Goal: Task Accomplishment & Management: Manage account settings

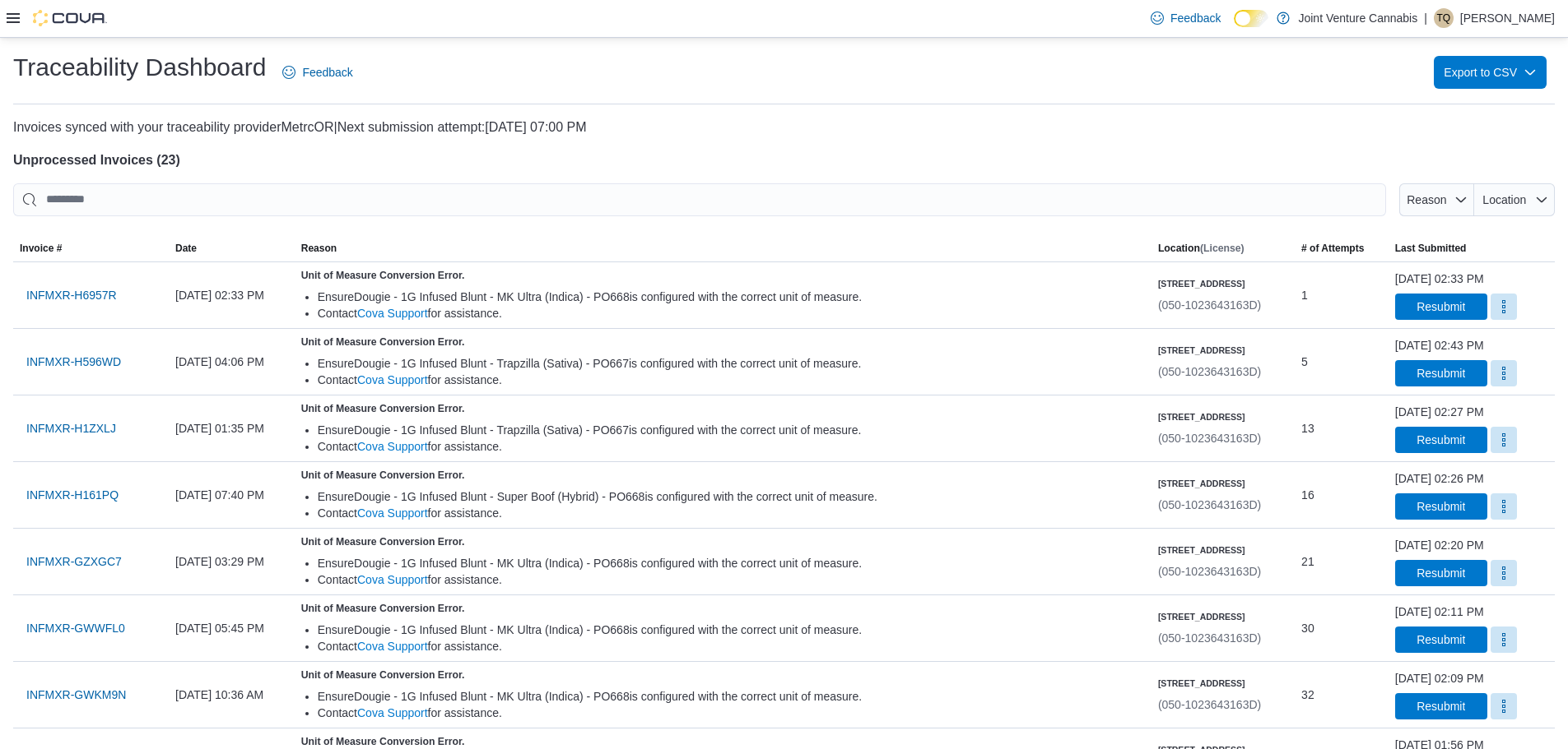
click at [15, 19] on icon at bounding box center [14, 19] width 14 height 14
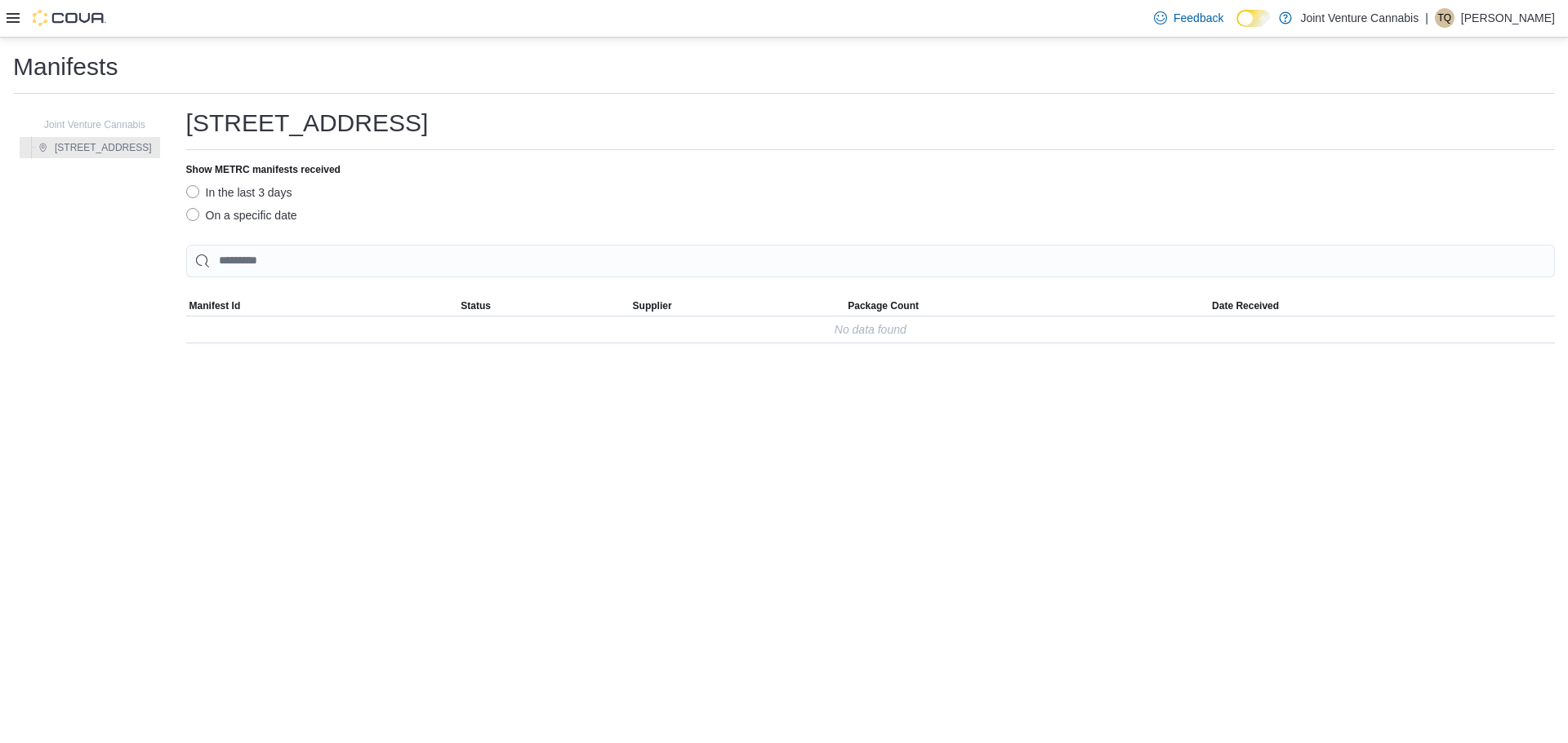
click at [204, 218] on label "On a specific date" at bounding box center [242, 215] width 111 height 19
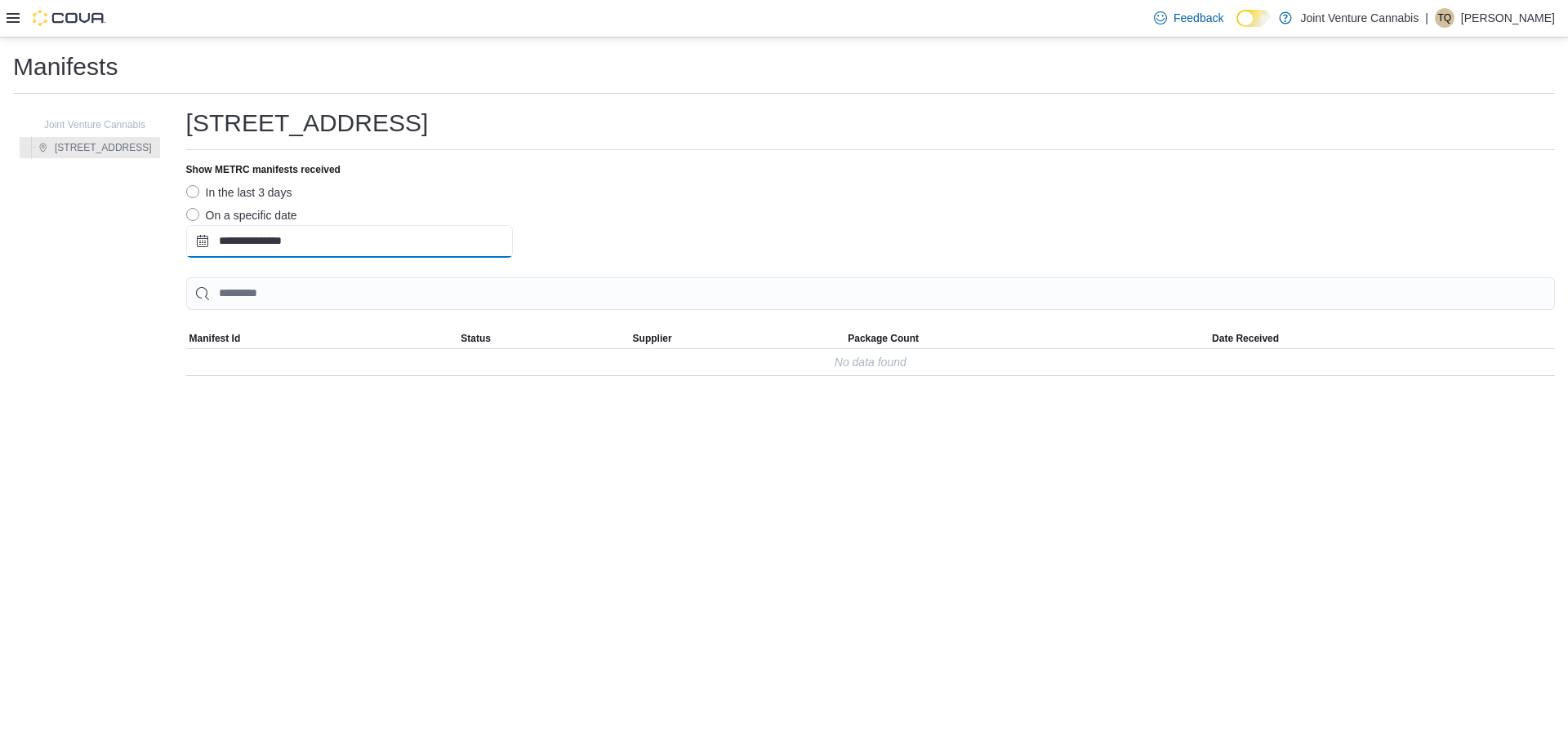
click at [262, 249] on input "**********" at bounding box center [350, 242] width 327 height 33
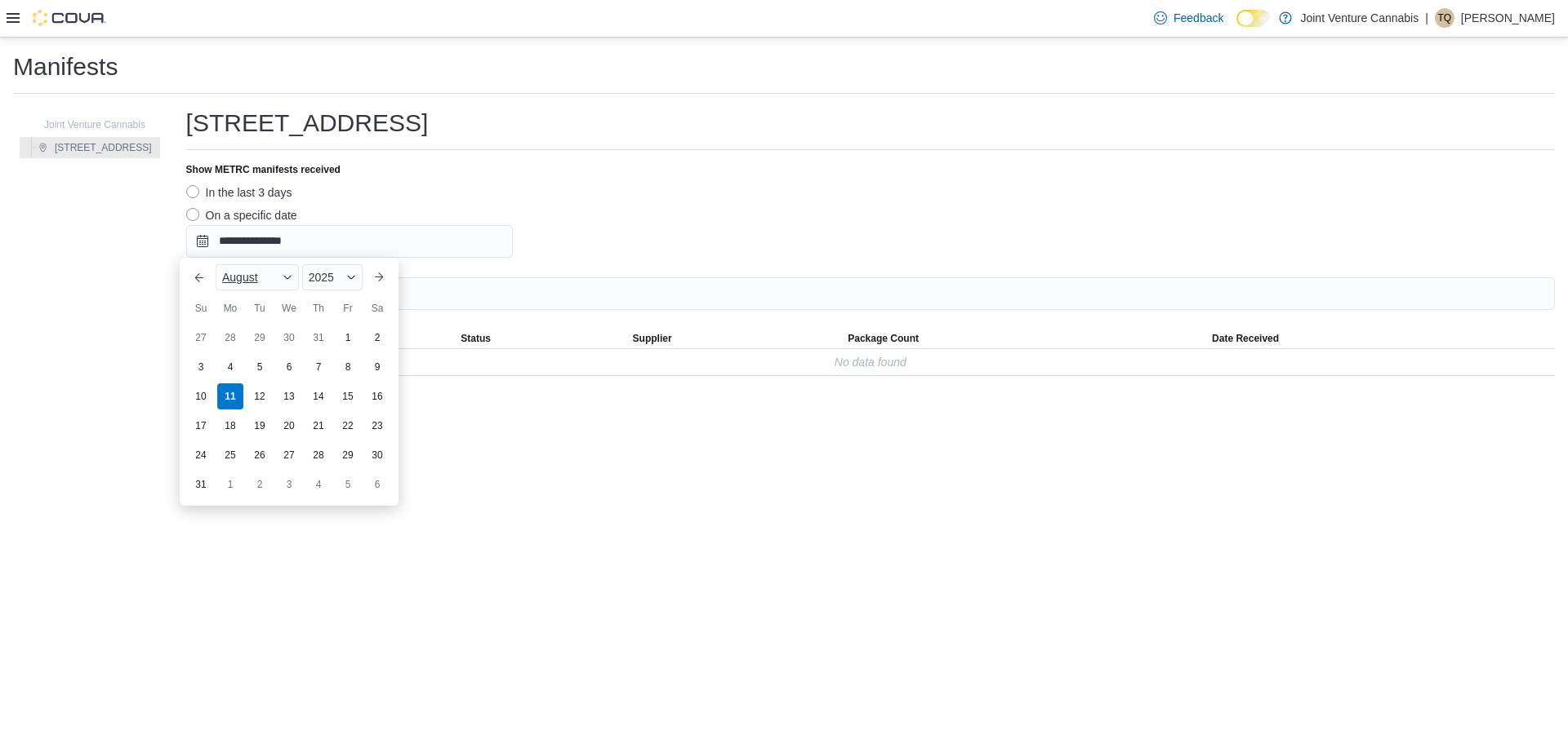
click at [295, 279] on div "August" at bounding box center [257, 277] width 83 height 26
click at [257, 416] on div "July" at bounding box center [272, 417] width 107 height 19
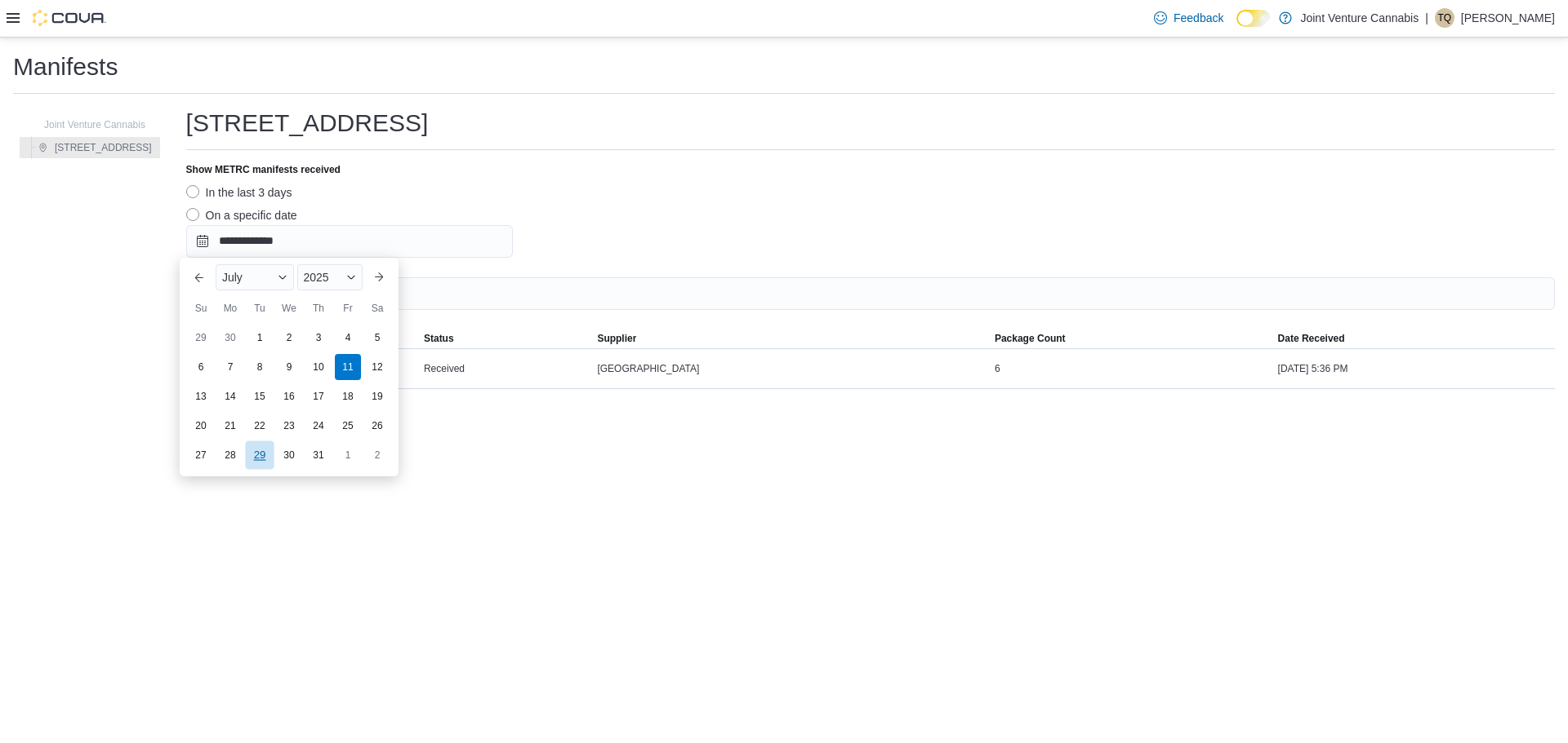
click at [256, 460] on div "29" at bounding box center [259, 455] width 29 height 29
type input "**********"
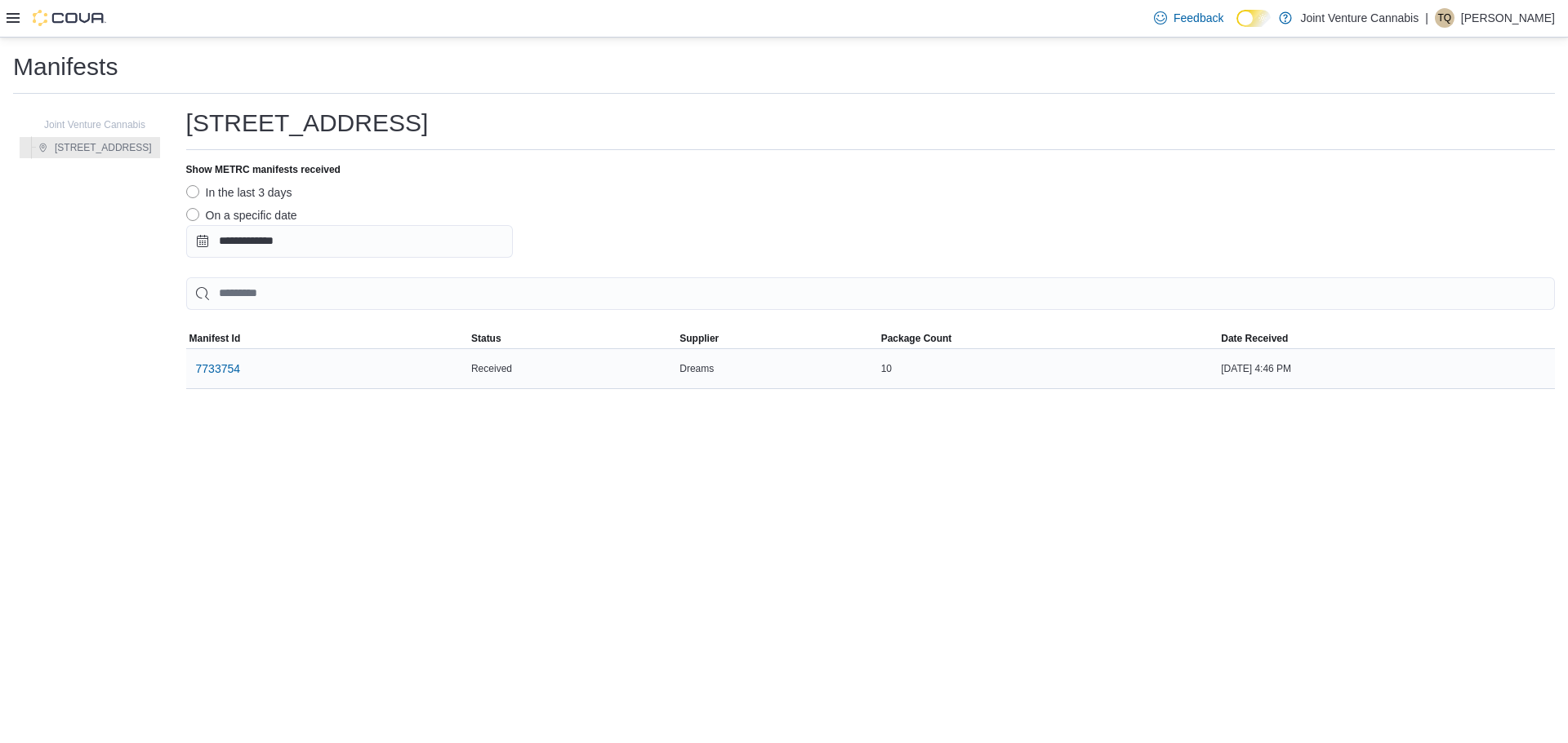
click at [324, 380] on div "7733754" at bounding box center [327, 368] width 281 height 40
click at [230, 370] on span "7733754" at bounding box center [218, 368] width 44 height 16
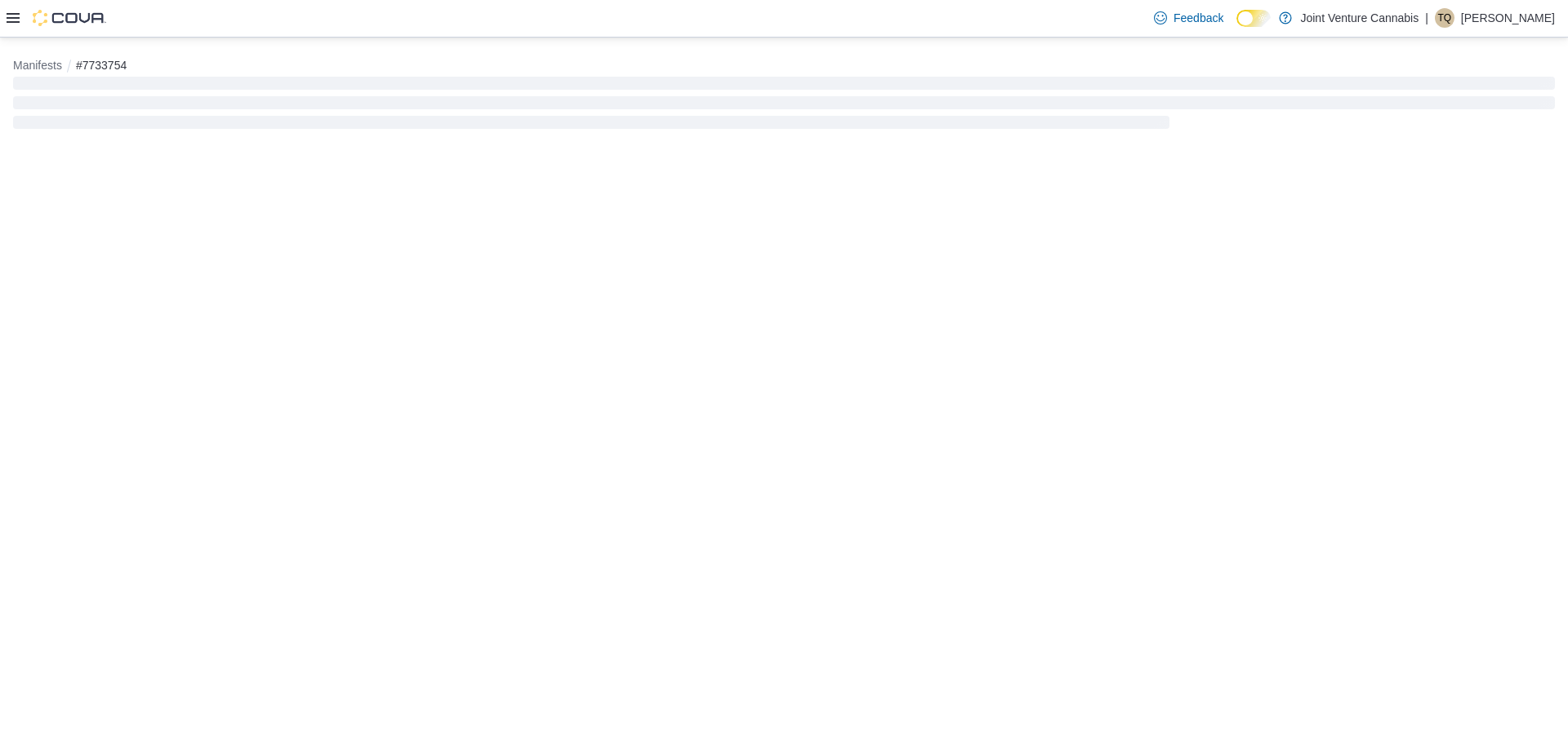
click at [230, 370] on div "Manifests #7733754" at bounding box center [784, 390] width 1568 height 706
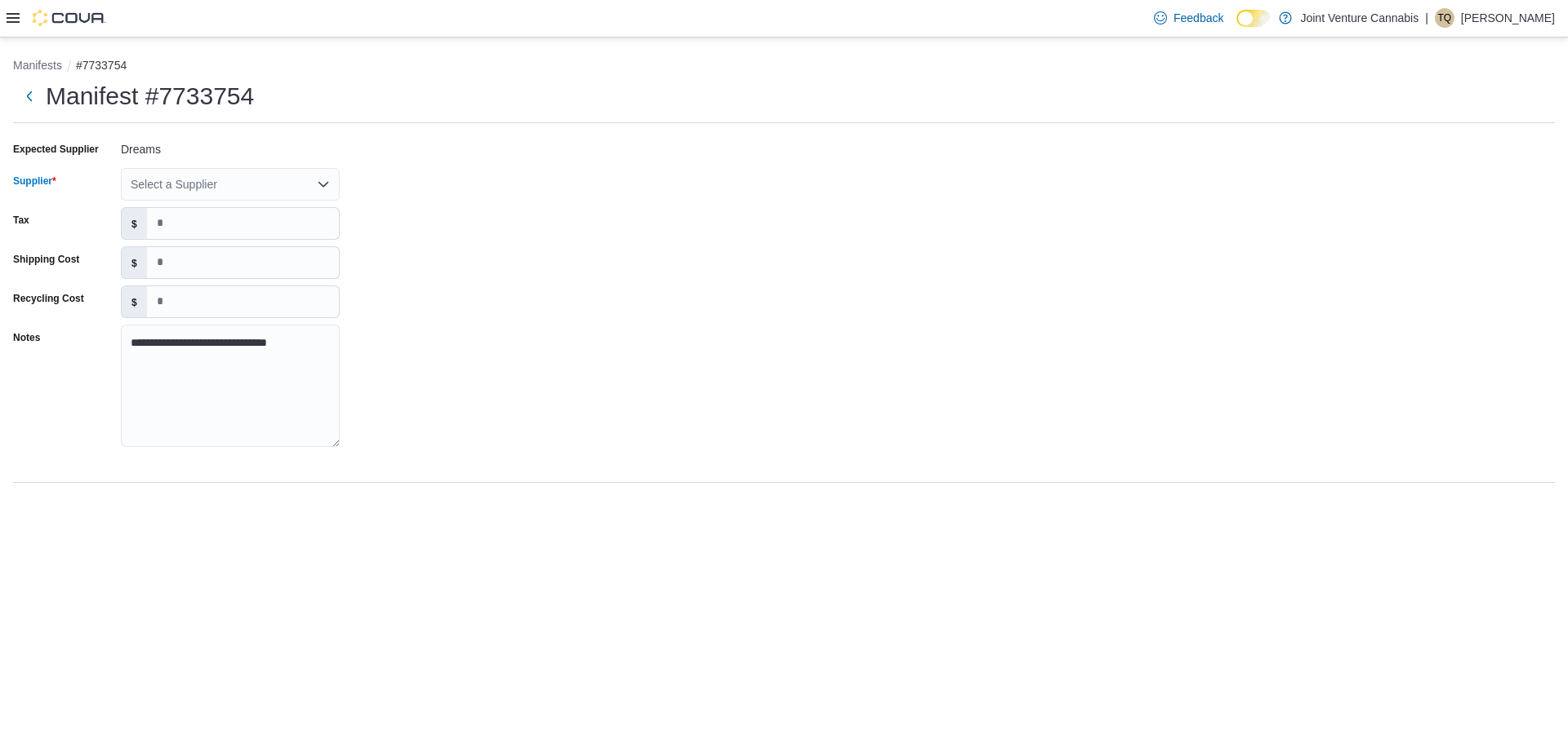
click at [218, 175] on div "Select a Supplier" at bounding box center [230, 185] width 218 height 33
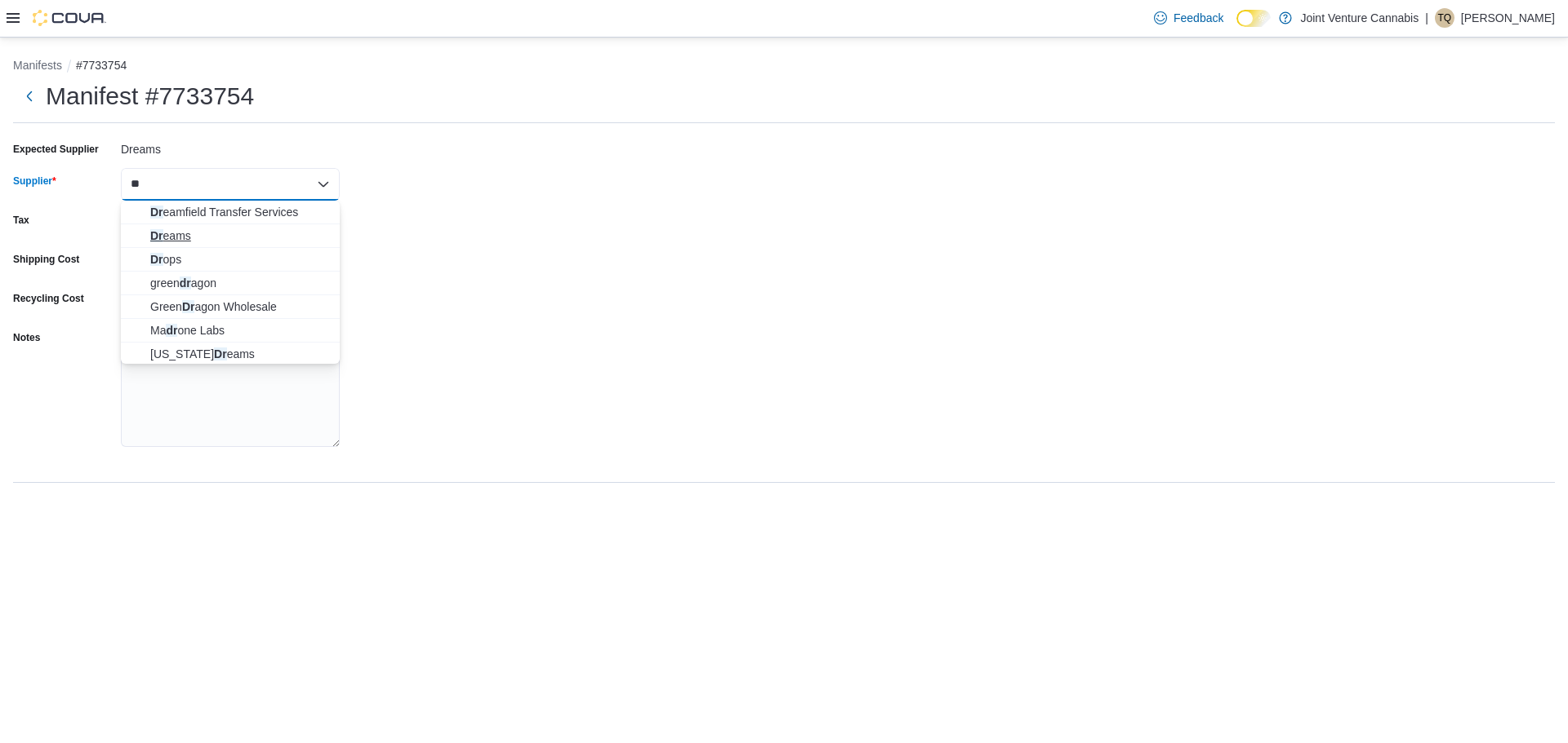
type input "**"
click at [191, 235] on span "Dr eams" at bounding box center [240, 236] width 180 height 16
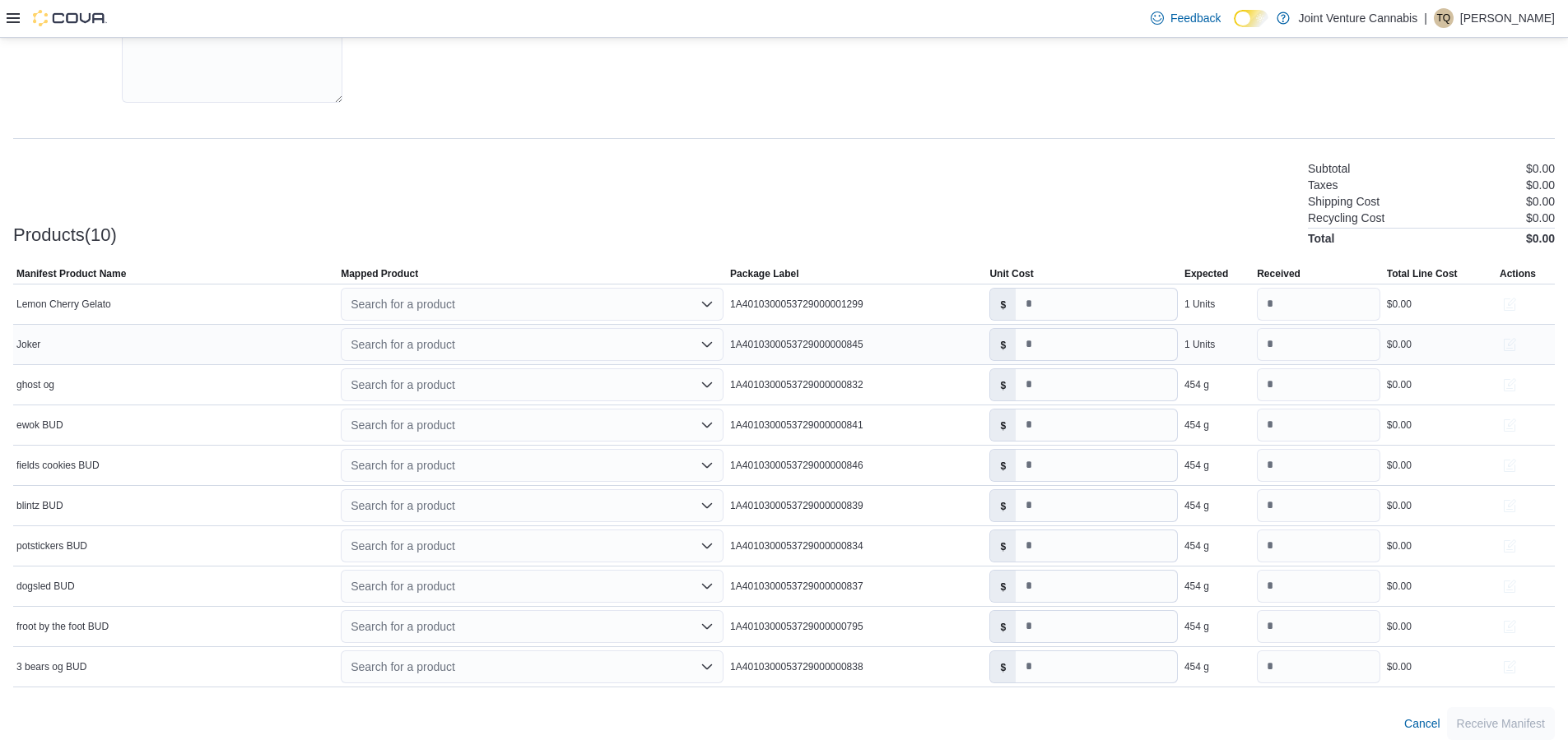
scroll to position [352, 0]
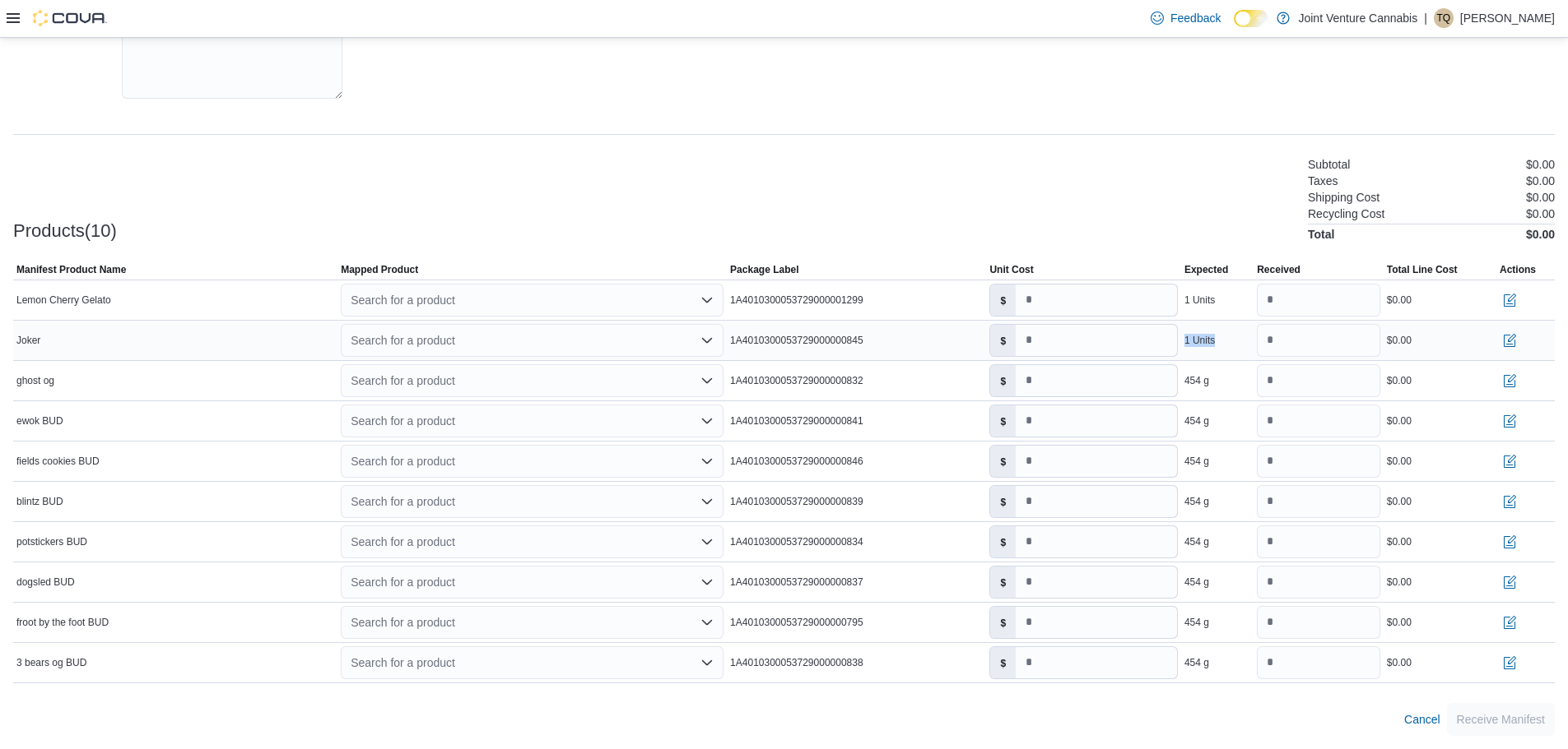
drag, startPoint x: 1190, startPoint y: 342, endPoint x: 1284, endPoint y: 334, distance: 94.3
click at [1284, 334] on tr "Manifest Product Name Joker Mapped Product Search for a product Package Label 1…" at bounding box center [784, 340] width 1542 height 40
drag, startPoint x: 1176, startPoint y: 298, endPoint x: 1263, endPoint y: 293, distance: 87.1
click at [1263, 293] on tr "Manifest Product Name Lemon Cherry Gelato Mapped Product Search for a product P…" at bounding box center [784, 299] width 1542 height 40
drag, startPoint x: 1263, startPoint y: 293, endPoint x: 1252, endPoint y: 305, distance: 16.3
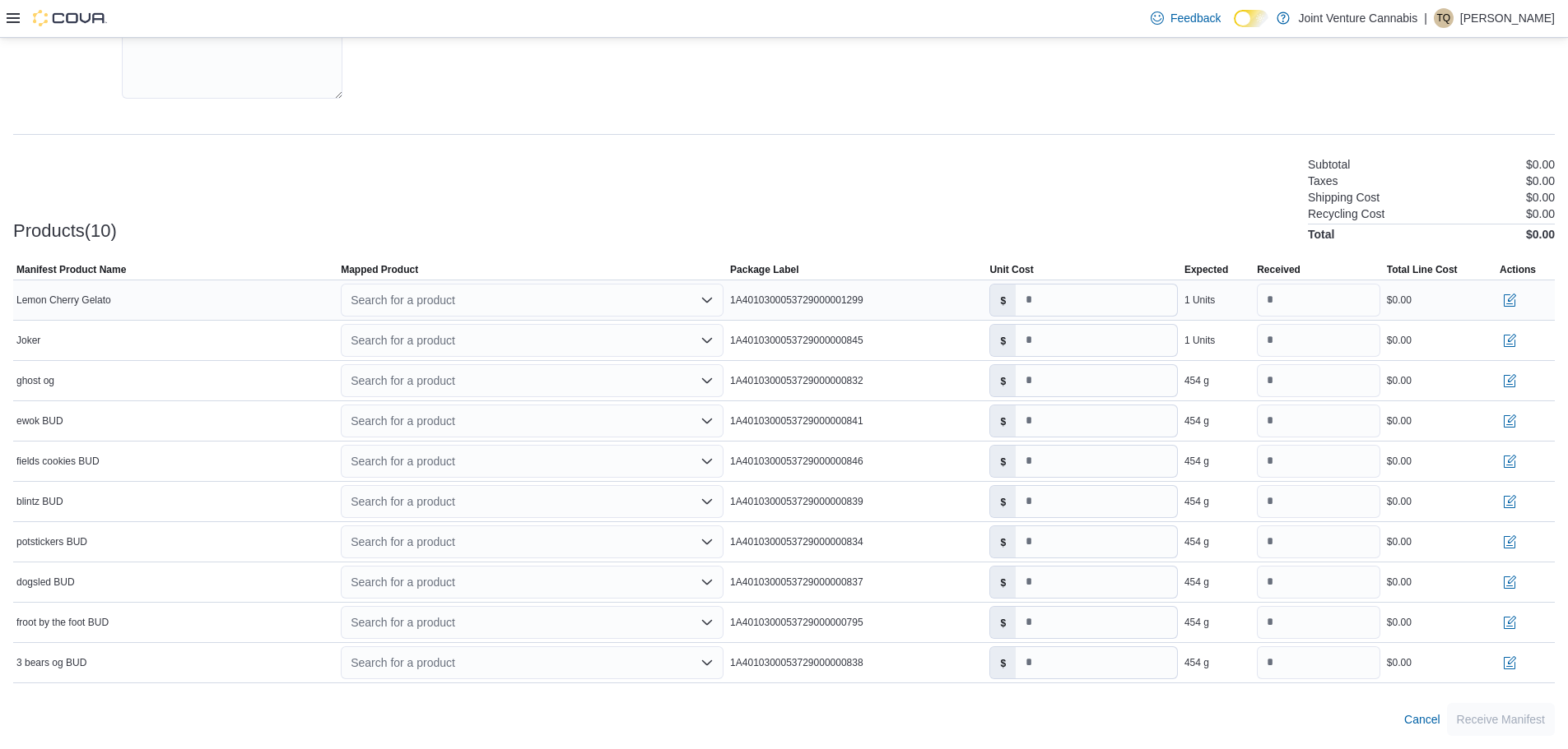
click at [1258, 302] on tr "Manifest Product Name Lemon Cherry Gelato Mapped Product Search for a product P…" at bounding box center [784, 299] width 1542 height 40
click at [1242, 308] on div "1 Units" at bounding box center [1217, 300] width 72 height 19
click at [1235, 308] on div "1 Units" at bounding box center [1217, 300] width 72 height 19
drag, startPoint x: 1232, startPoint y: 307, endPoint x: 1204, endPoint y: 310, distance: 28.2
click at [1204, 310] on div "1 Units" at bounding box center [1217, 300] width 72 height 19
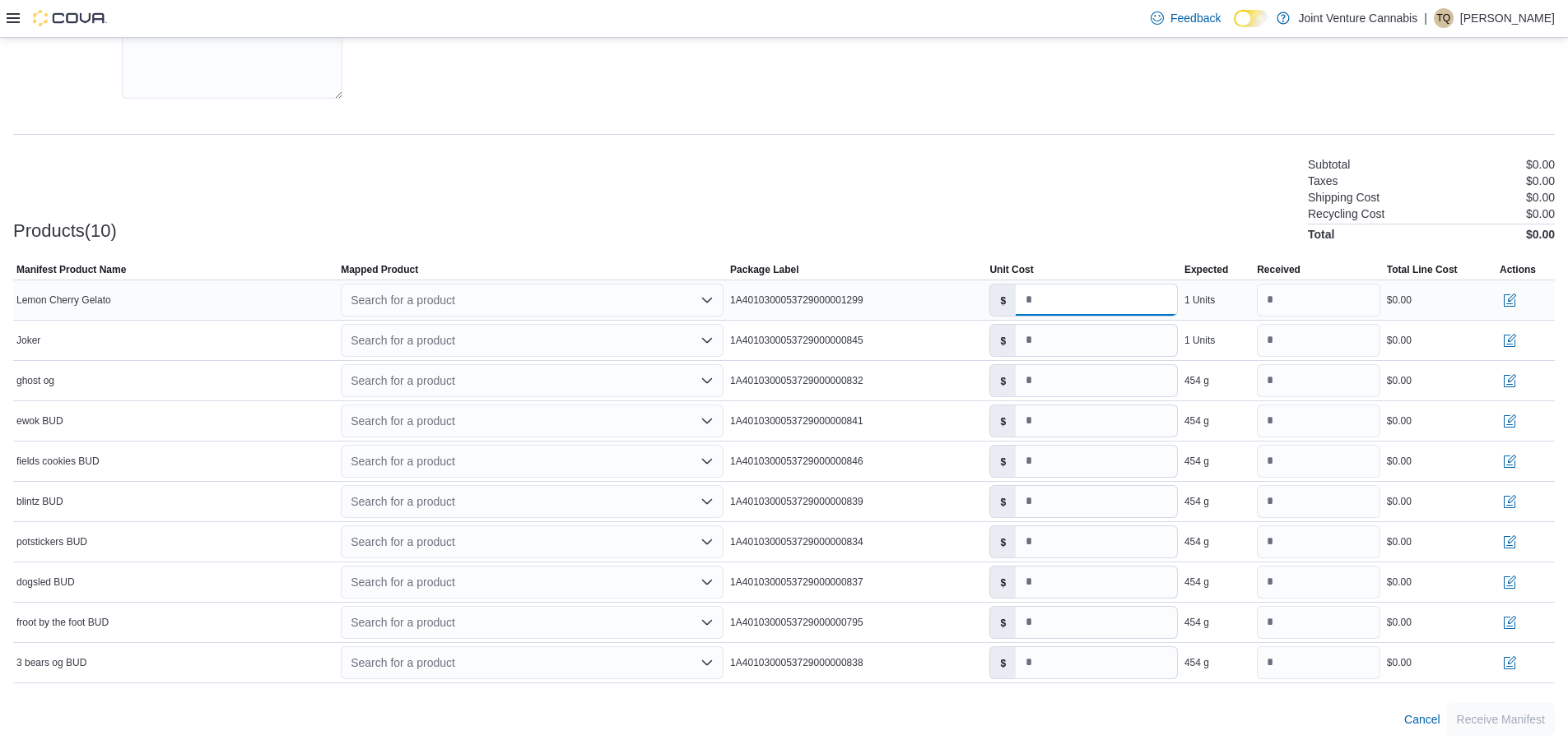
click at [1169, 315] on input "*" at bounding box center [1096, 300] width 162 height 31
click at [1200, 305] on div "1 Units" at bounding box center [1199, 301] width 30 height 14
click at [1519, 299] on button "button" at bounding box center [1510, 299] width 19 height 19
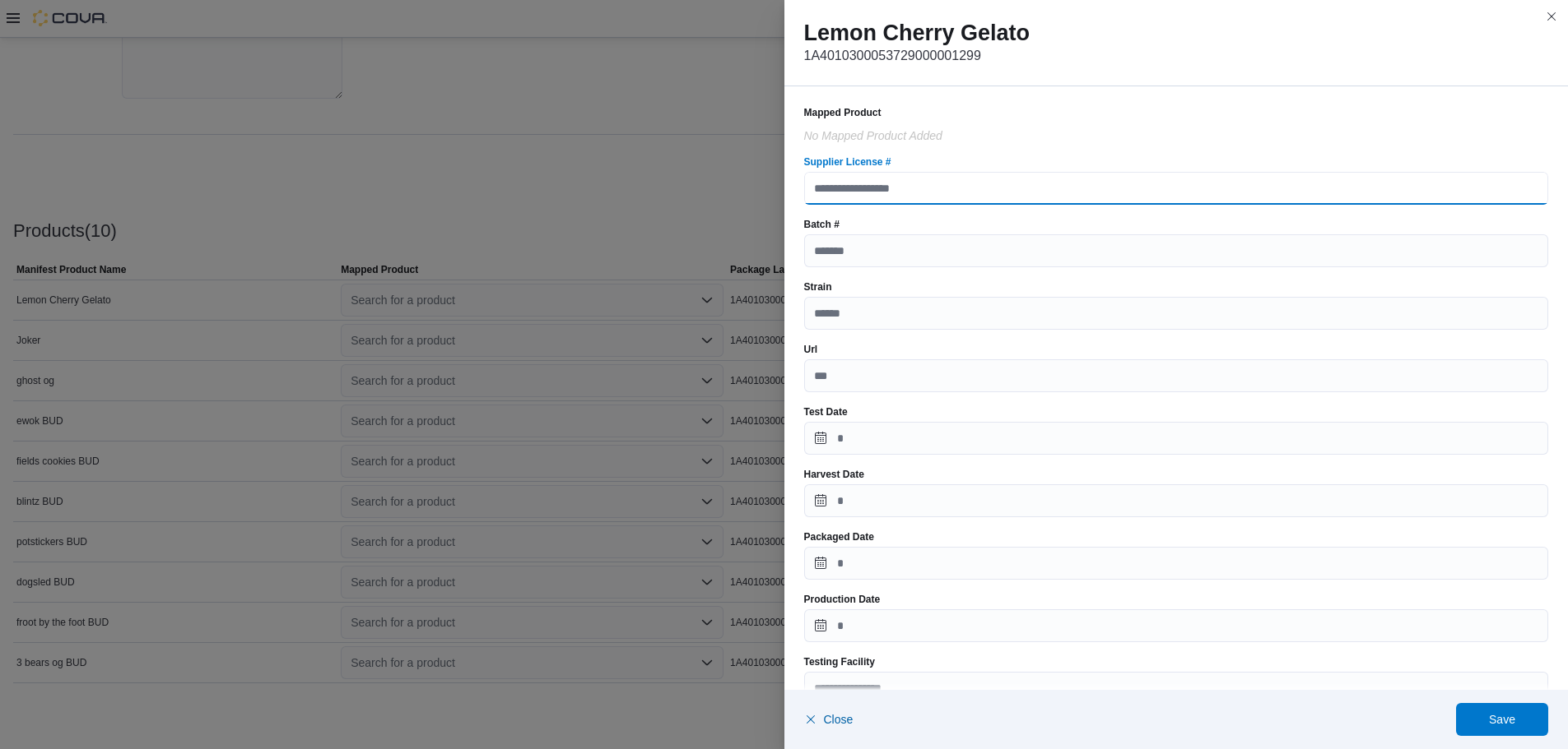
click at [851, 193] on input "Supplier License #" at bounding box center [1176, 189] width 745 height 33
click at [795, 237] on div "Mapped Product No Mapped Product added Supplier License # Batch # Strain Url Te…" at bounding box center [1176, 629] width 784 height 1086
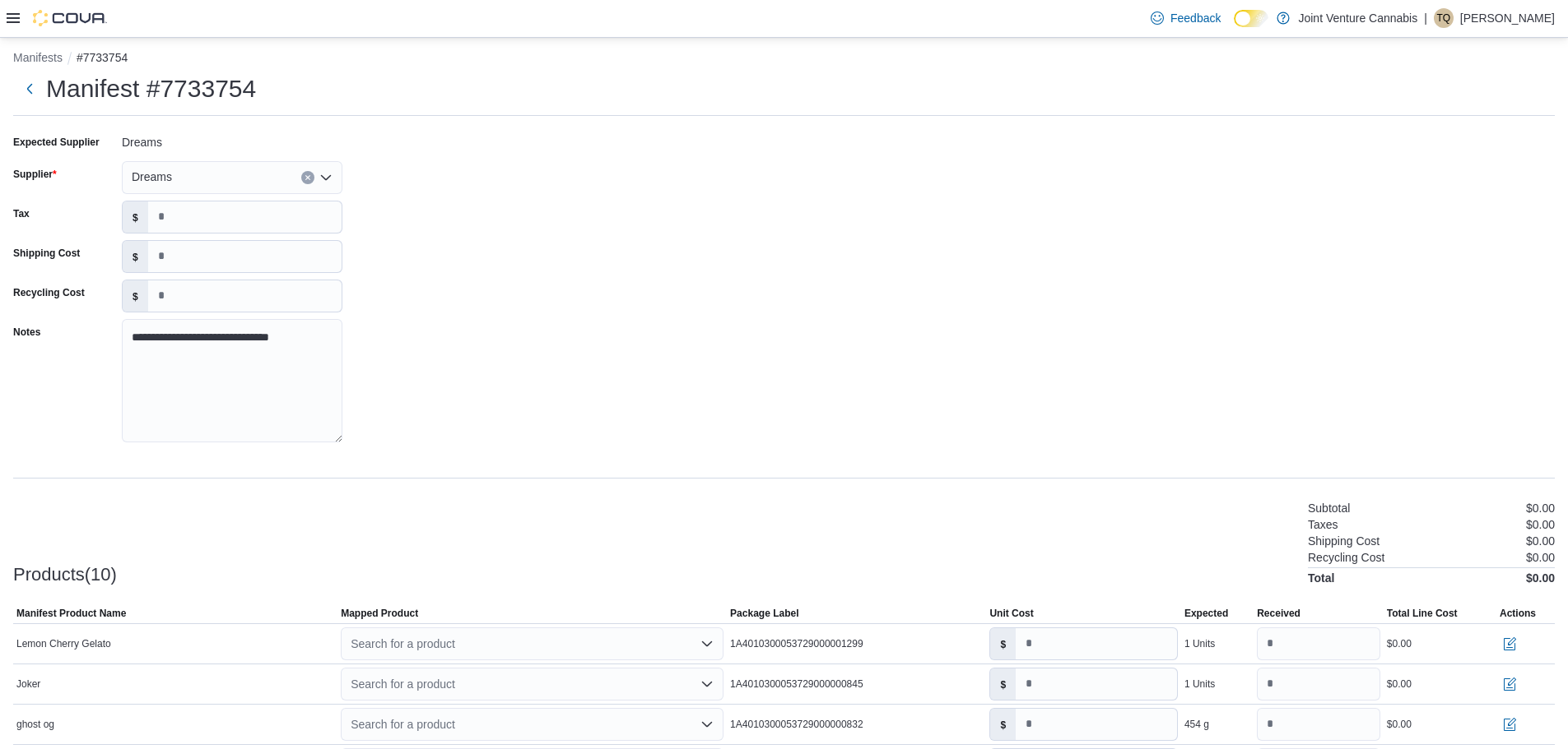
scroll to position [0, 0]
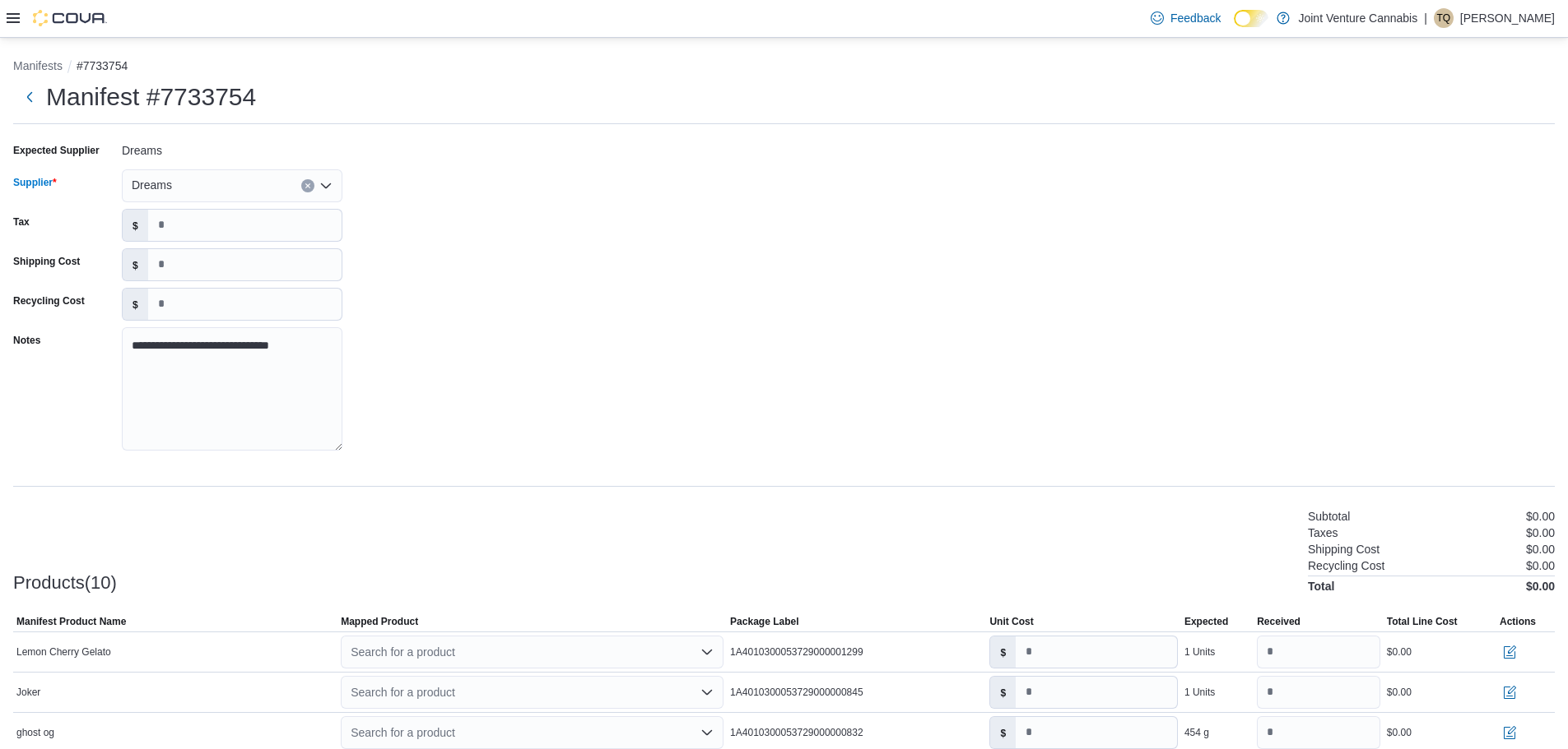
click at [297, 183] on div "Dreams" at bounding box center [232, 186] width 220 height 33
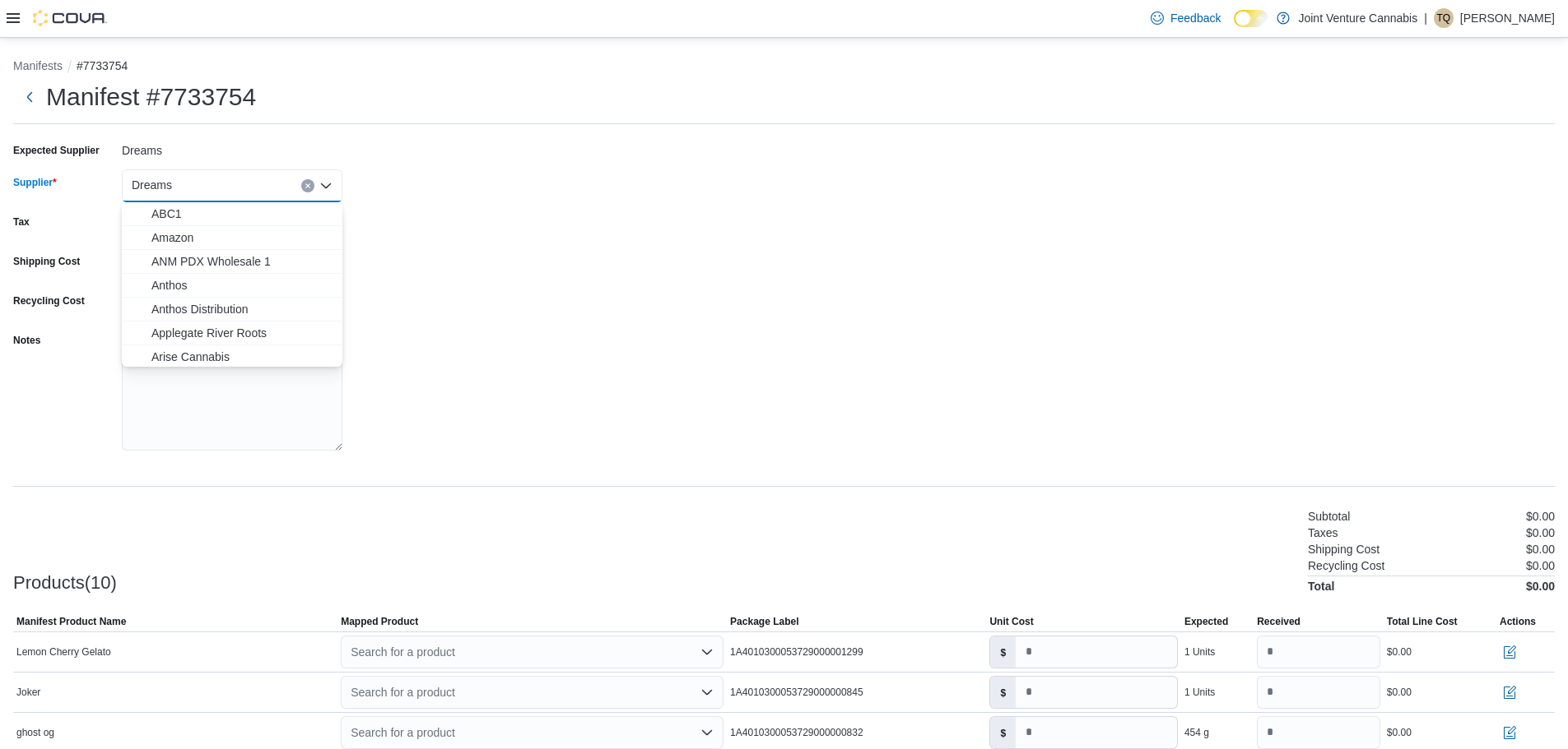
click at [304, 186] on button "Clear input" at bounding box center [308, 186] width 14 height 14
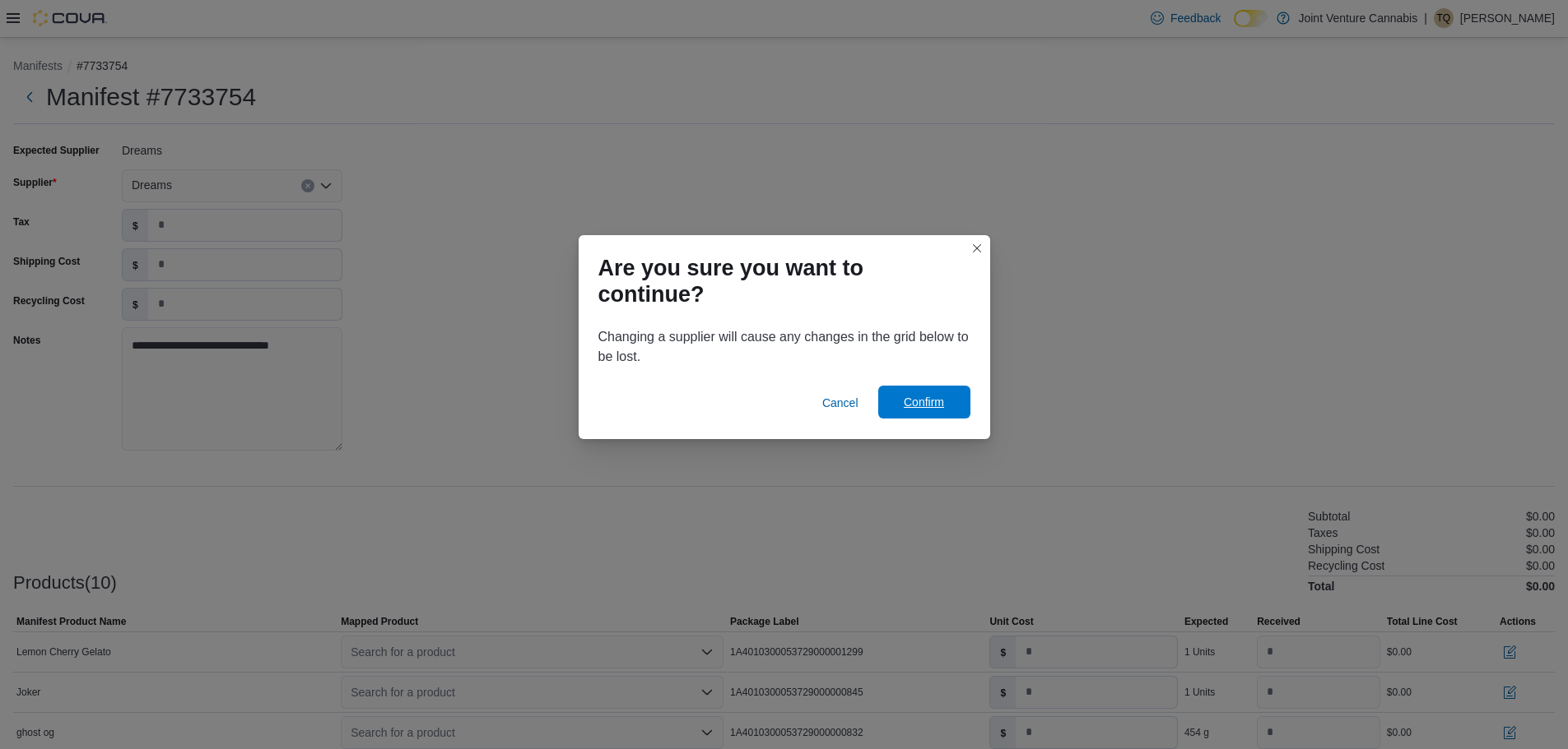
click at [909, 394] on span "Confirm" at bounding box center [923, 402] width 40 height 17
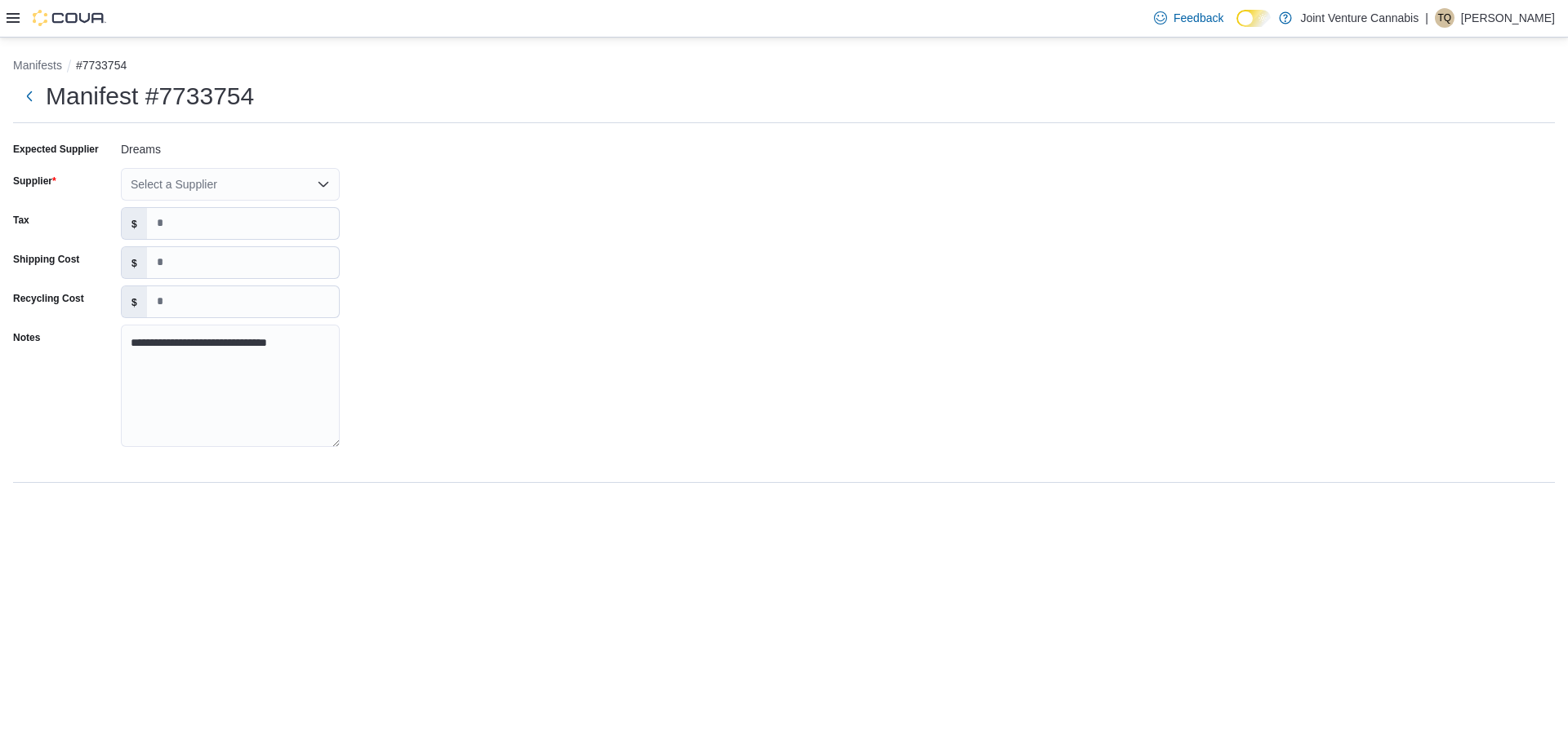
click at [234, 181] on div "Select a Supplier" at bounding box center [230, 185] width 218 height 33
type input "*****"
click at [241, 214] on span "Joint Venture Cannabis" at bounding box center [240, 212] width 180 height 16
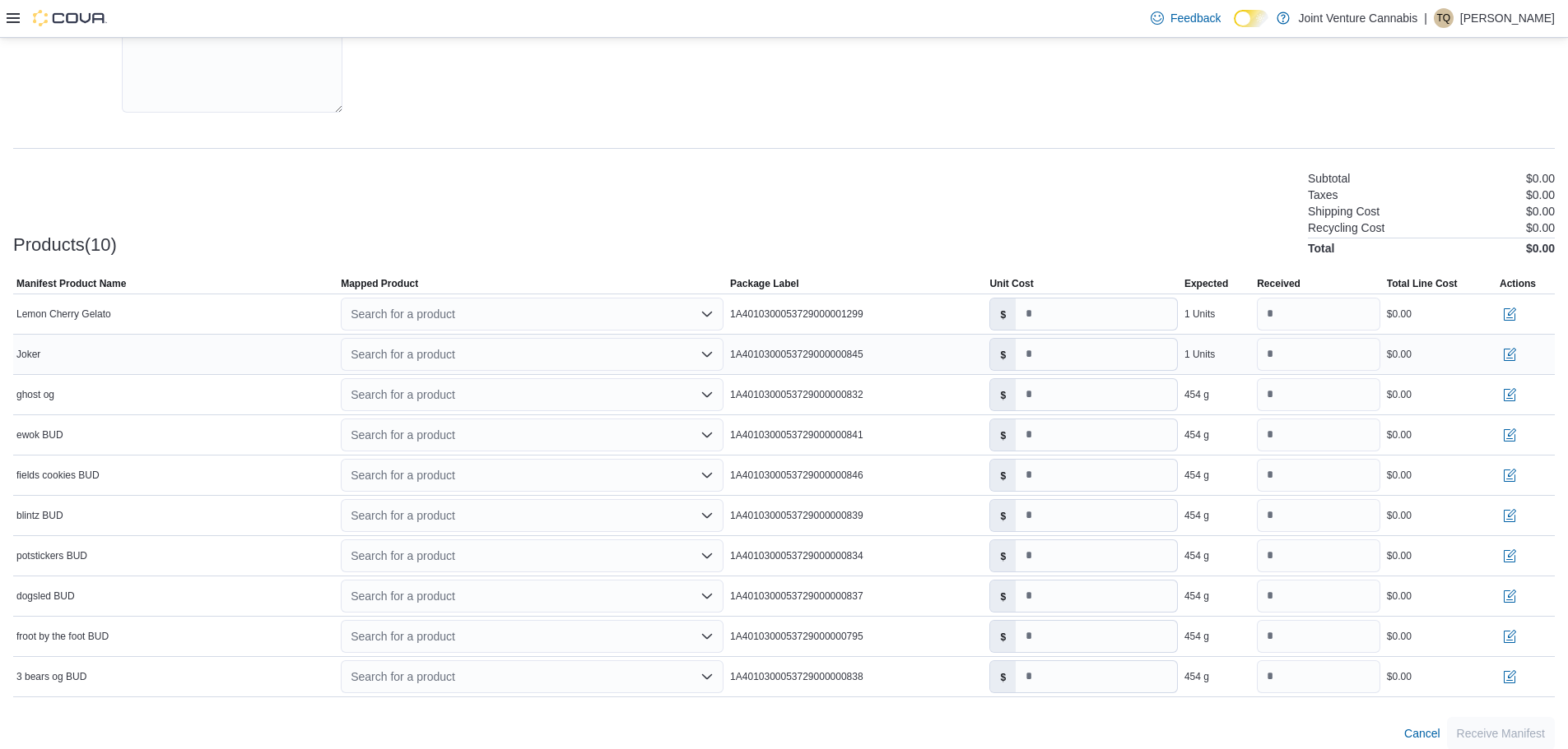
scroll to position [352, 0]
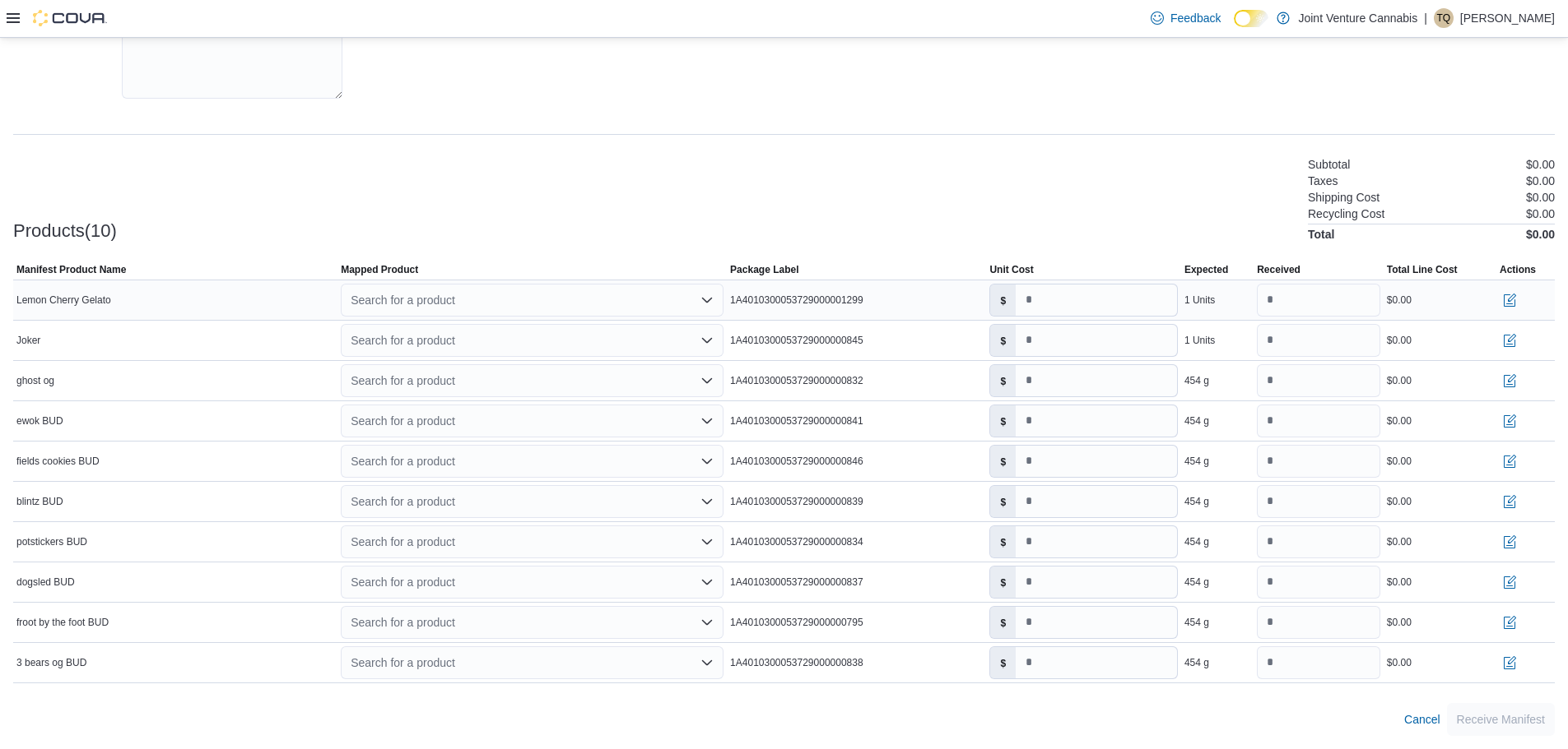
click at [575, 288] on div "Search for a product" at bounding box center [532, 300] width 383 height 33
click at [1297, 299] on input "*" at bounding box center [1319, 300] width 124 height 33
click at [1103, 313] on input "*" at bounding box center [1096, 300] width 162 height 31
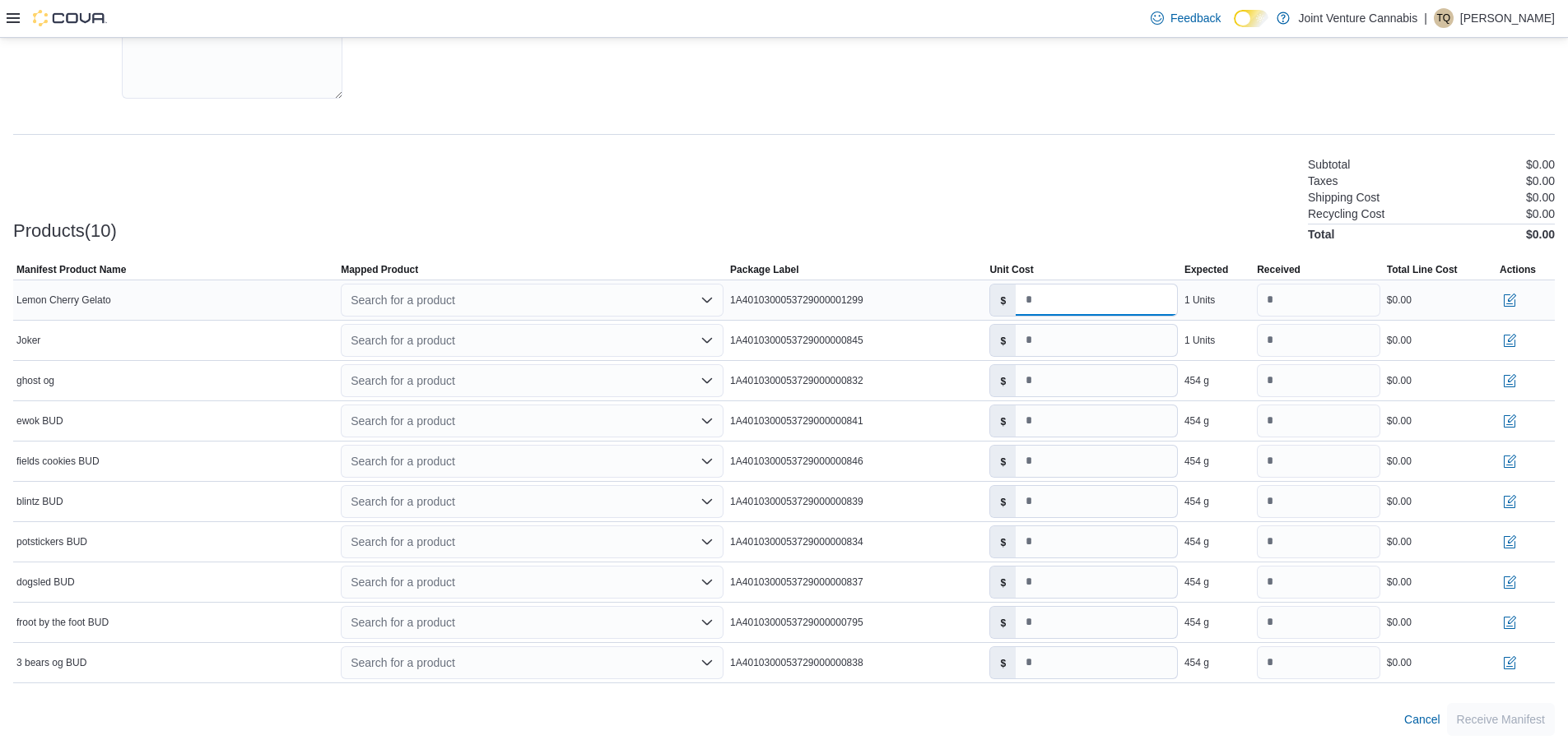
click at [1103, 313] on input "*" at bounding box center [1096, 300] width 162 height 31
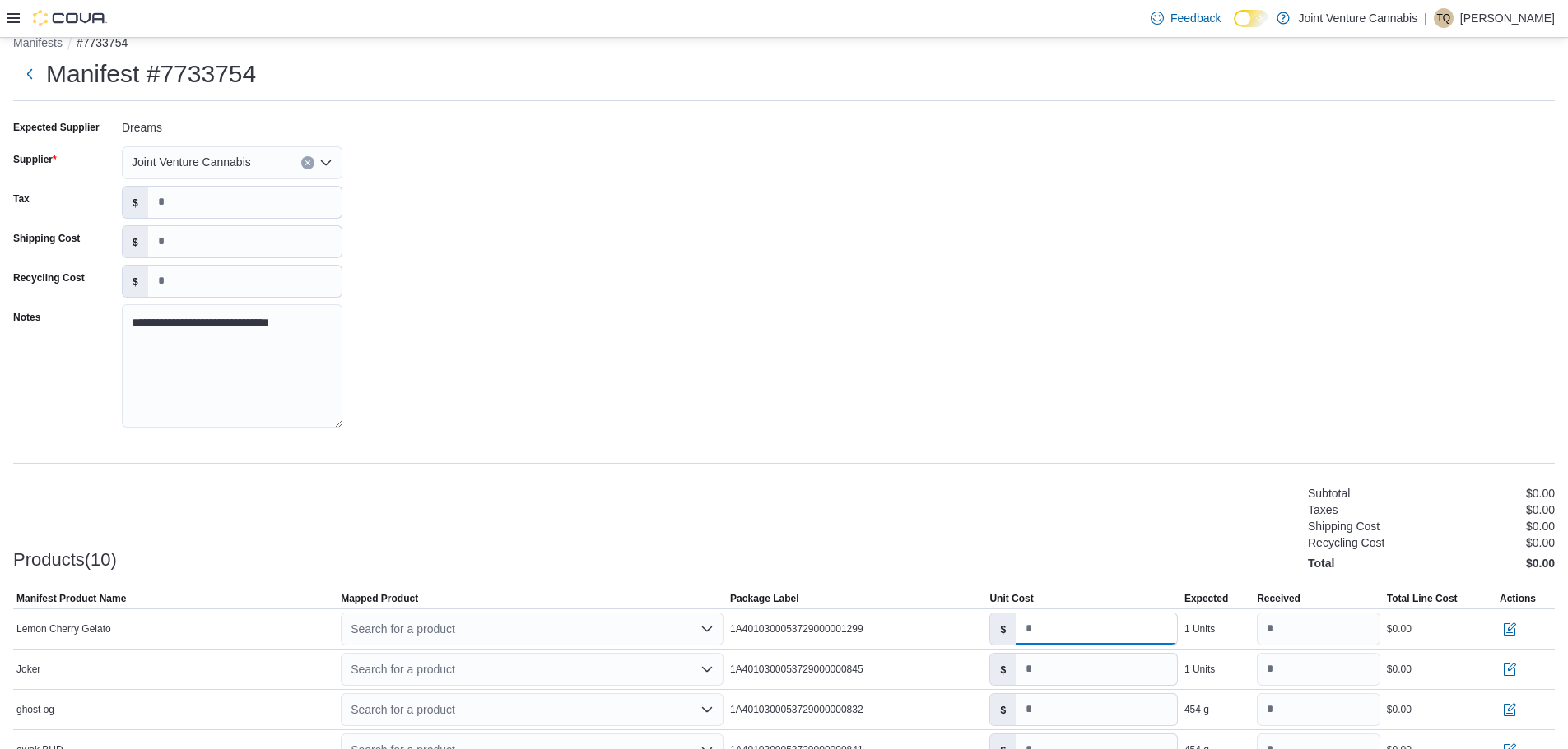
scroll to position [270, 0]
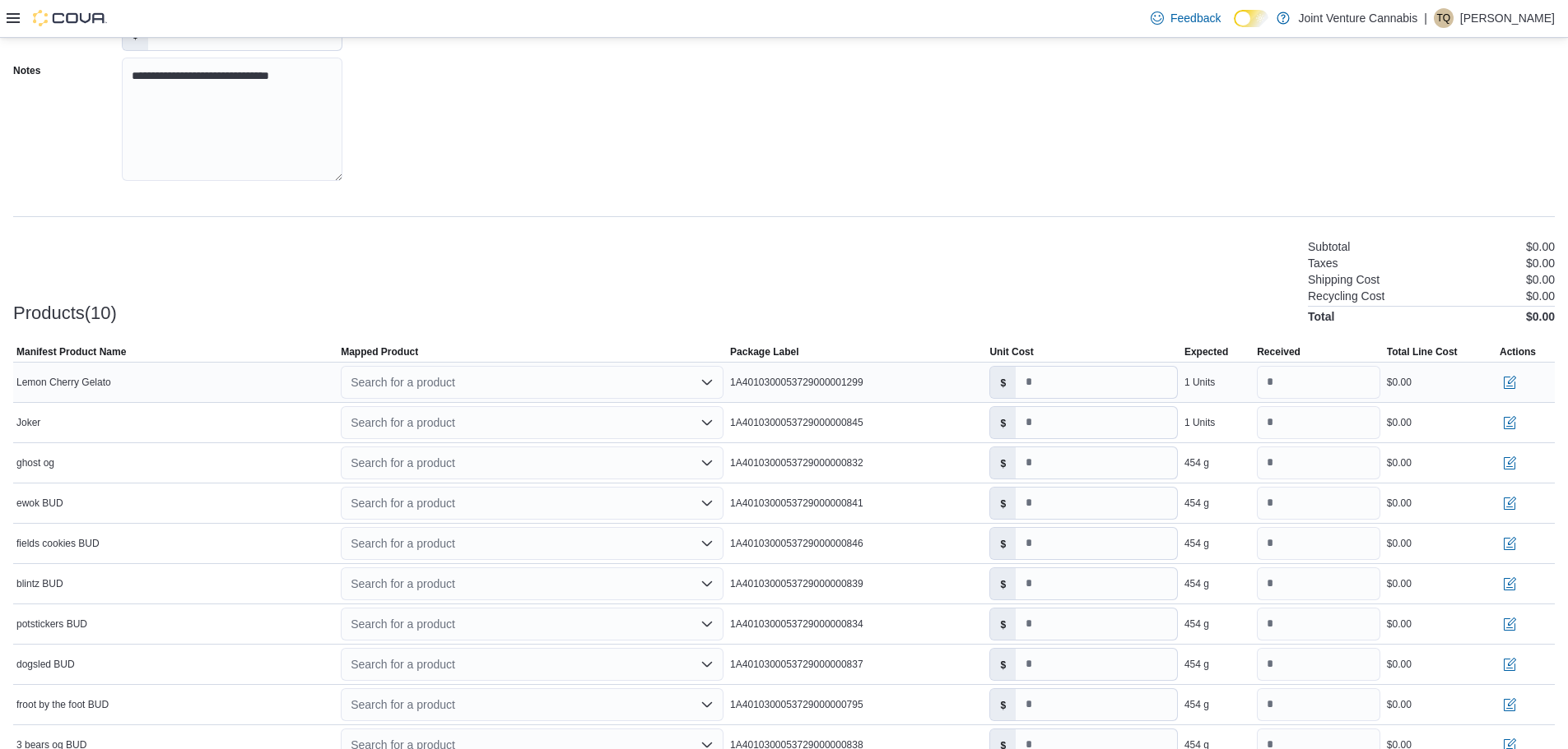
click at [581, 383] on div "Search for a product" at bounding box center [532, 383] width 383 height 33
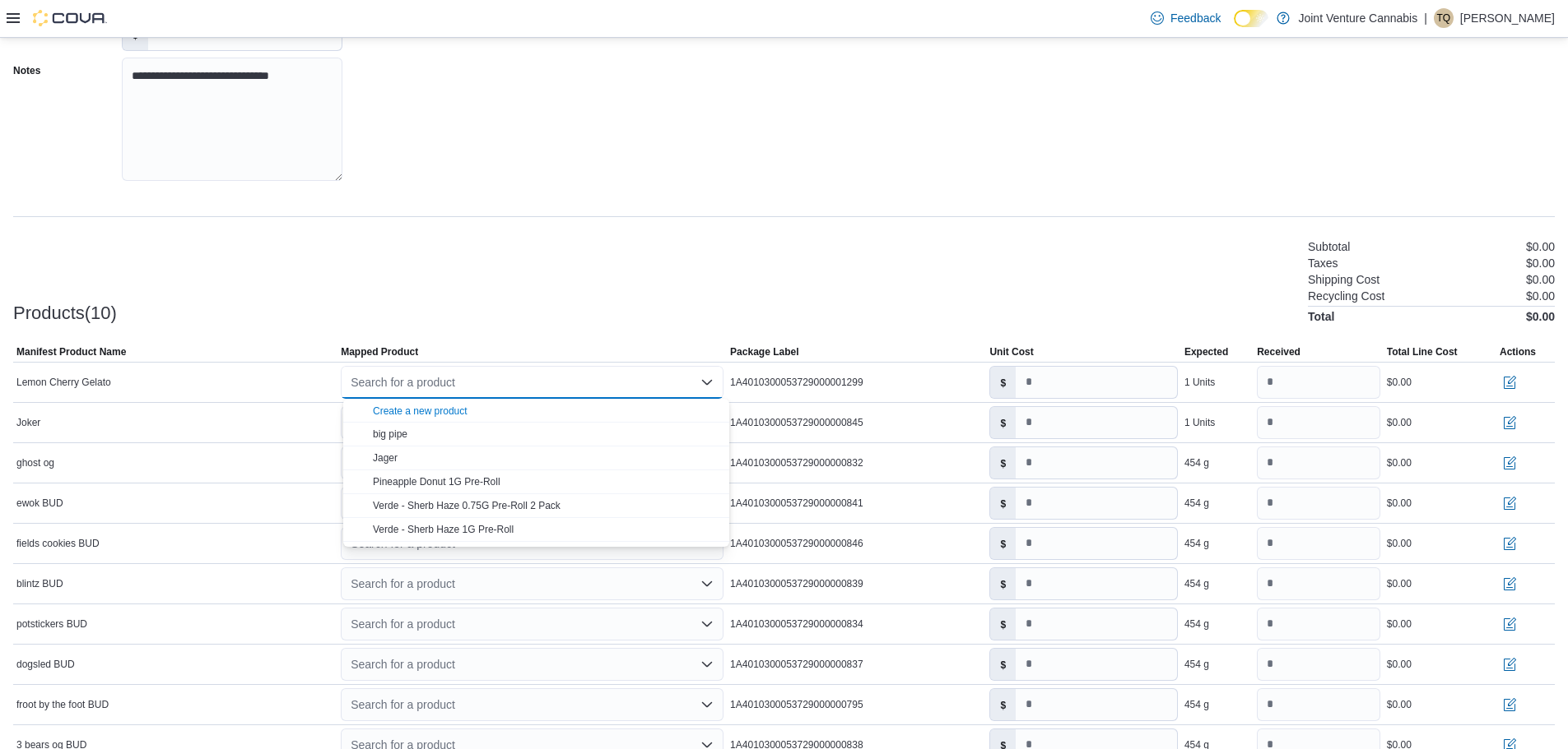
click at [967, 318] on div "Products(10) Subtotal $0.00 Taxes $0.00 Shipping Cost $0.00 Recycling Cost $0.0…" at bounding box center [784, 280] width 1542 height 87
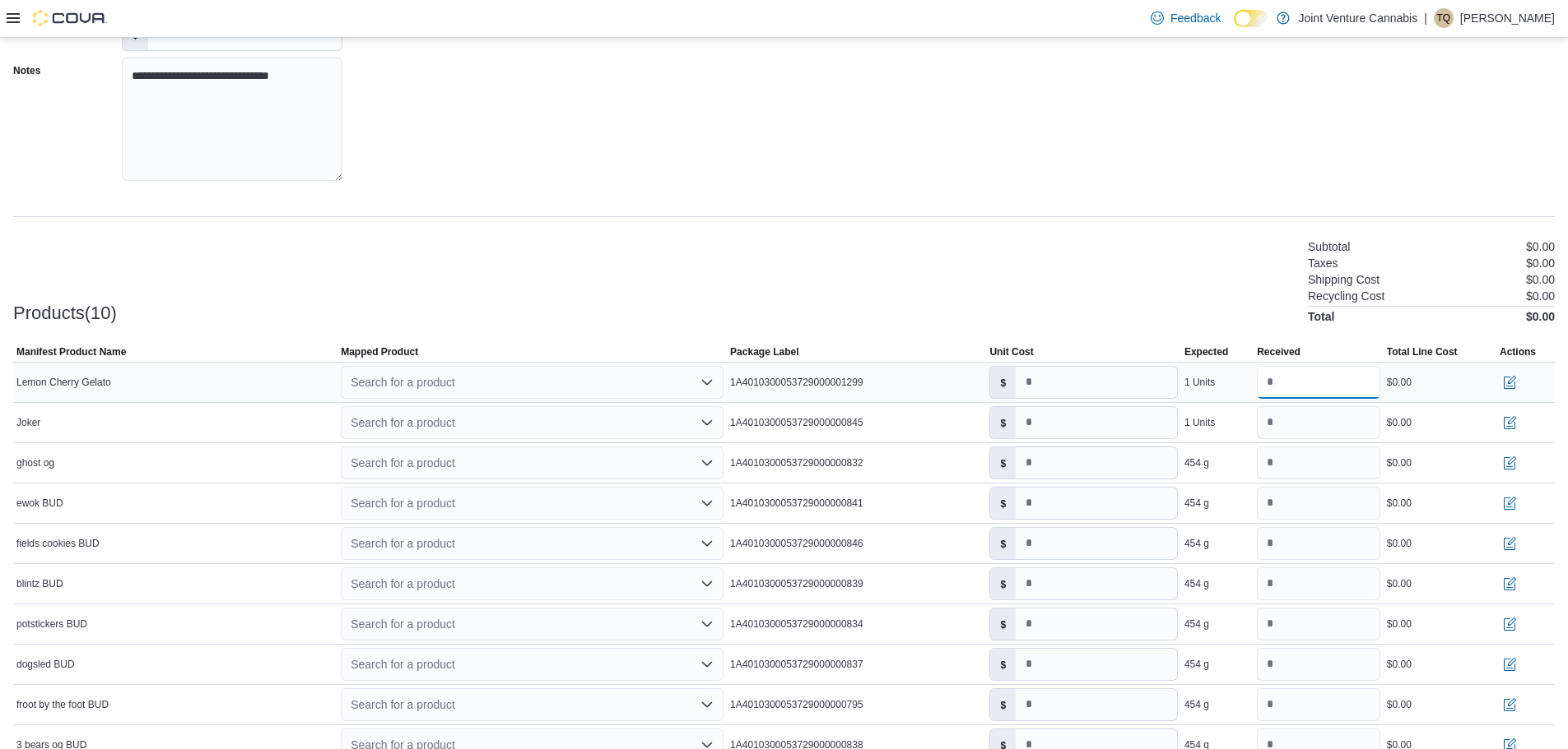
click at [1371, 389] on input "*" at bounding box center [1319, 383] width 124 height 33
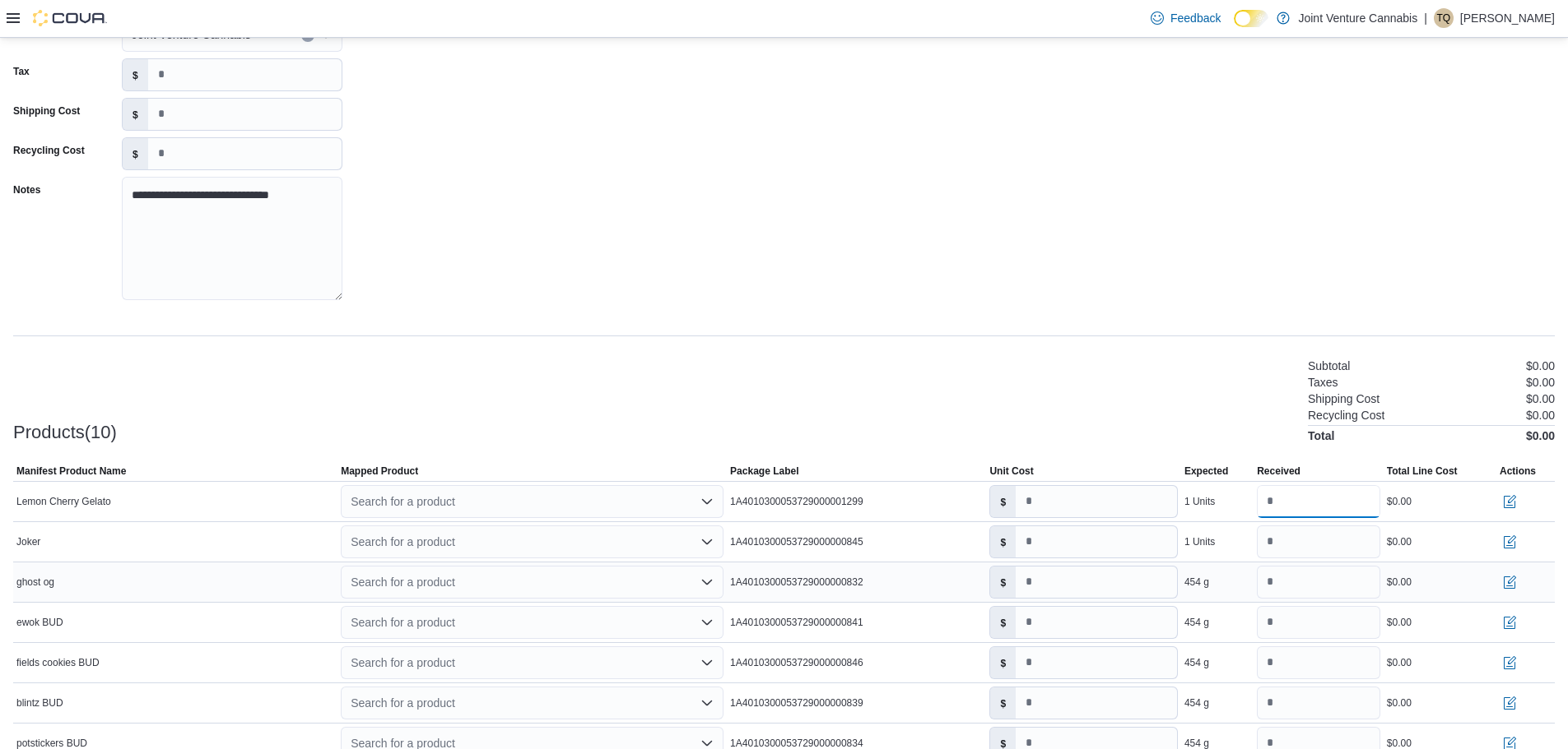
scroll to position [0, 0]
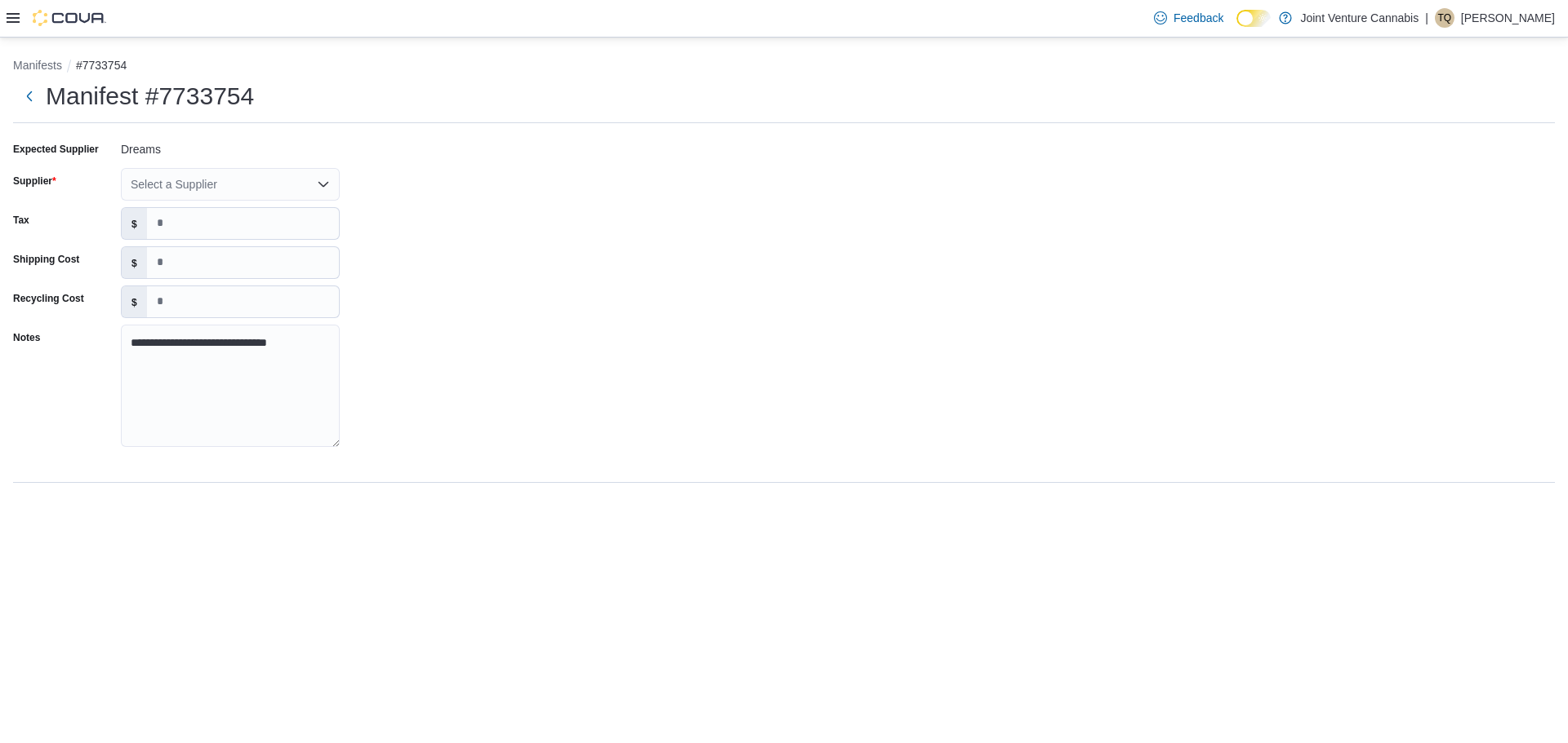
click at [276, 203] on div "**********" at bounding box center [784, 300] width 1542 height 327
click at [276, 190] on div "Select a Supplier" at bounding box center [230, 185] width 218 height 33
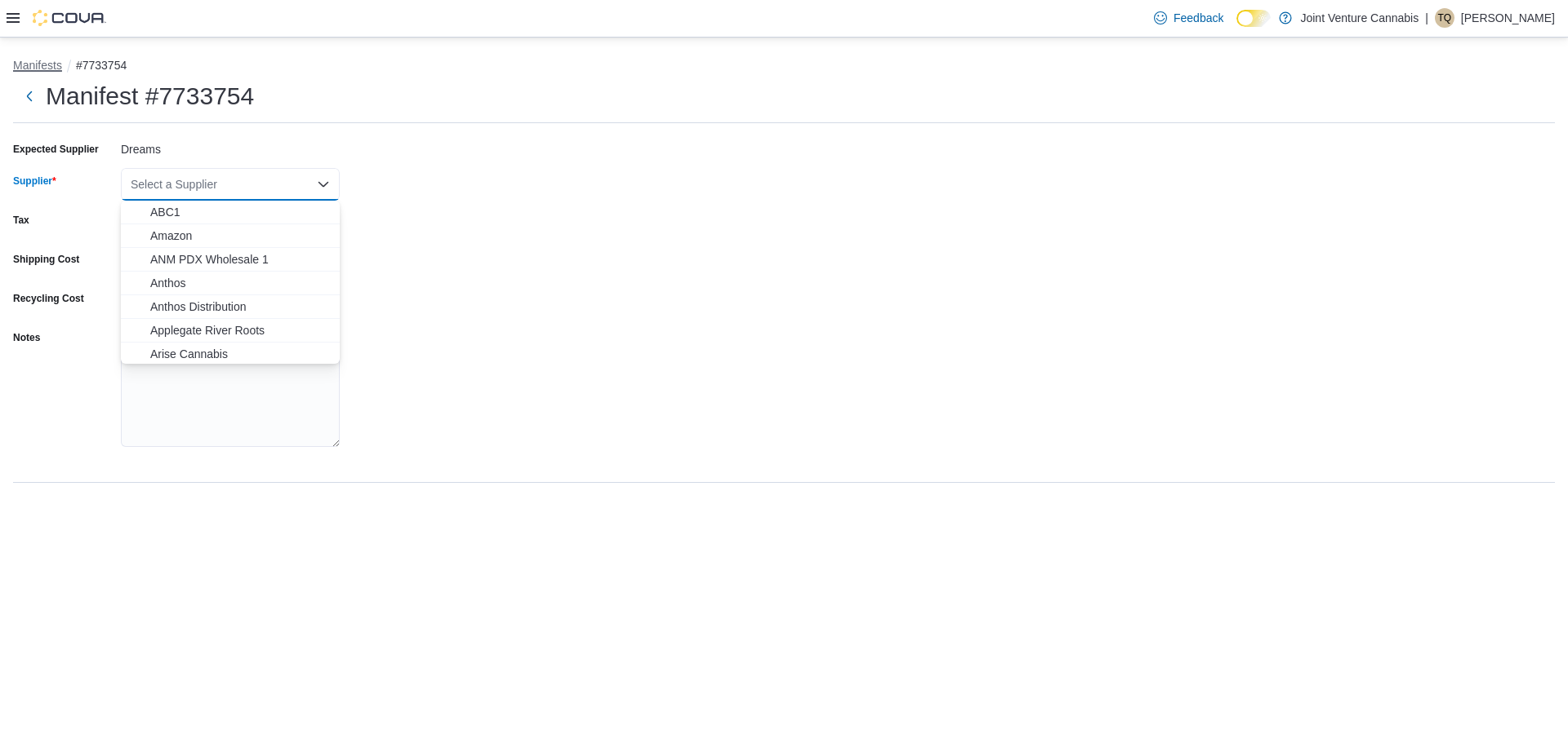
click at [30, 69] on button "Manifests" at bounding box center [38, 66] width 49 height 14
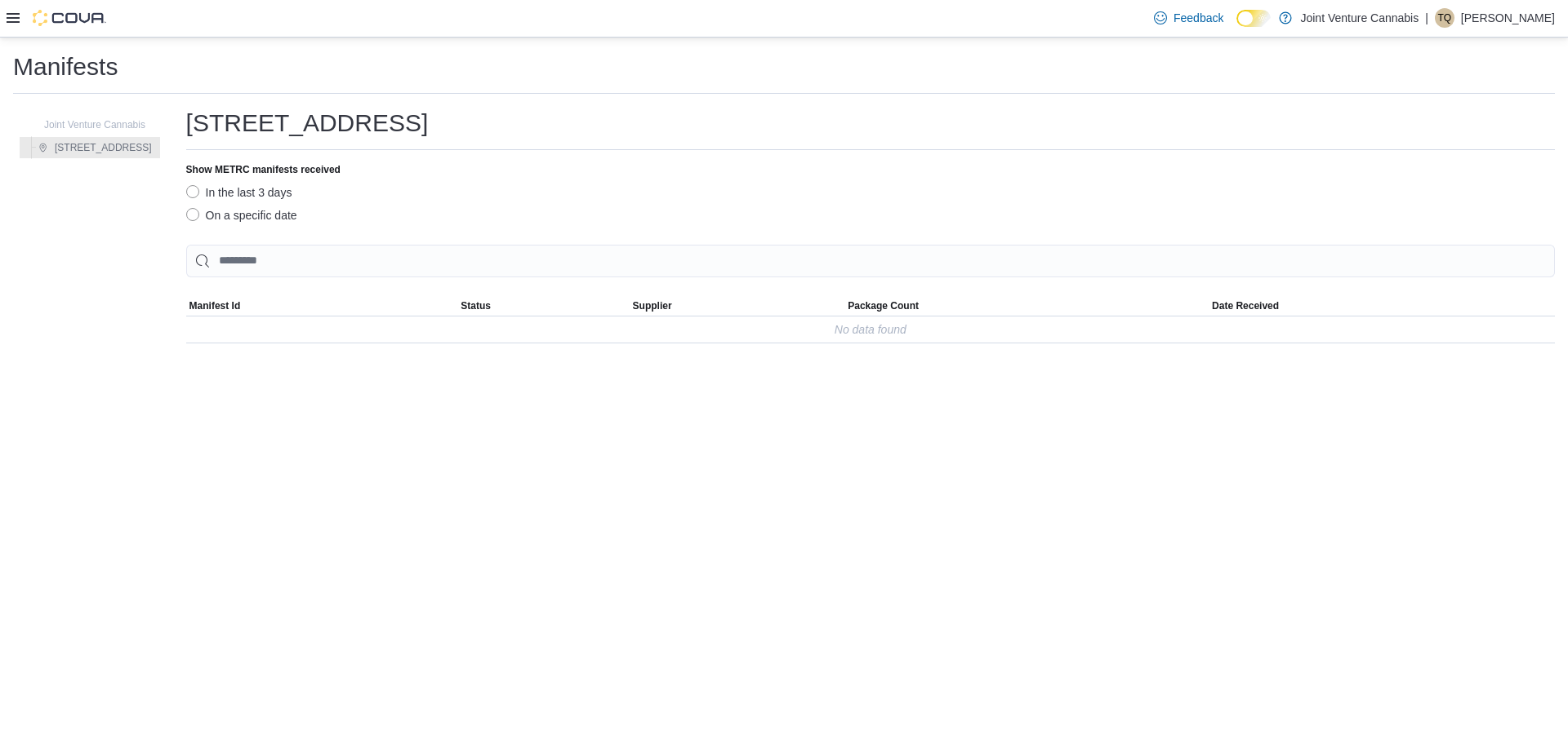
click at [222, 214] on label "On a specific date" at bounding box center [242, 215] width 111 height 19
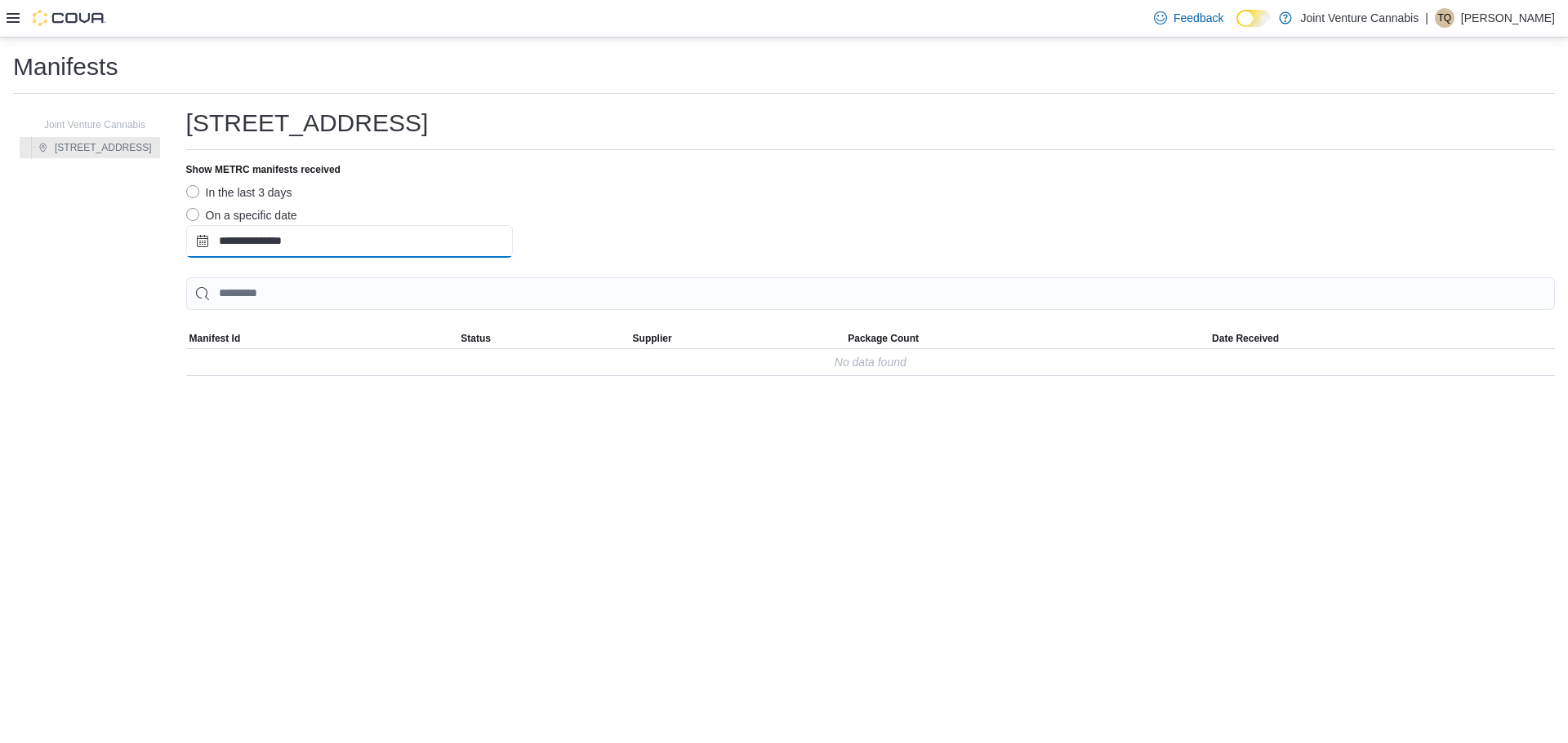
click at [314, 234] on input "**********" at bounding box center [350, 242] width 327 height 33
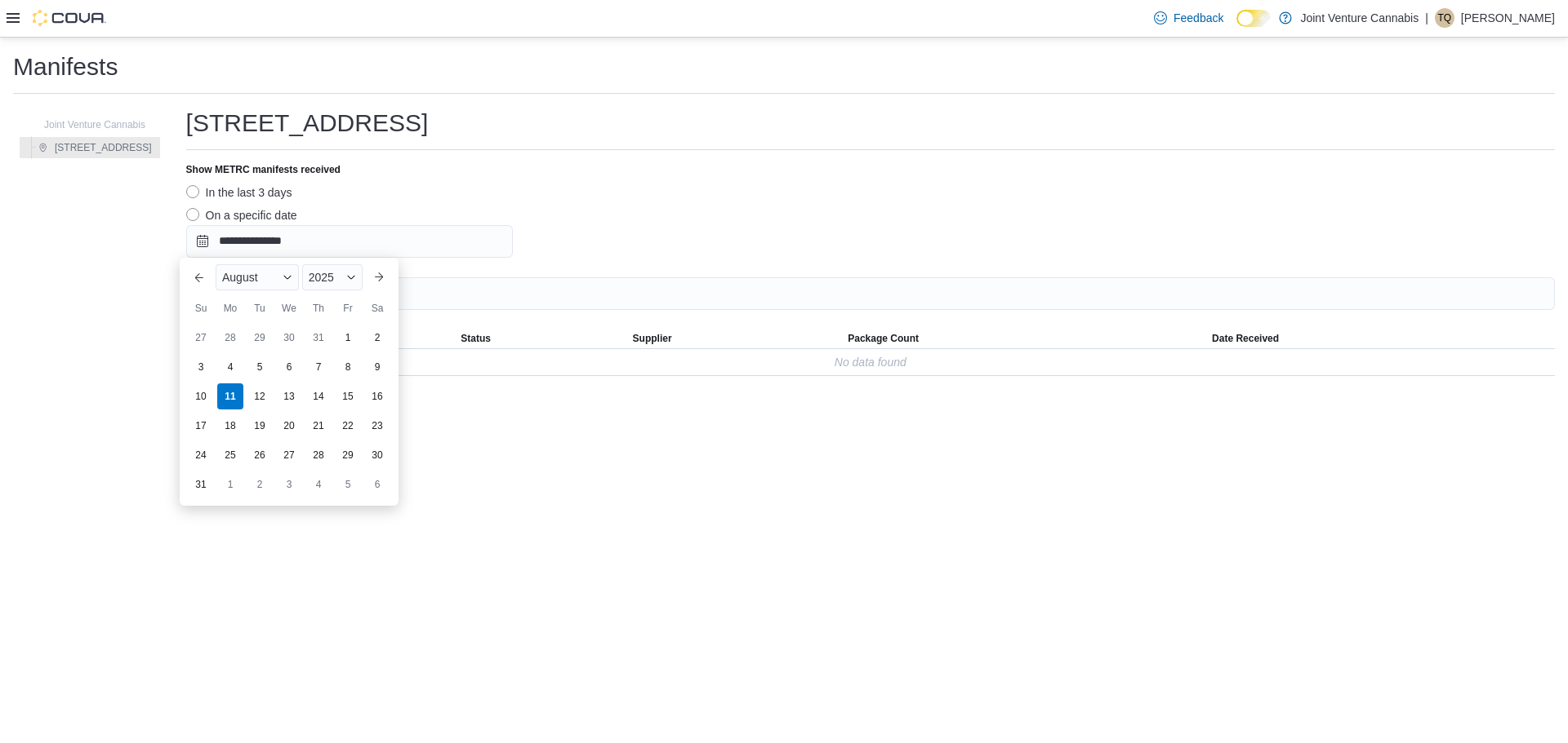
click at [231, 194] on label "In the last 3 days" at bounding box center [240, 192] width 106 height 19
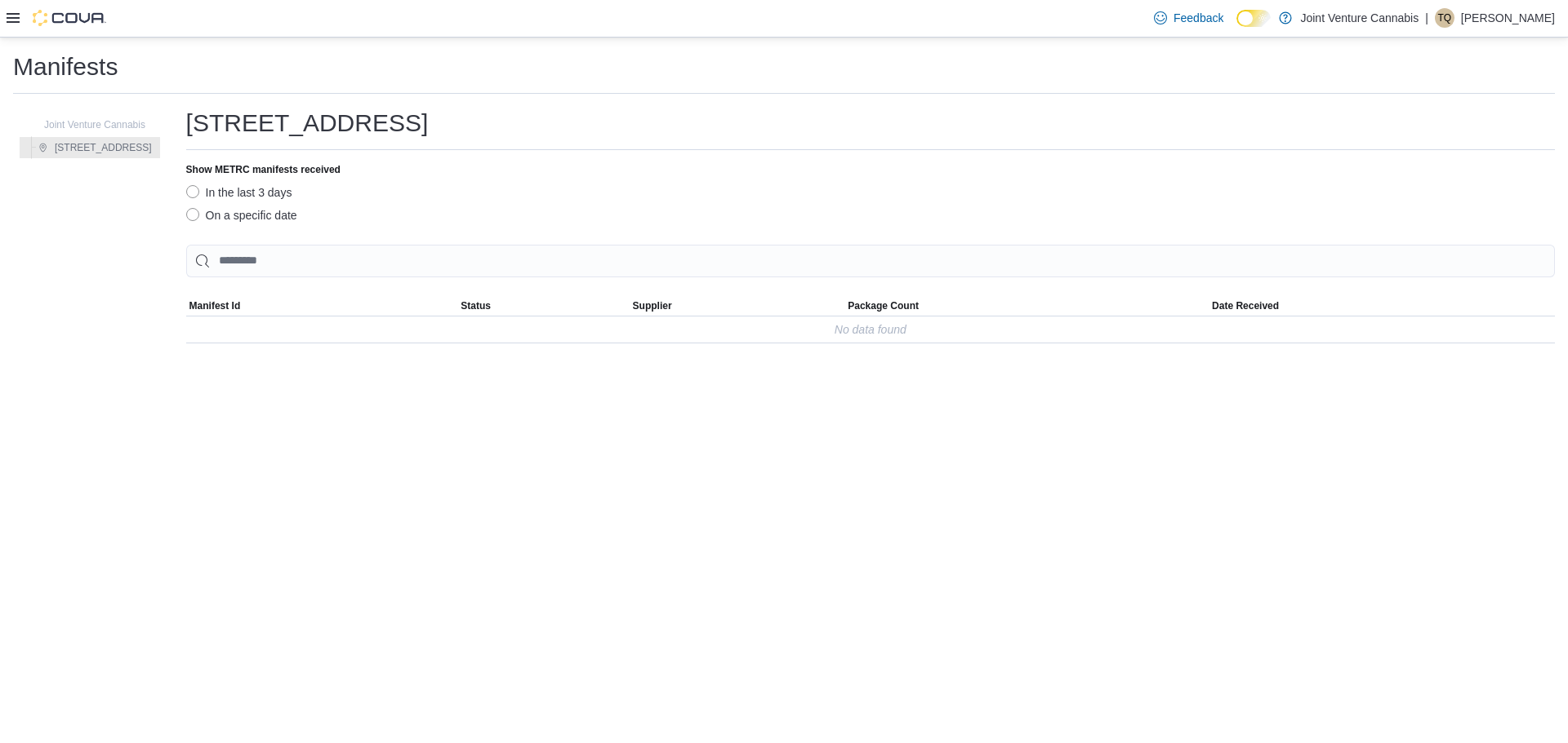
click at [6, 10] on div "Feedback Dark Mode Joint Venture Cannabis | TQ [PERSON_NAME]" at bounding box center [784, 18] width 1568 height 38
click at [6, 12] on div "Feedback Dark Mode Joint Venture Cannabis | TQ [PERSON_NAME]" at bounding box center [784, 18] width 1568 height 38
click at [11, 15] on icon at bounding box center [14, 18] width 14 height 14
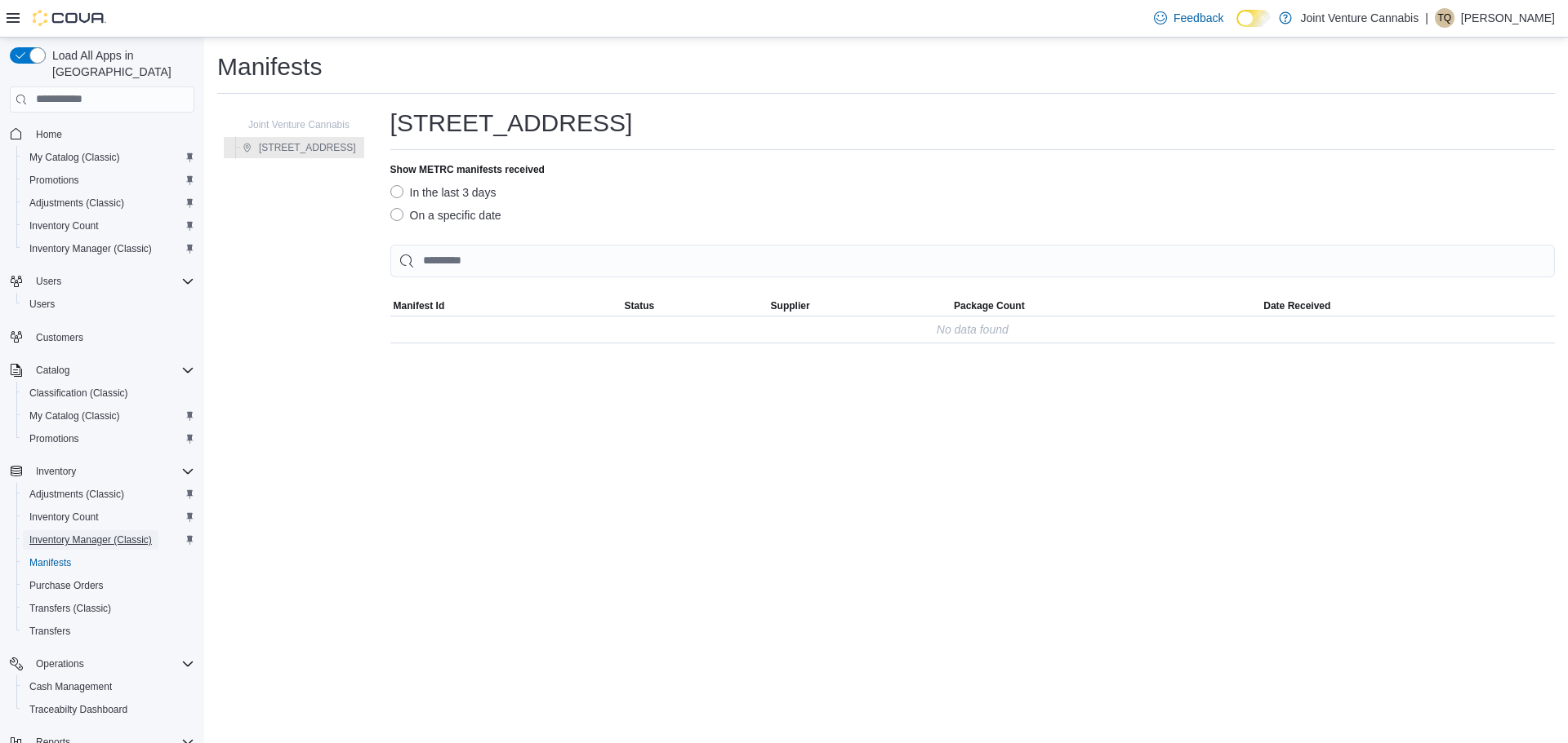
click at [71, 533] on span "Inventory Manager (Classic)" at bounding box center [90, 540] width 123 height 14
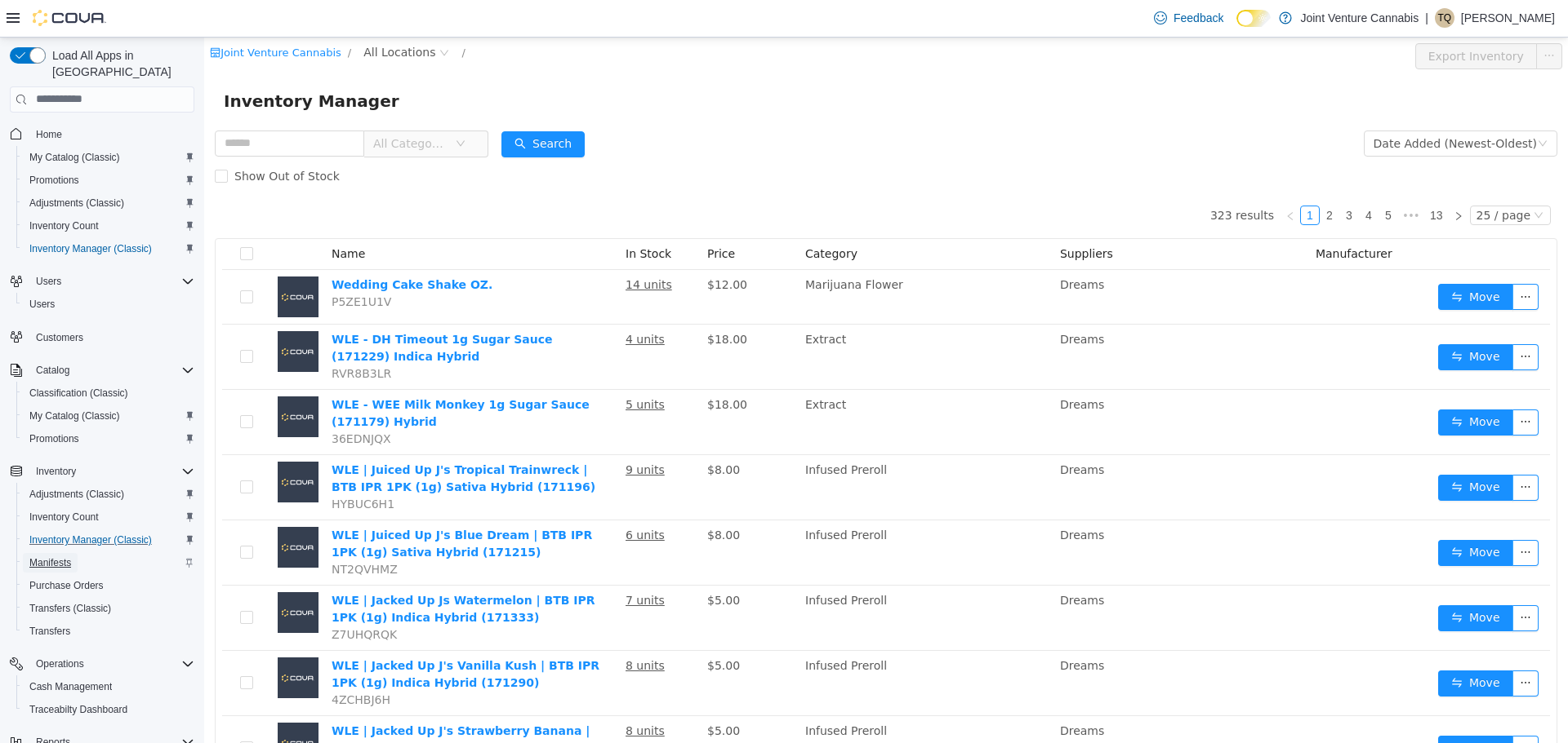
click at [58, 554] on span "Manifests" at bounding box center [49, 563] width 42 height 19
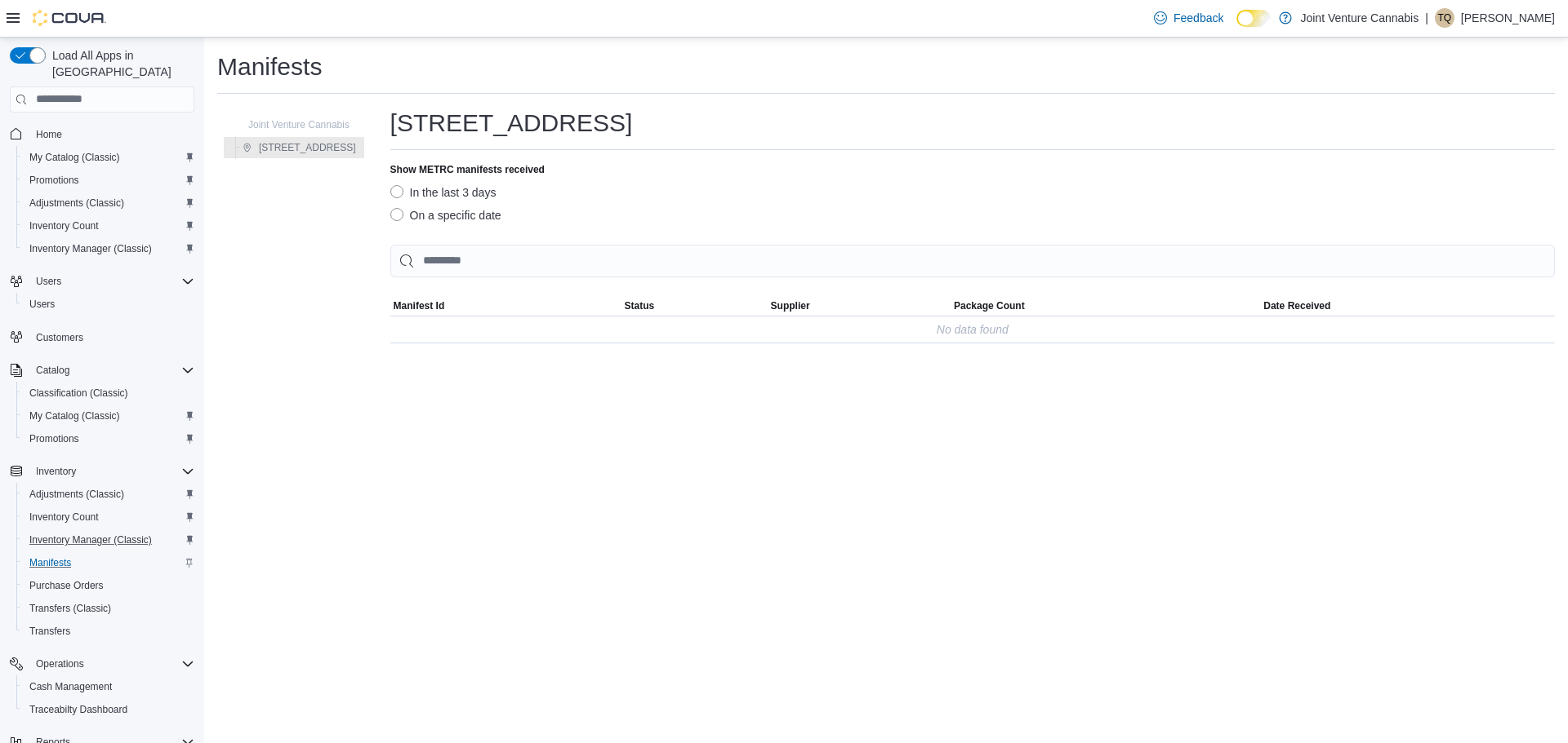
click at [399, 211] on label "On a specific date" at bounding box center [446, 215] width 111 height 19
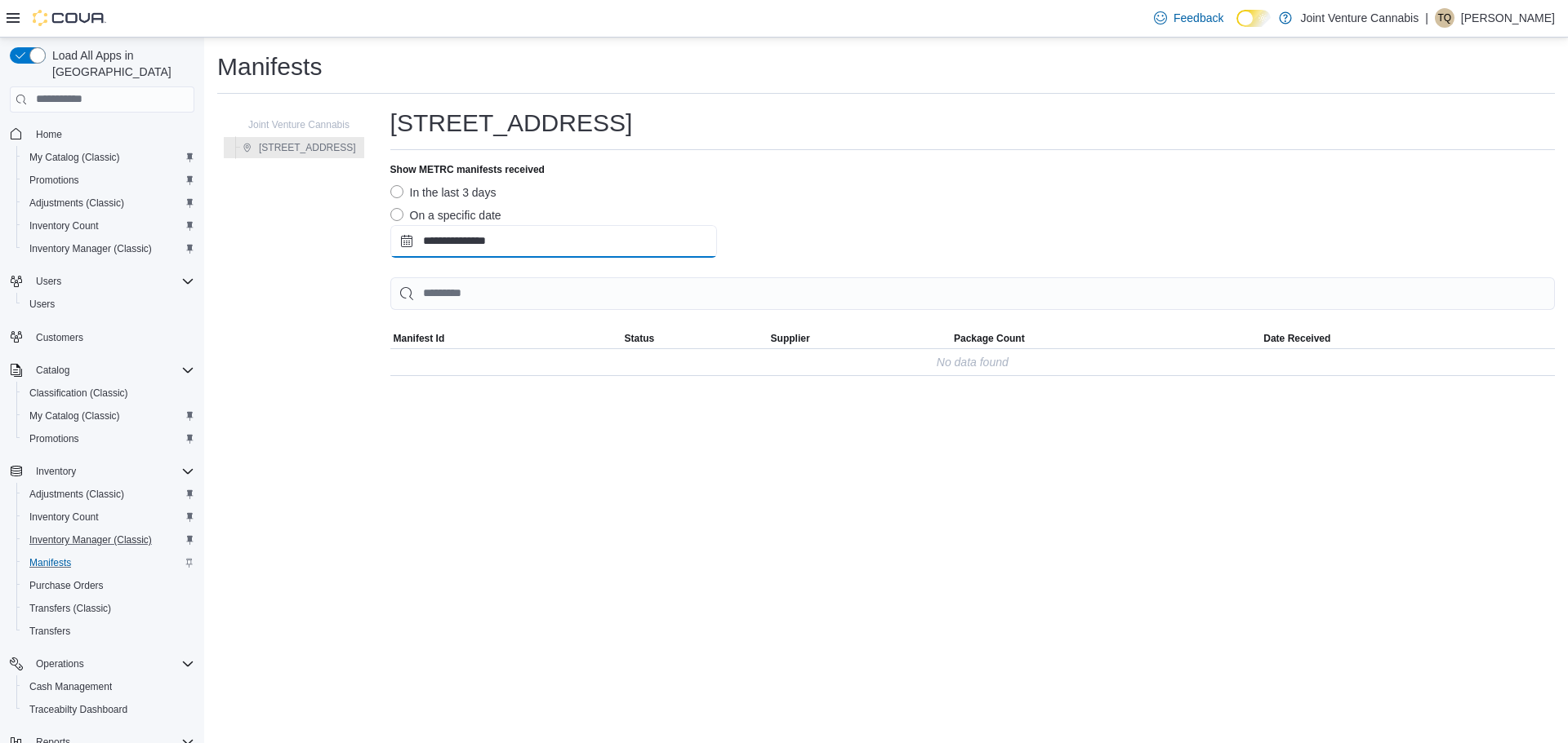
click at [496, 244] on input "**********" at bounding box center [554, 242] width 327 height 33
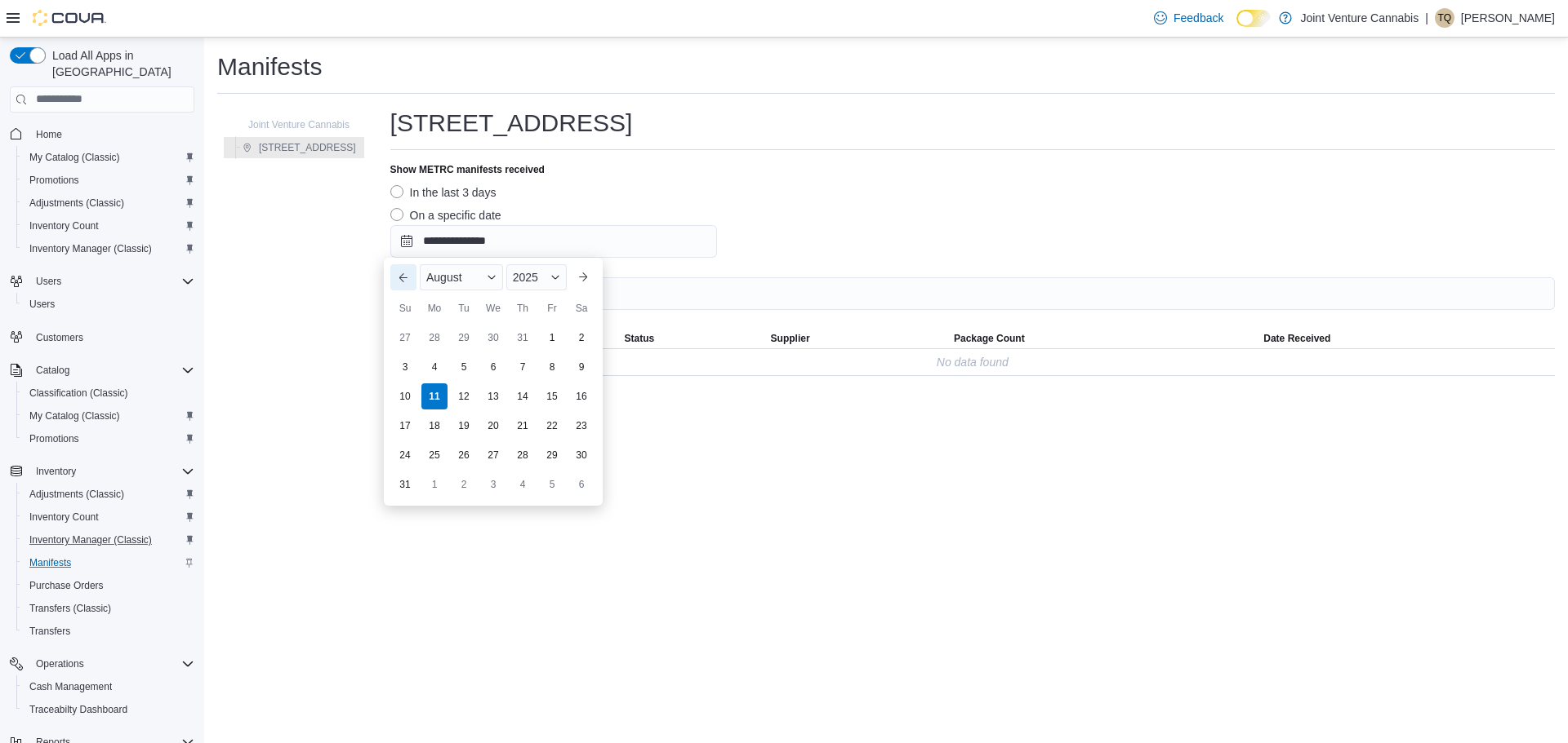
click at [408, 280] on button "Previous Month" at bounding box center [403, 277] width 26 height 26
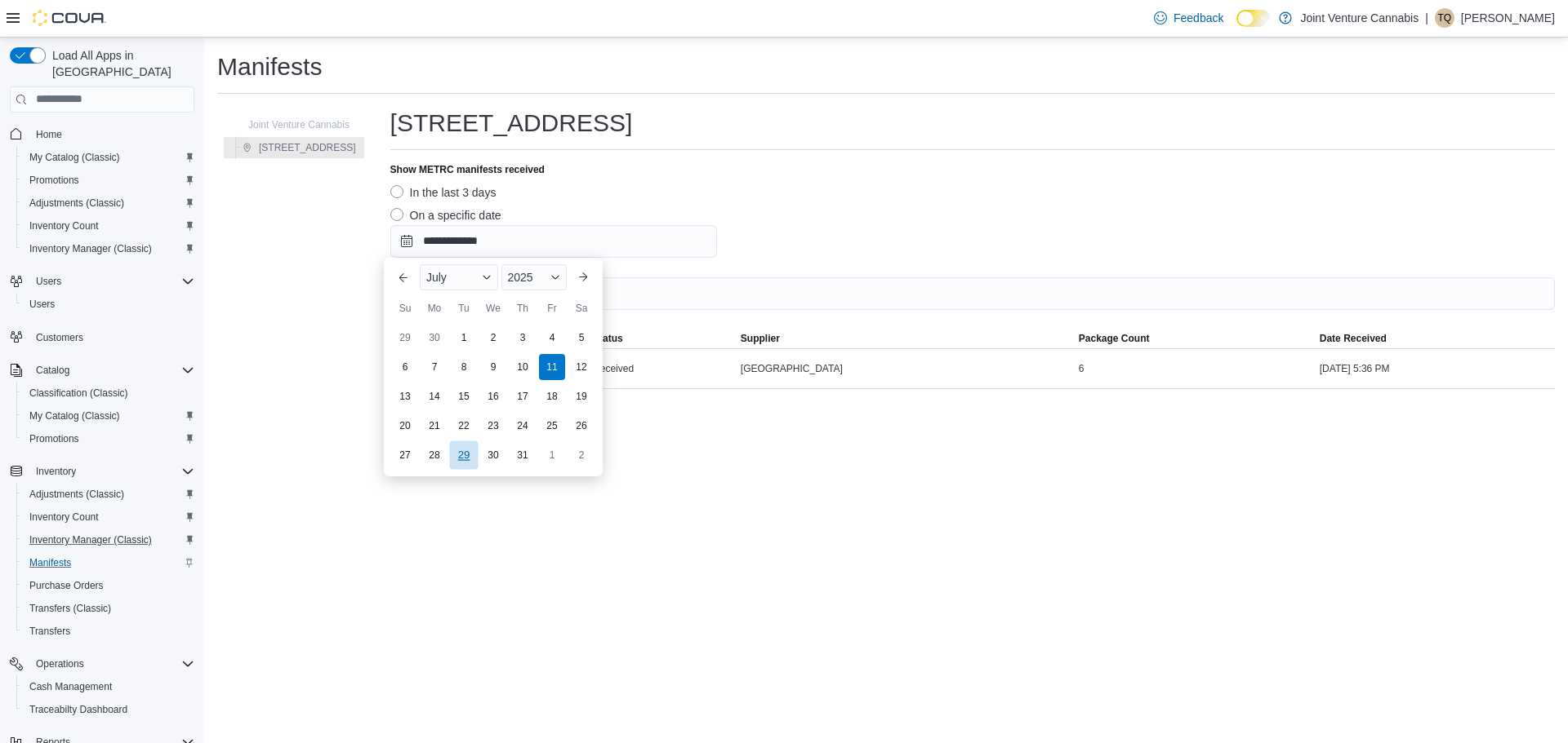
click at [467, 456] on div "29" at bounding box center [464, 455] width 29 height 29
type input "**********"
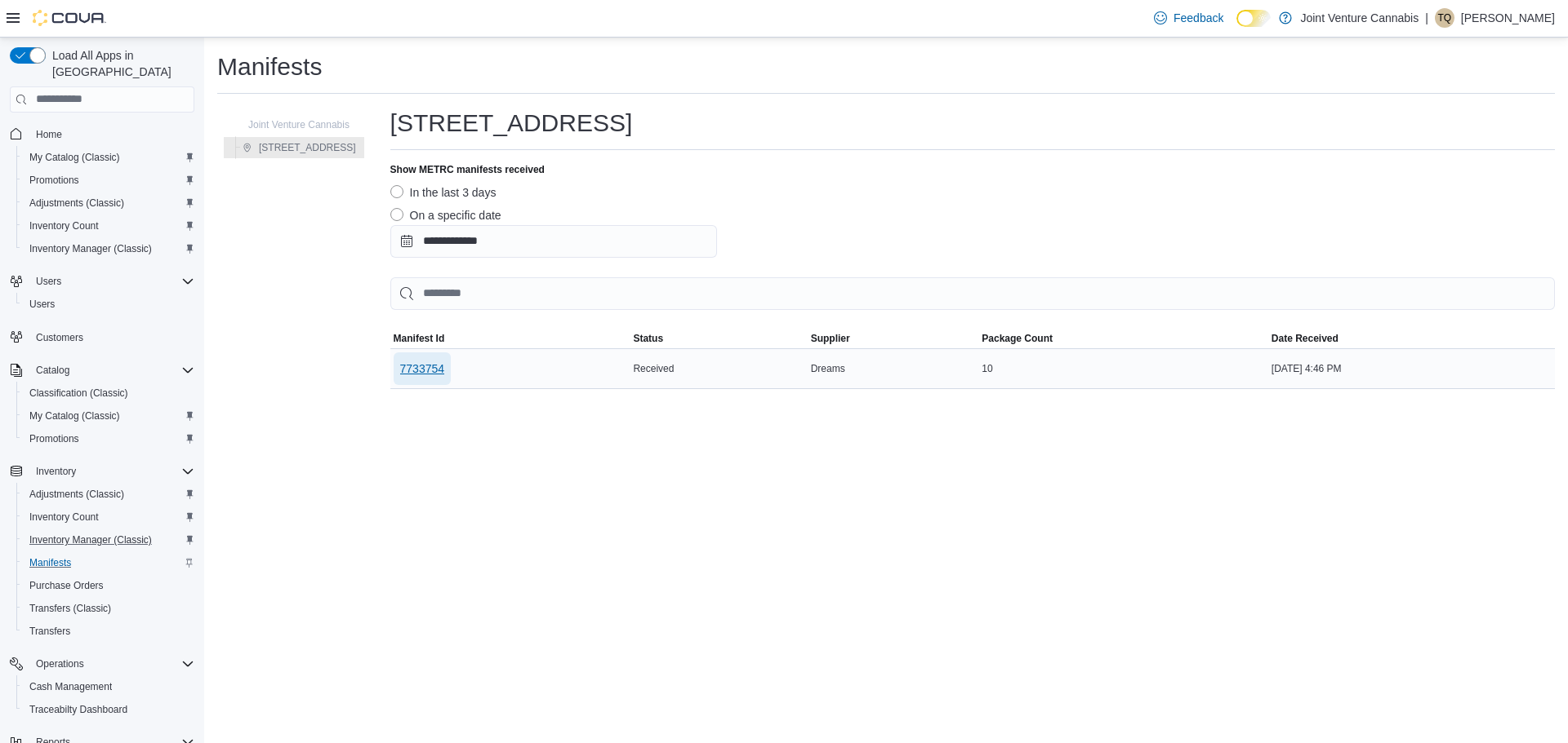
click at [423, 366] on span "7733754" at bounding box center [422, 368] width 44 height 16
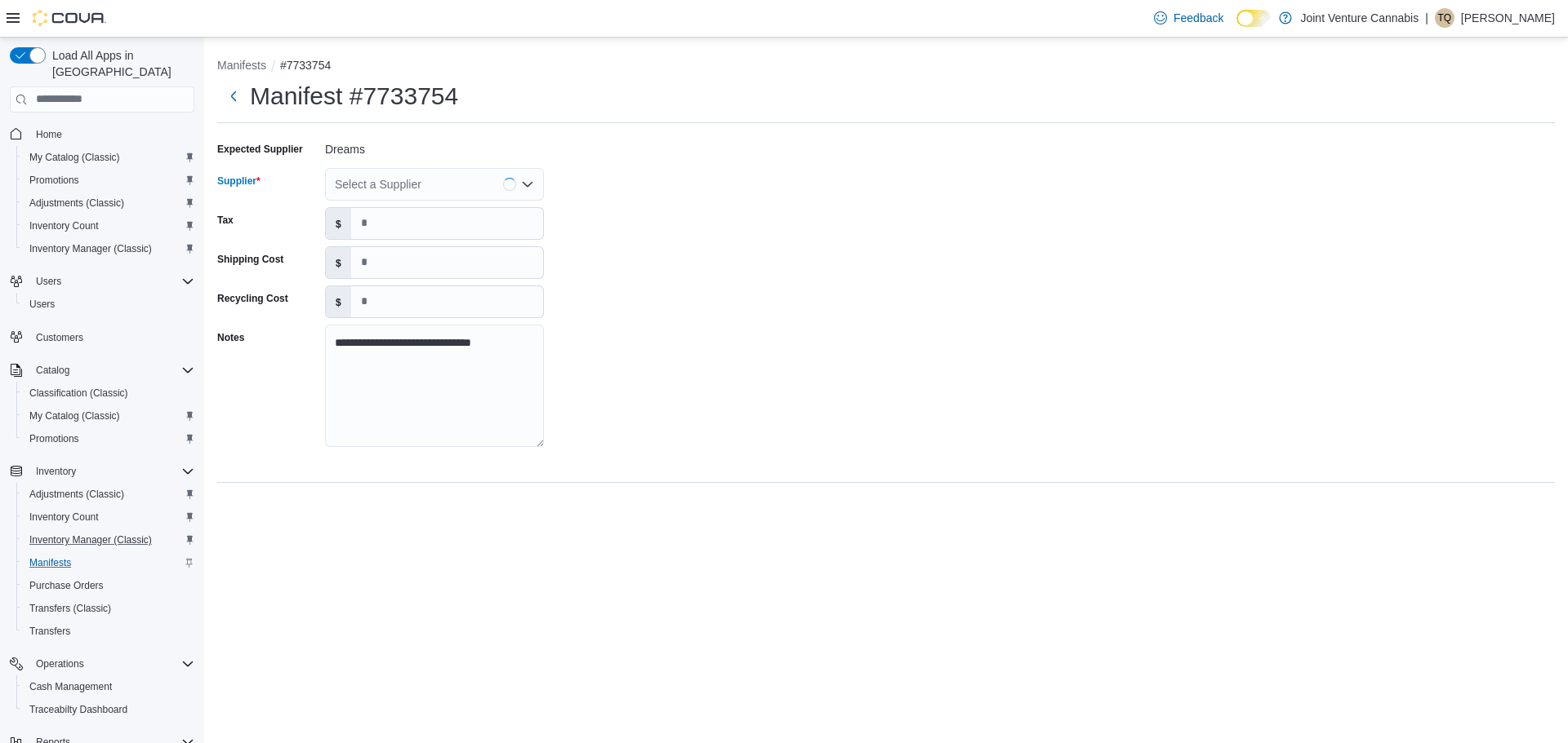
click at [415, 186] on div "Select a Supplier" at bounding box center [434, 185] width 218 height 33
type input "****"
click at [417, 242] on span "Drea ms" at bounding box center [445, 236] width 180 height 16
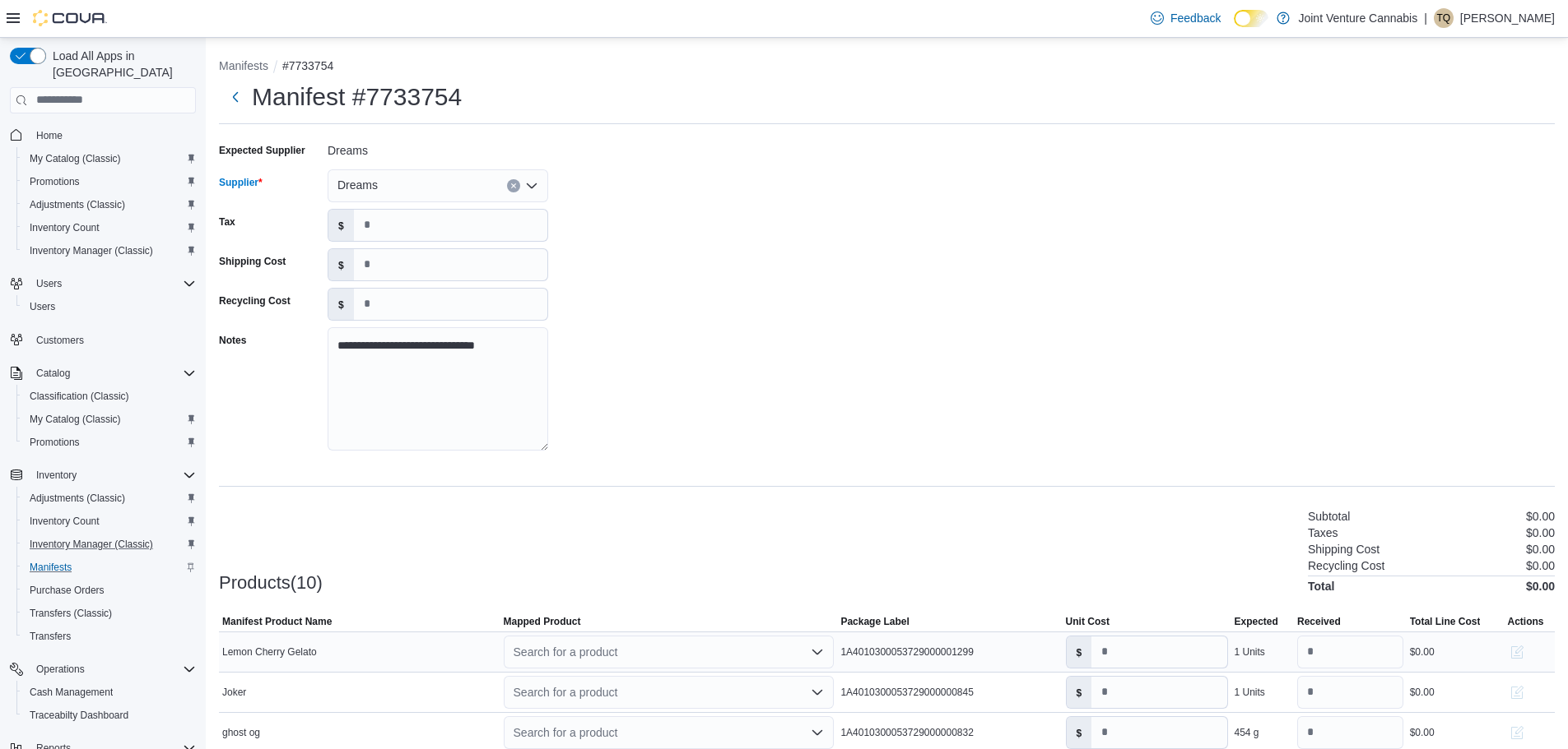
scroll to position [246, 0]
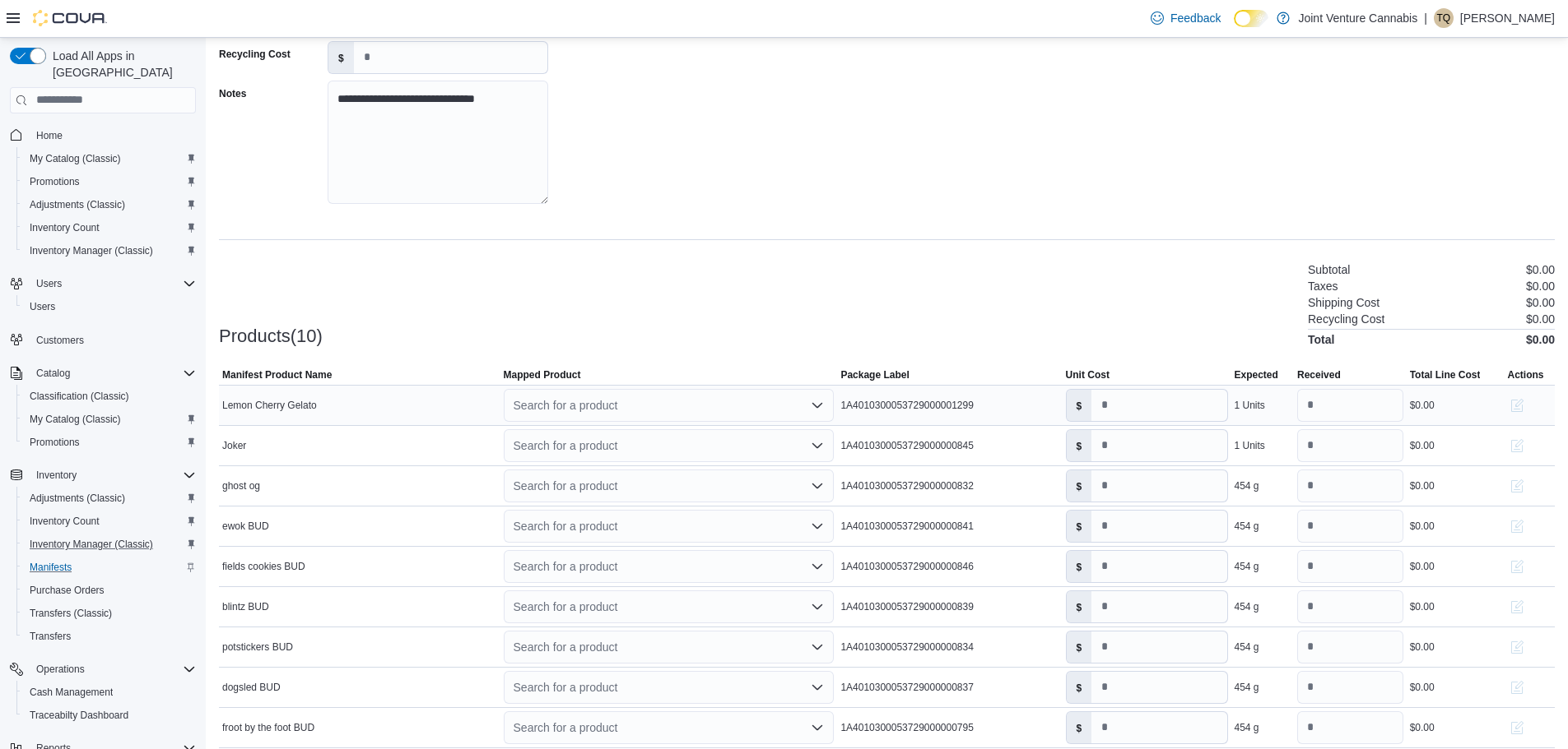
click at [606, 398] on div "Search for a product" at bounding box center [669, 405] width 331 height 33
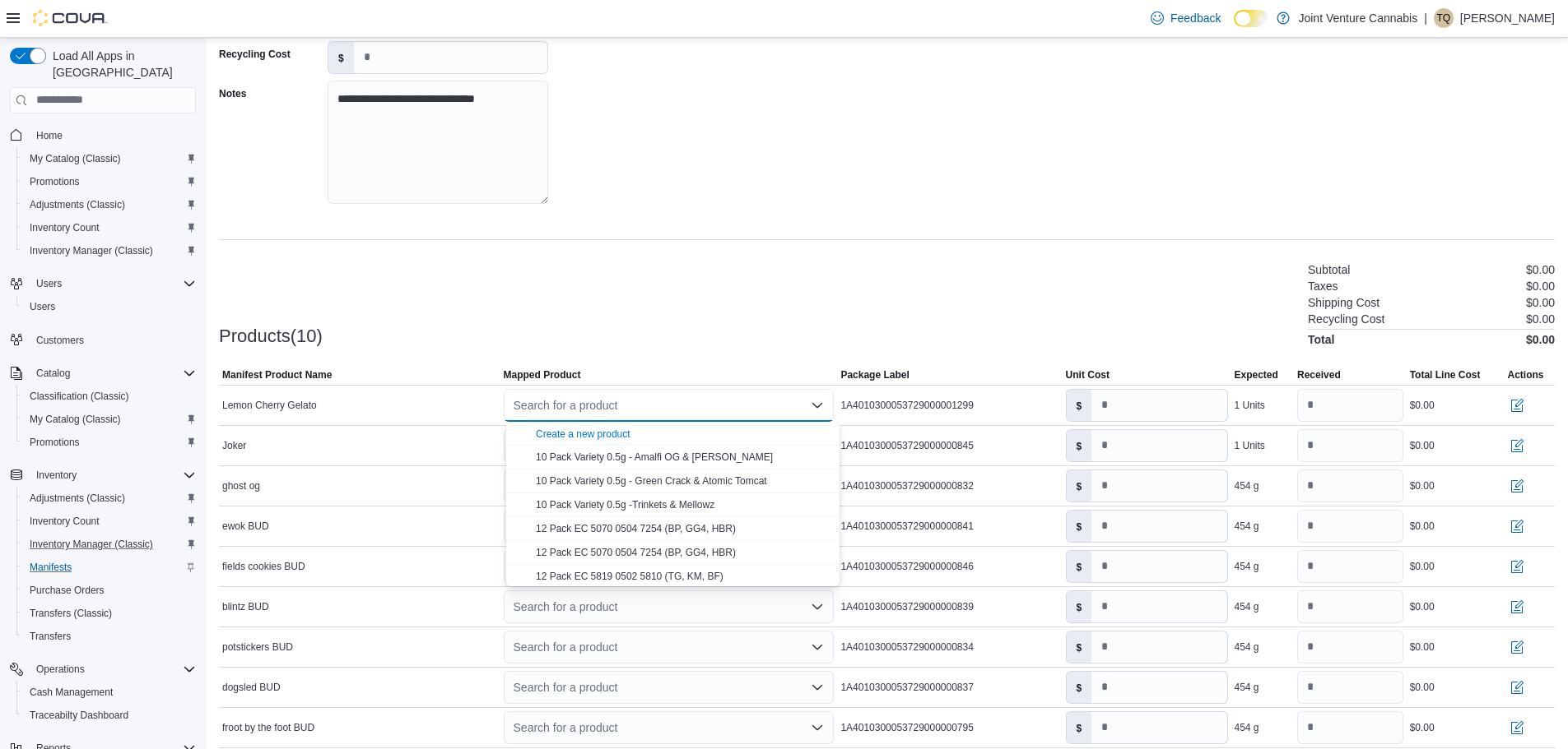
click at [852, 287] on div "Products(10) Subtotal $0.00 Taxes $0.00 Shipping Cost $0.00 Recycling Cost $0.0…" at bounding box center [887, 303] width 1336 height 87
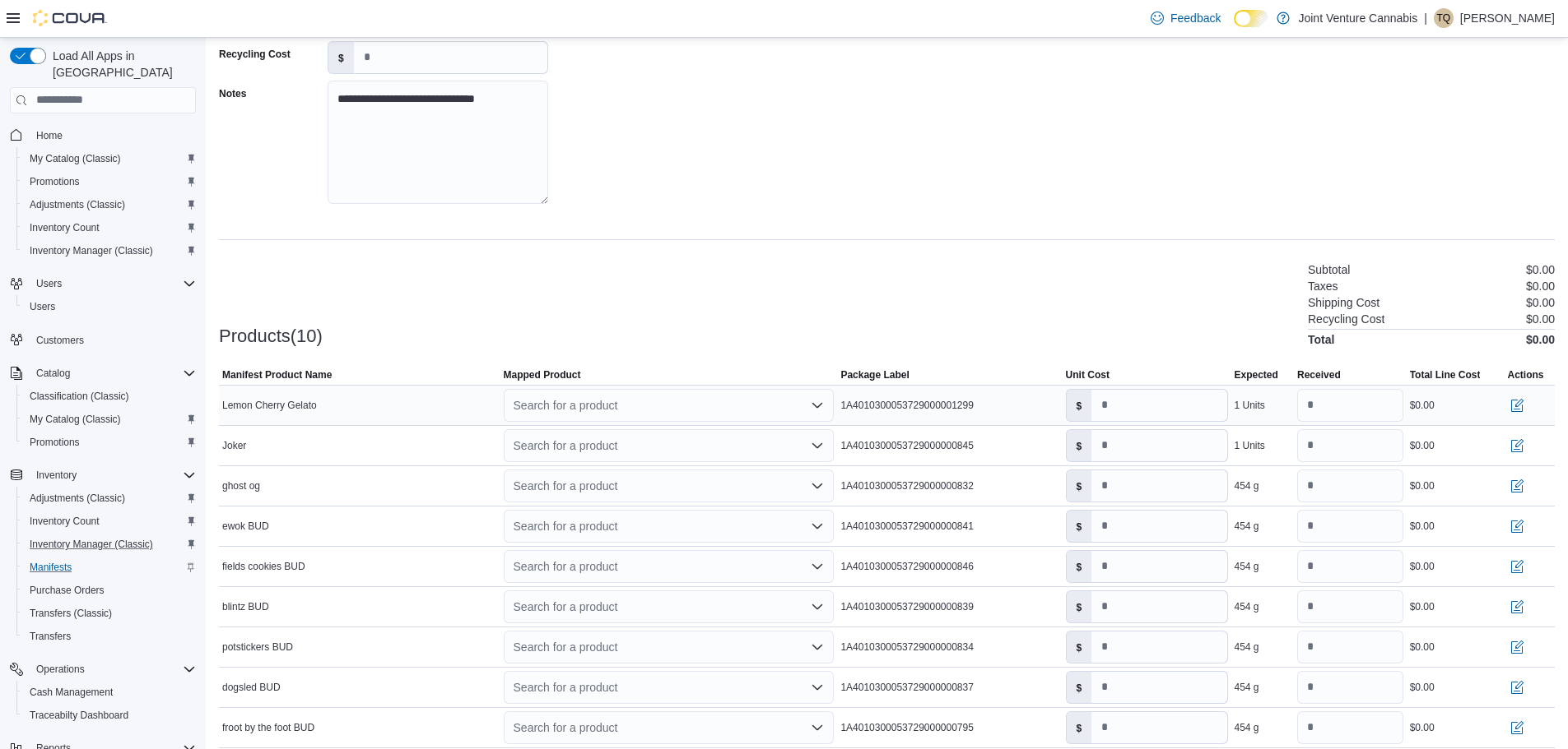
click at [919, 395] on div "1A4010300053729000001299" at bounding box center [949, 405] width 225 height 19
click at [1523, 403] on button "button" at bounding box center [1516, 404] width 19 height 19
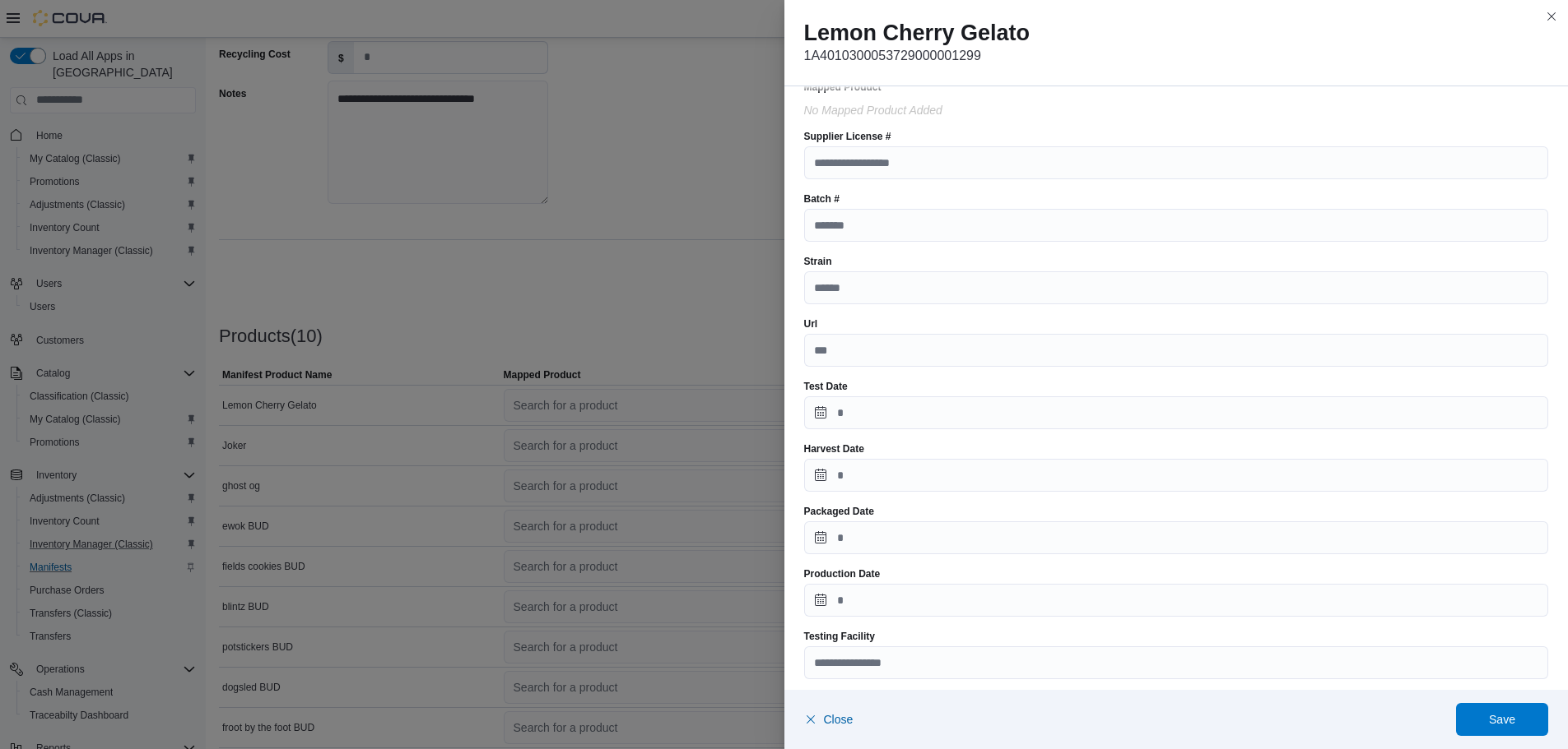
scroll to position [0, 0]
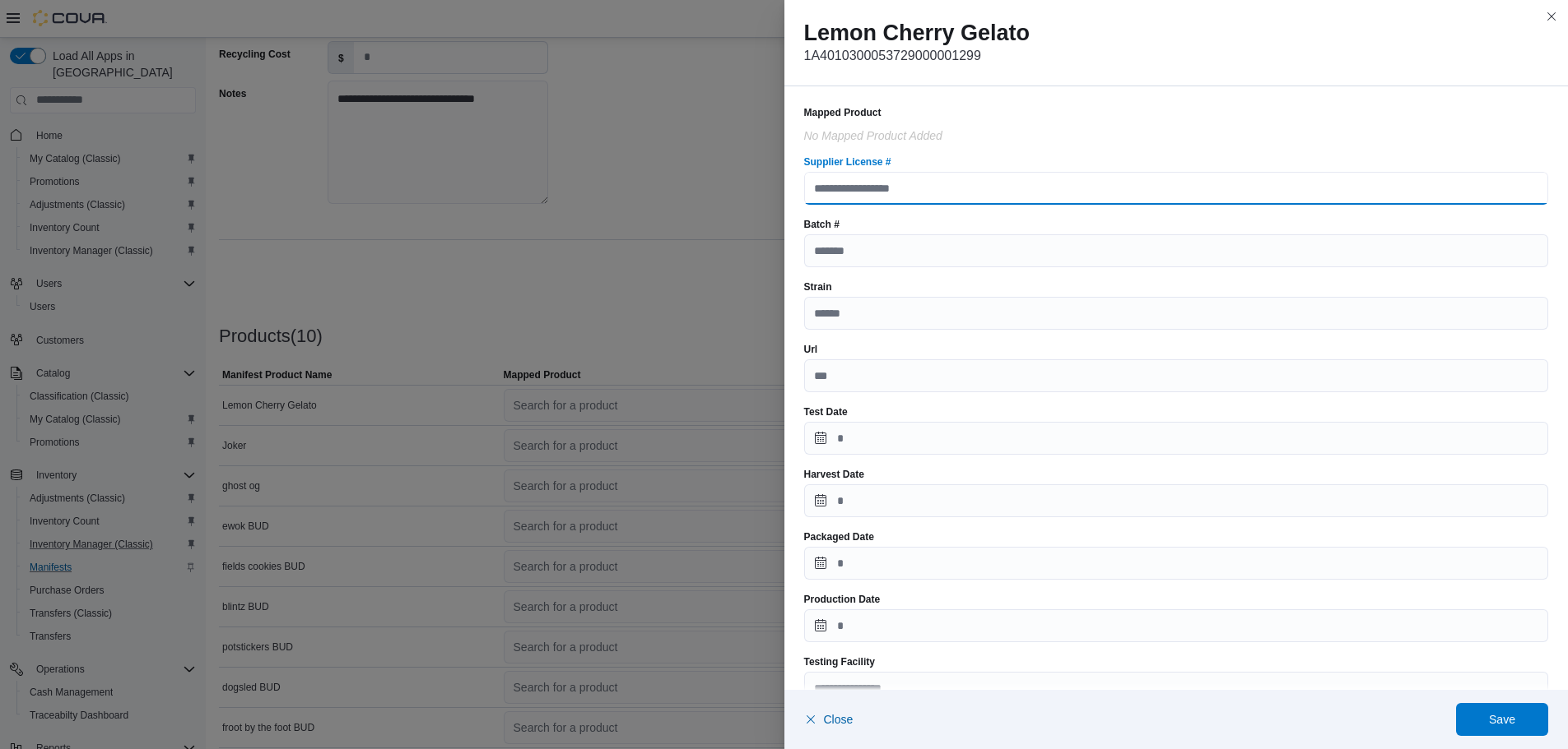
click at [1019, 199] on input "Supplier License #" at bounding box center [1176, 189] width 745 height 33
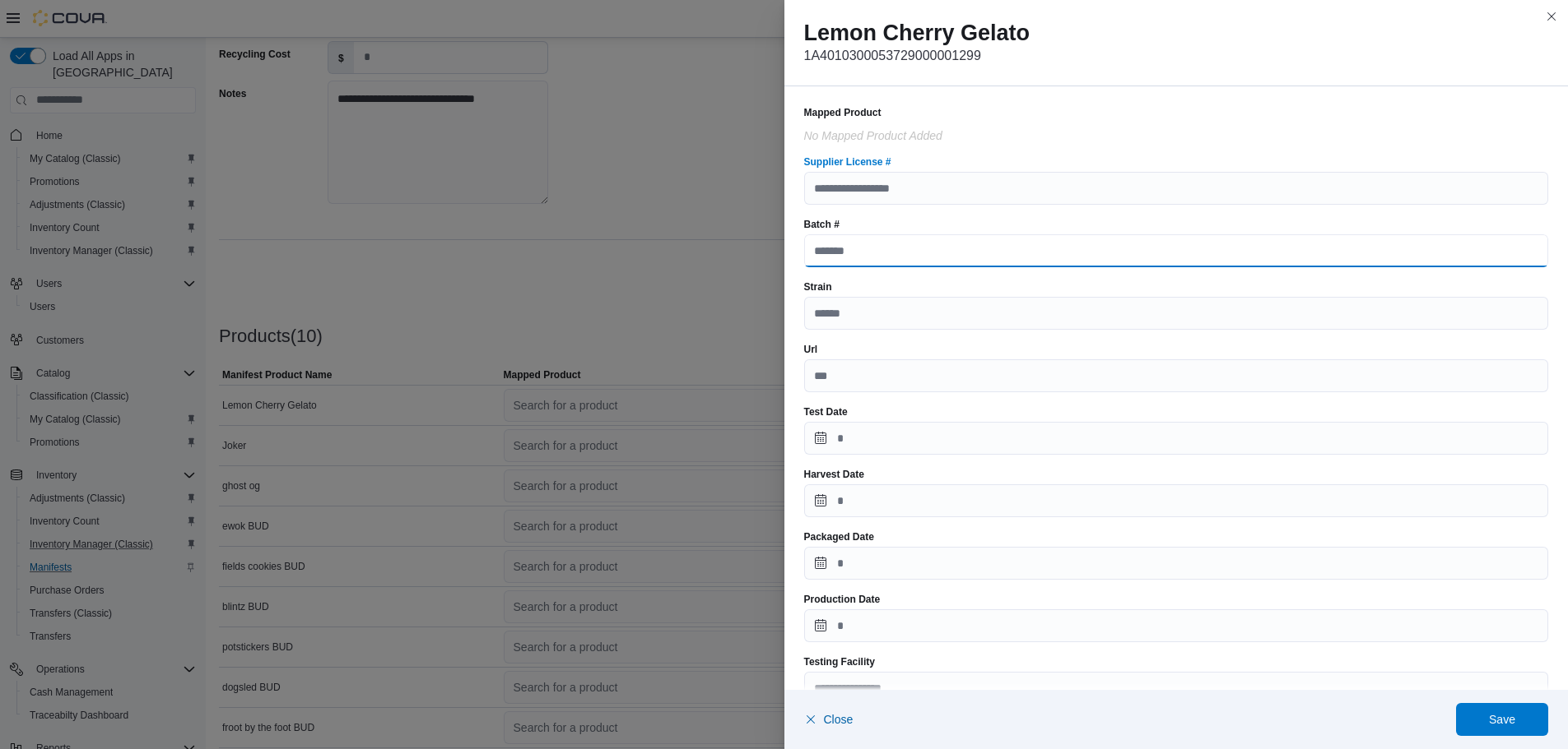
click at [1046, 240] on input "Batch #" at bounding box center [1176, 251] width 745 height 33
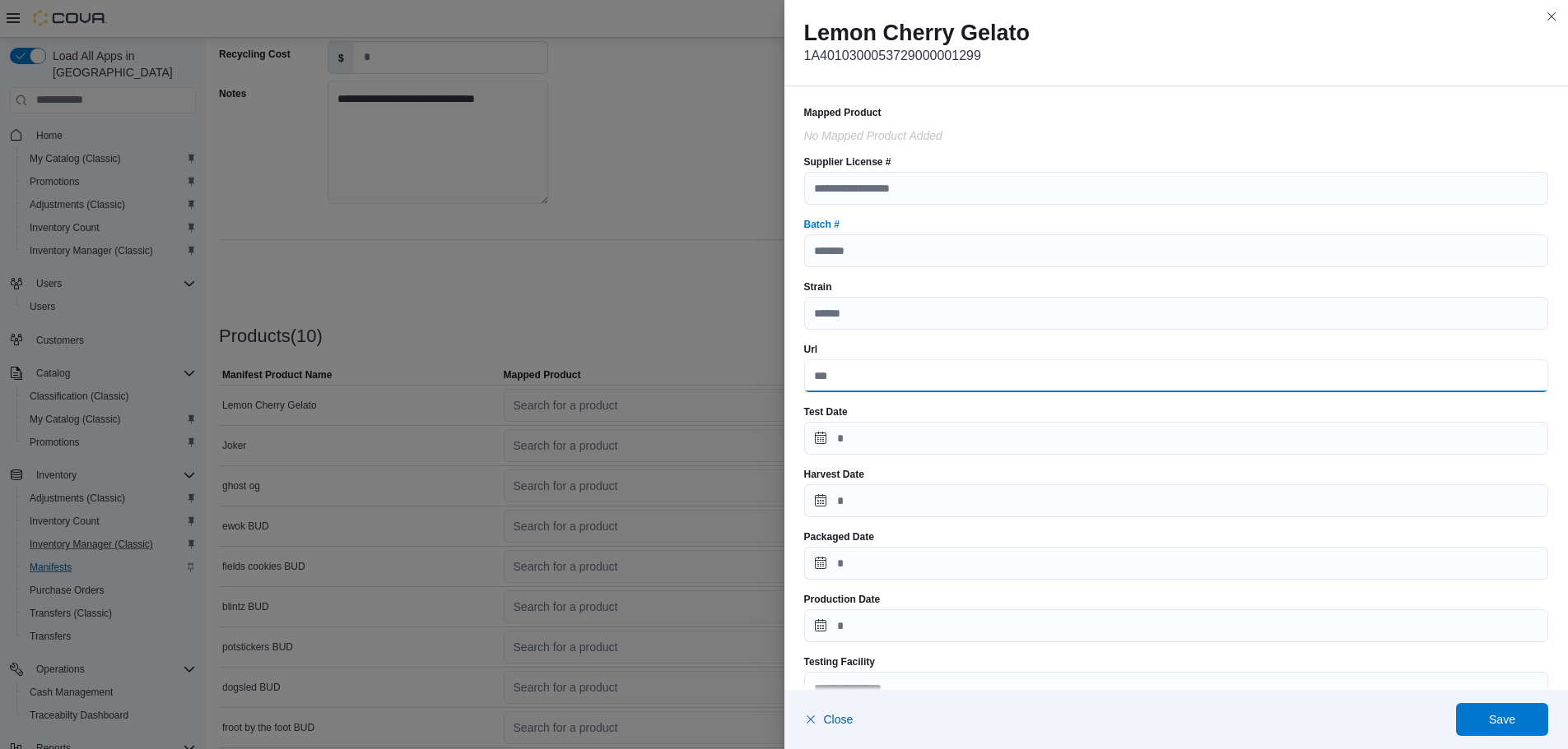
click at [974, 386] on input "Url" at bounding box center [1176, 376] width 745 height 33
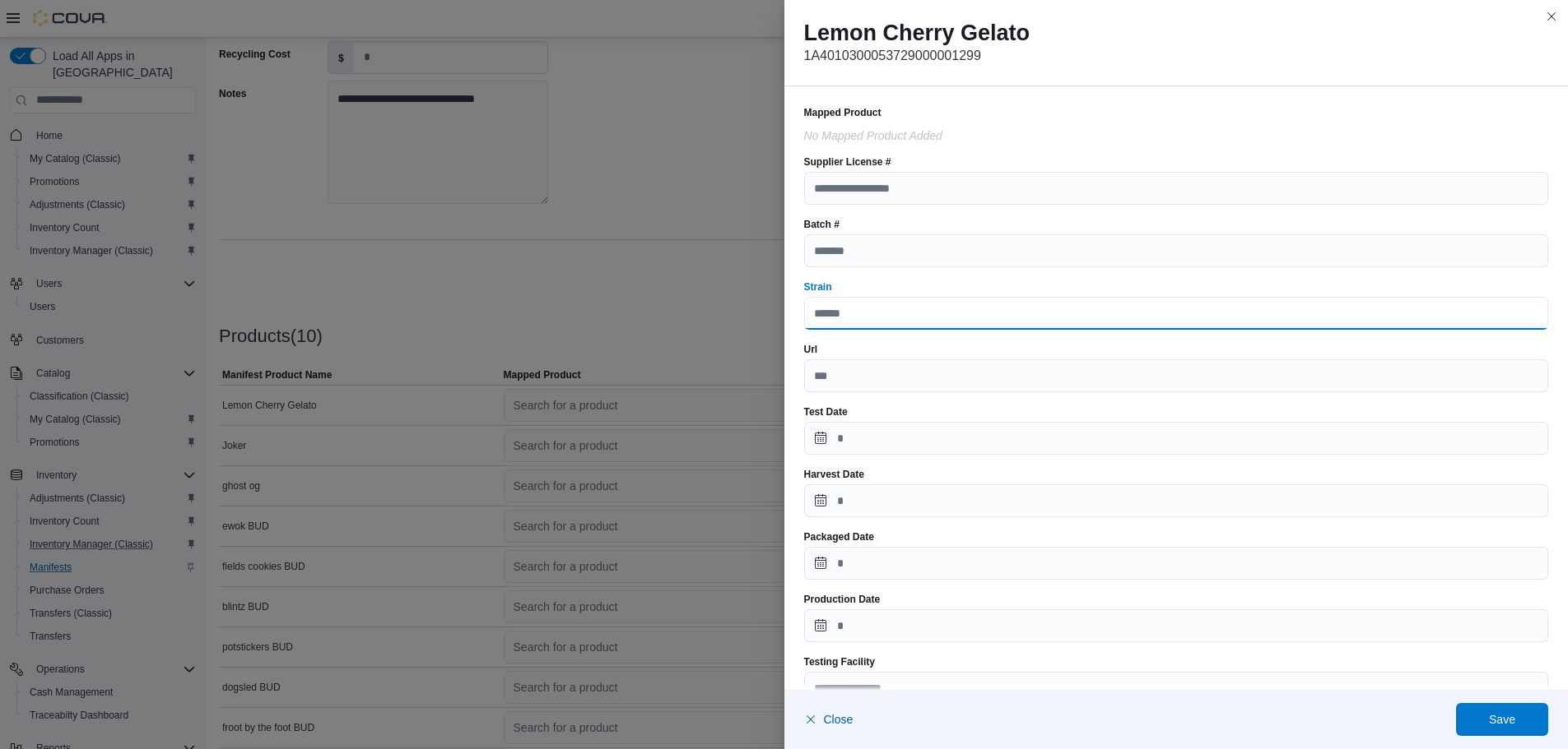
click at [954, 316] on input "Strain" at bounding box center [1176, 314] width 745 height 33
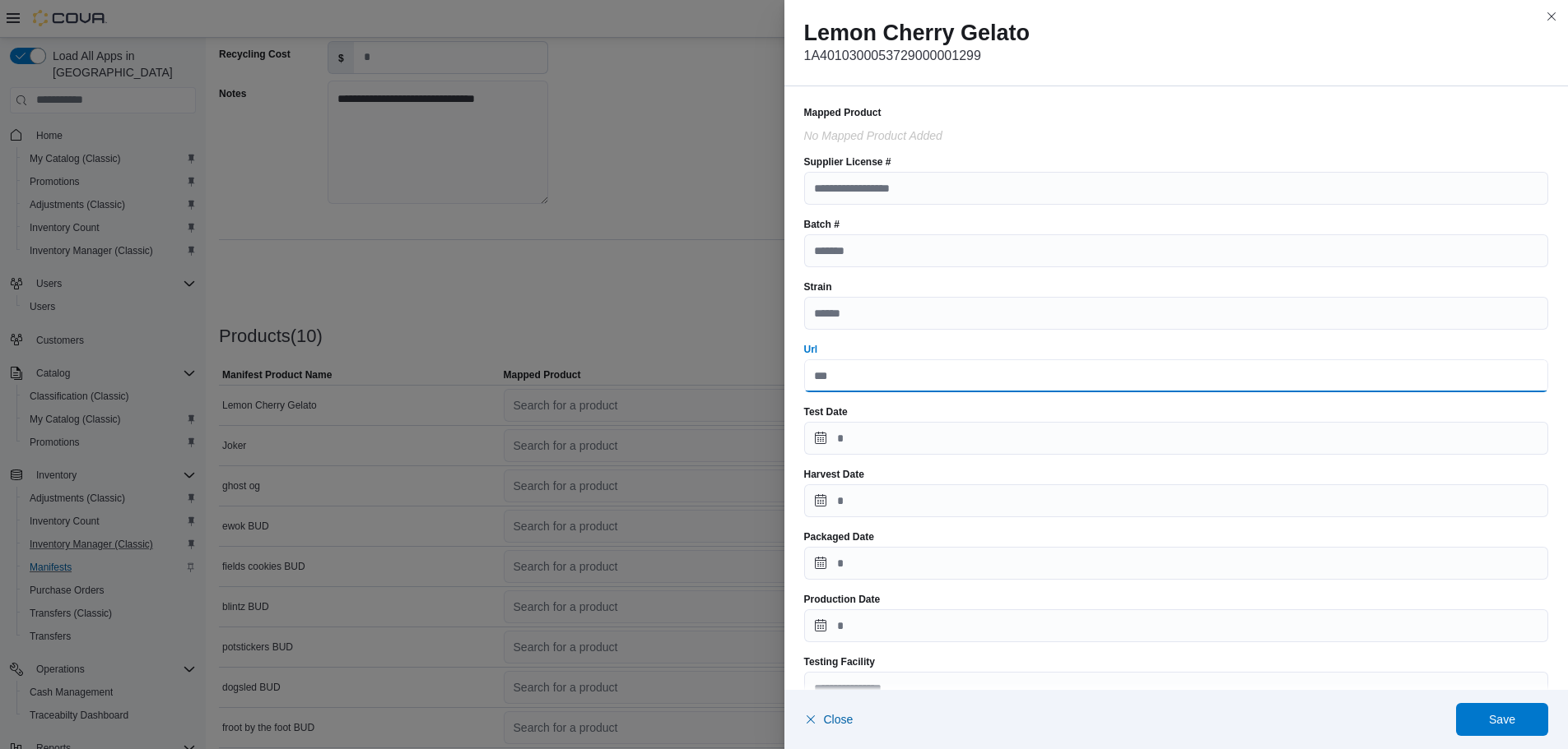
click at [1115, 360] on input "Url" at bounding box center [1176, 376] width 745 height 33
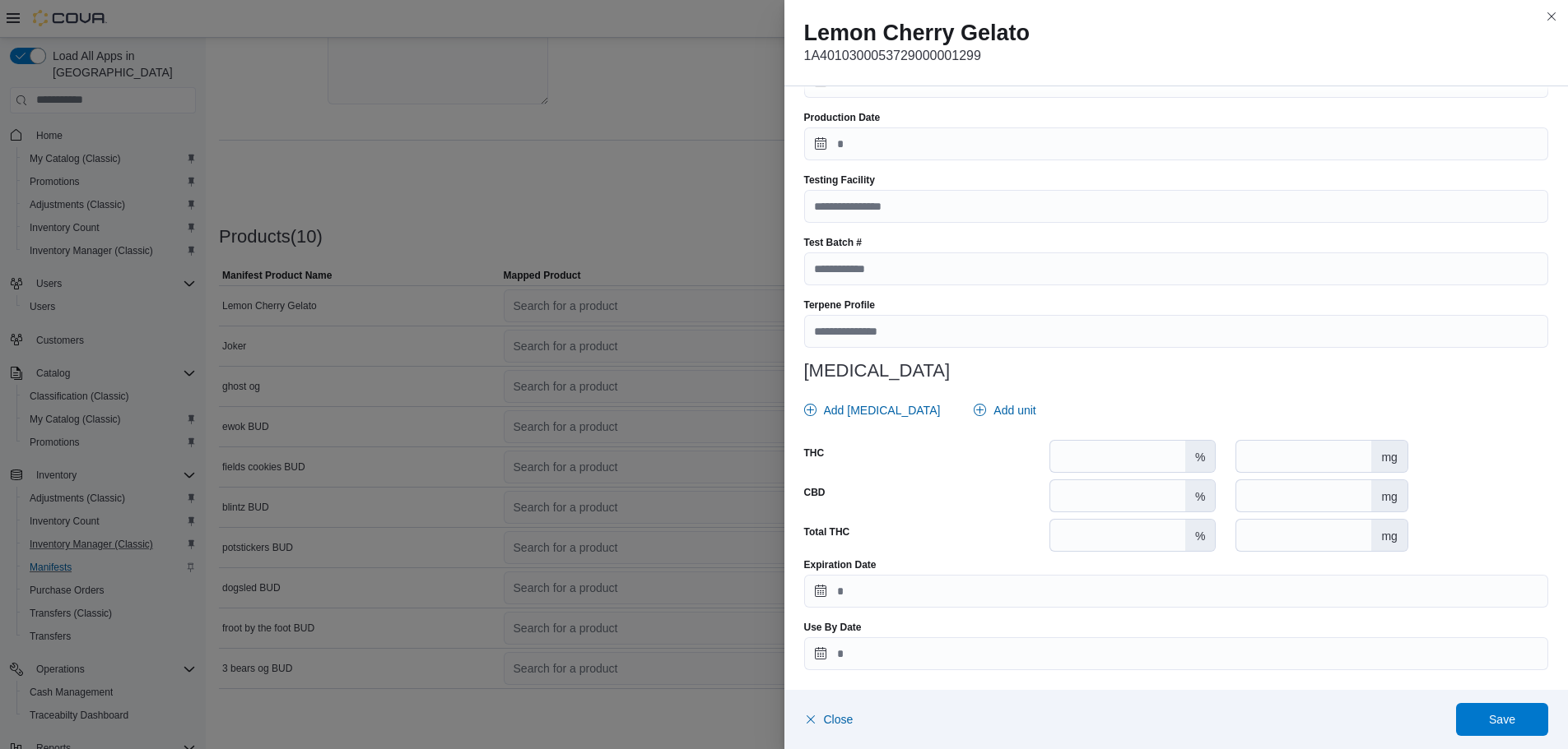
scroll to position [352, 0]
click at [993, 410] on span "Add unit" at bounding box center [1013, 410] width 42 height 17
click at [1052, 353] on div "Cannabinoids" at bounding box center [1176, 364] width 745 height 33
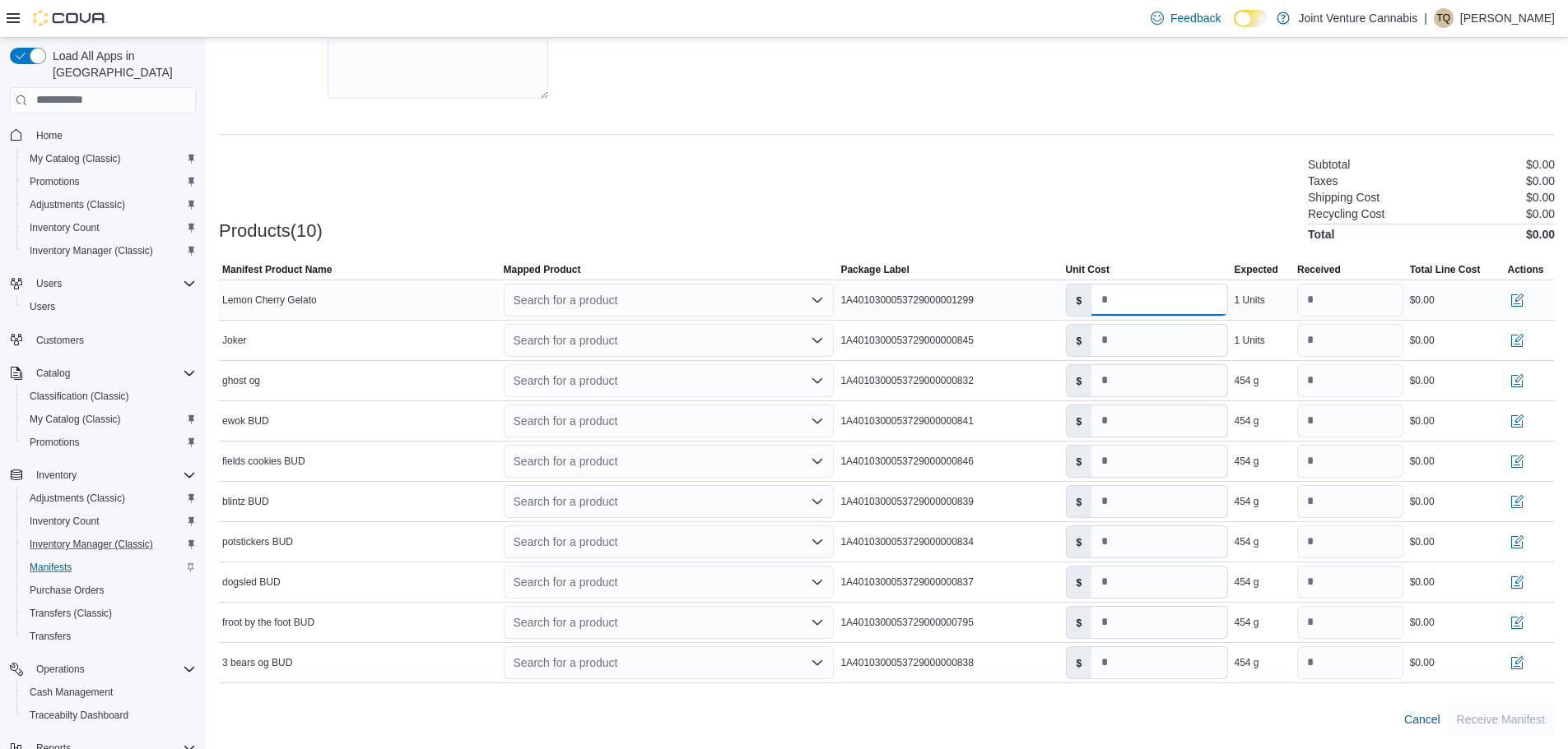
click at [1163, 289] on input "*" at bounding box center [1159, 300] width 135 height 31
click at [1433, 304] on div "$0.00" at bounding box center [1422, 301] width 24 height 14
click at [1401, 305] on input "*" at bounding box center [1350, 300] width 106 height 33
click at [1400, 305] on input "*" at bounding box center [1350, 300] width 106 height 33
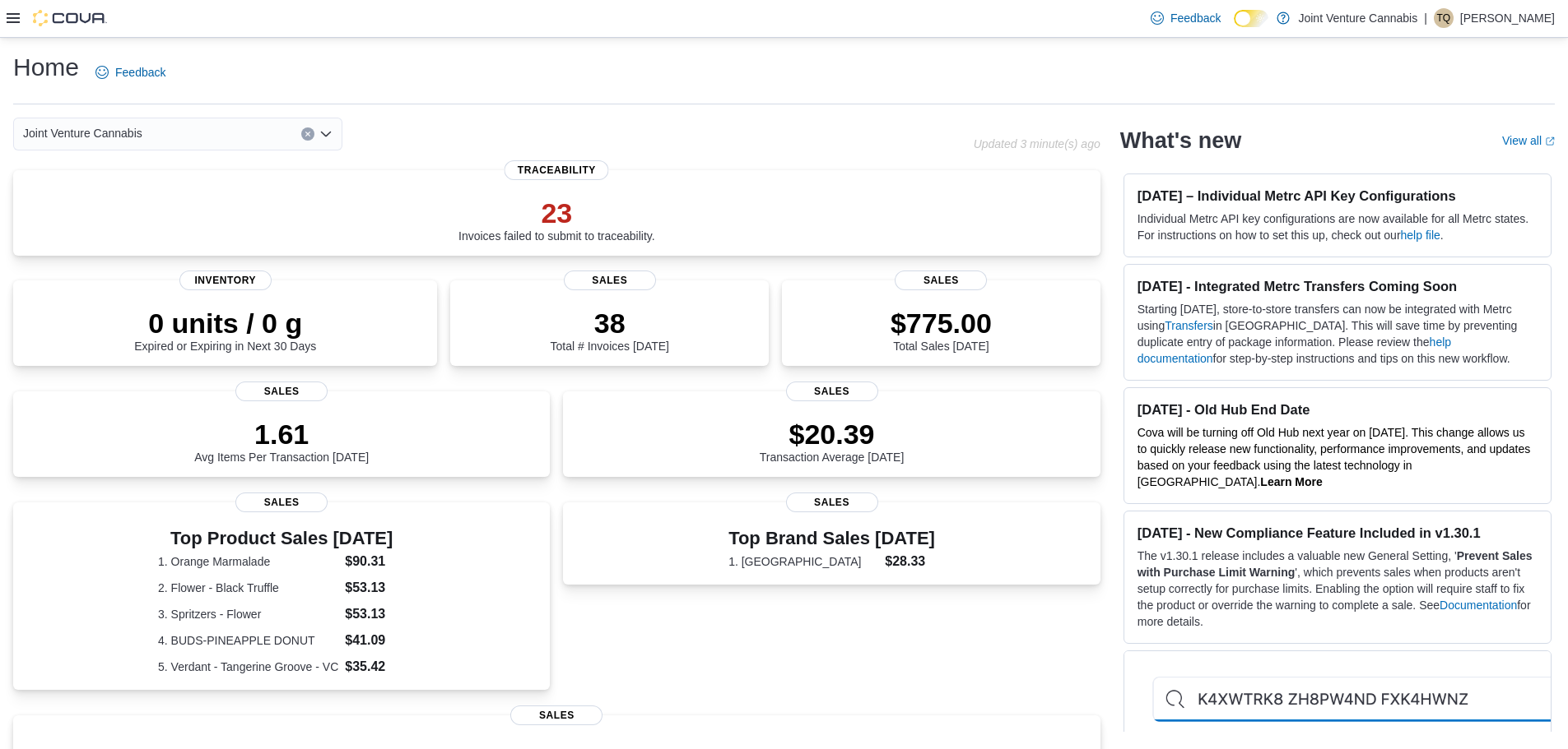
click at [19, 16] on div at bounding box center [57, 18] width 100 height 17
click at [14, 19] on icon at bounding box center [14, 19] width 14 height 10
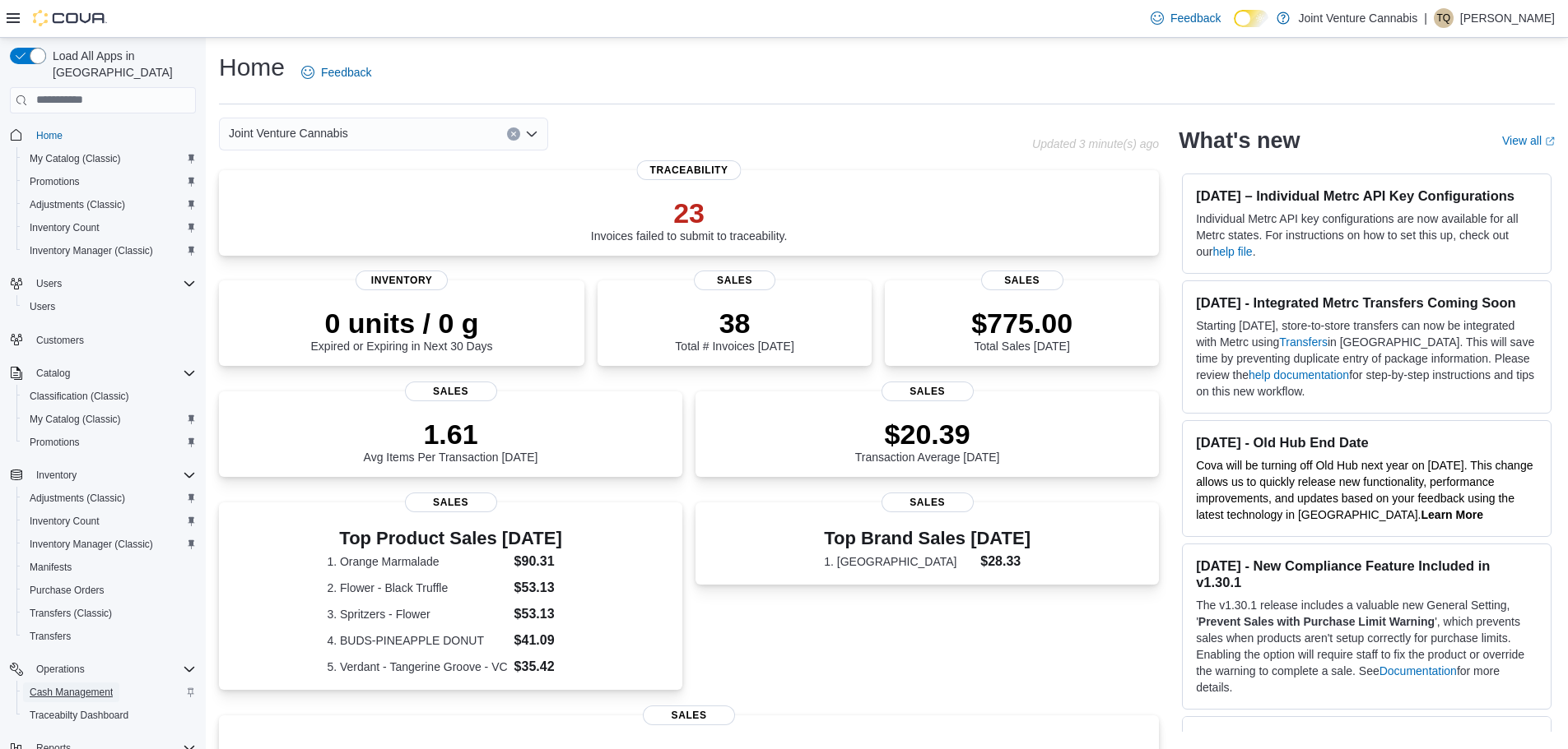
drag, startPoint x: 58, startPoint y: 632, endPoint x: 60, endPoint y: 684, distance: 52.0
click at [60, 684] on span "Cash Management" at bounding box center [70, 693] width 83 height 19
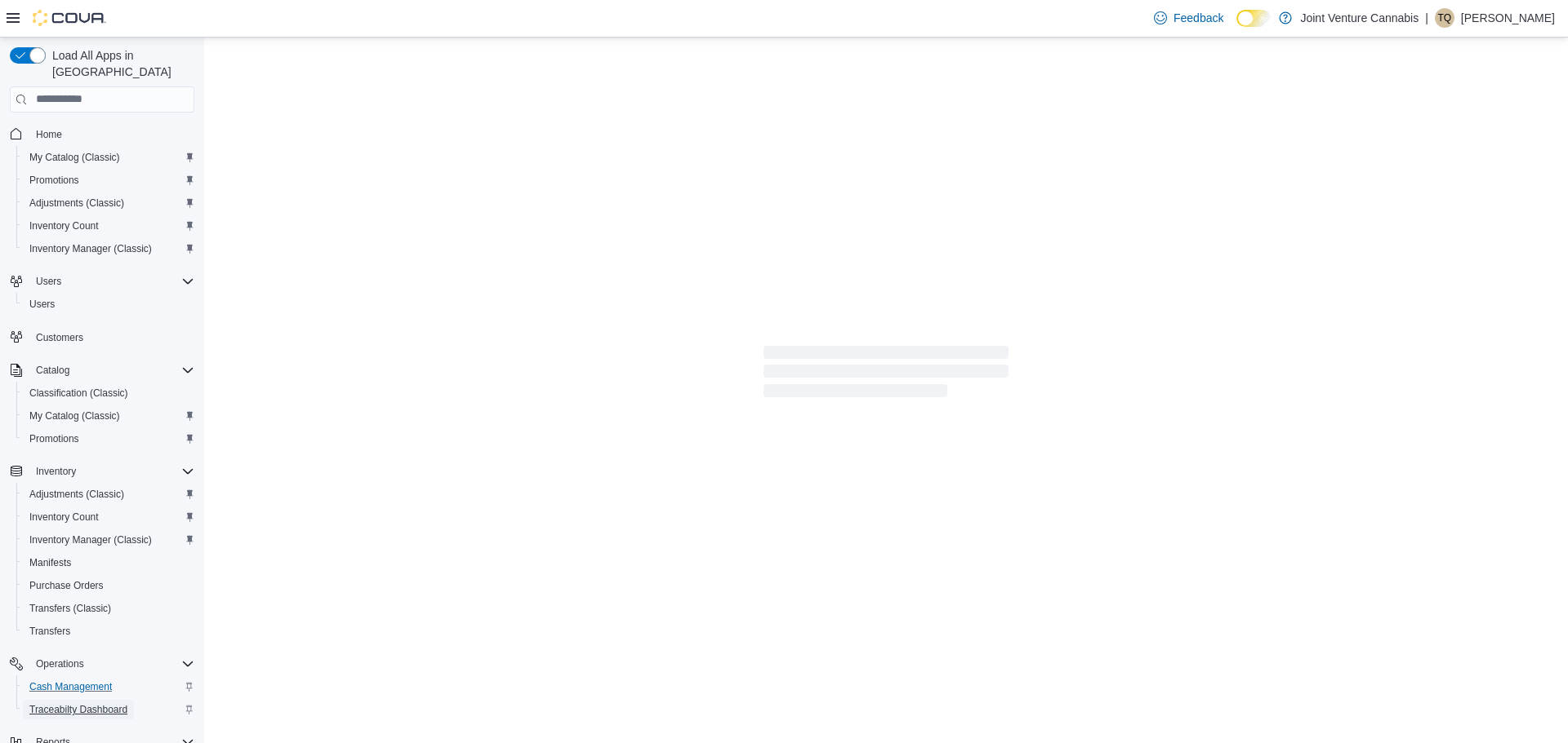
click at [92, 703] on span "Traceabilty Dashboard" at bounding box center [77, 710] width 98 height 14
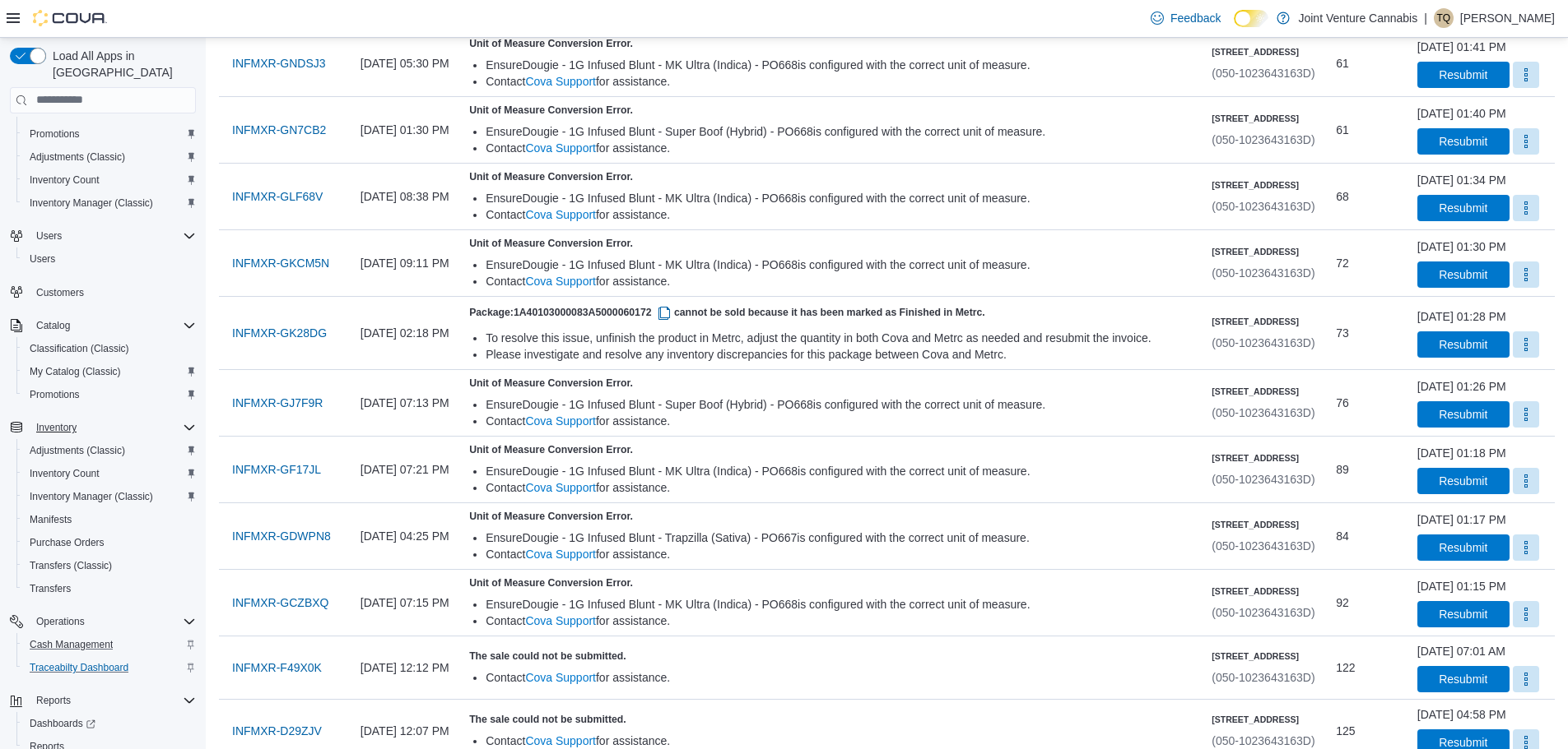
scroll to position [99, 0]
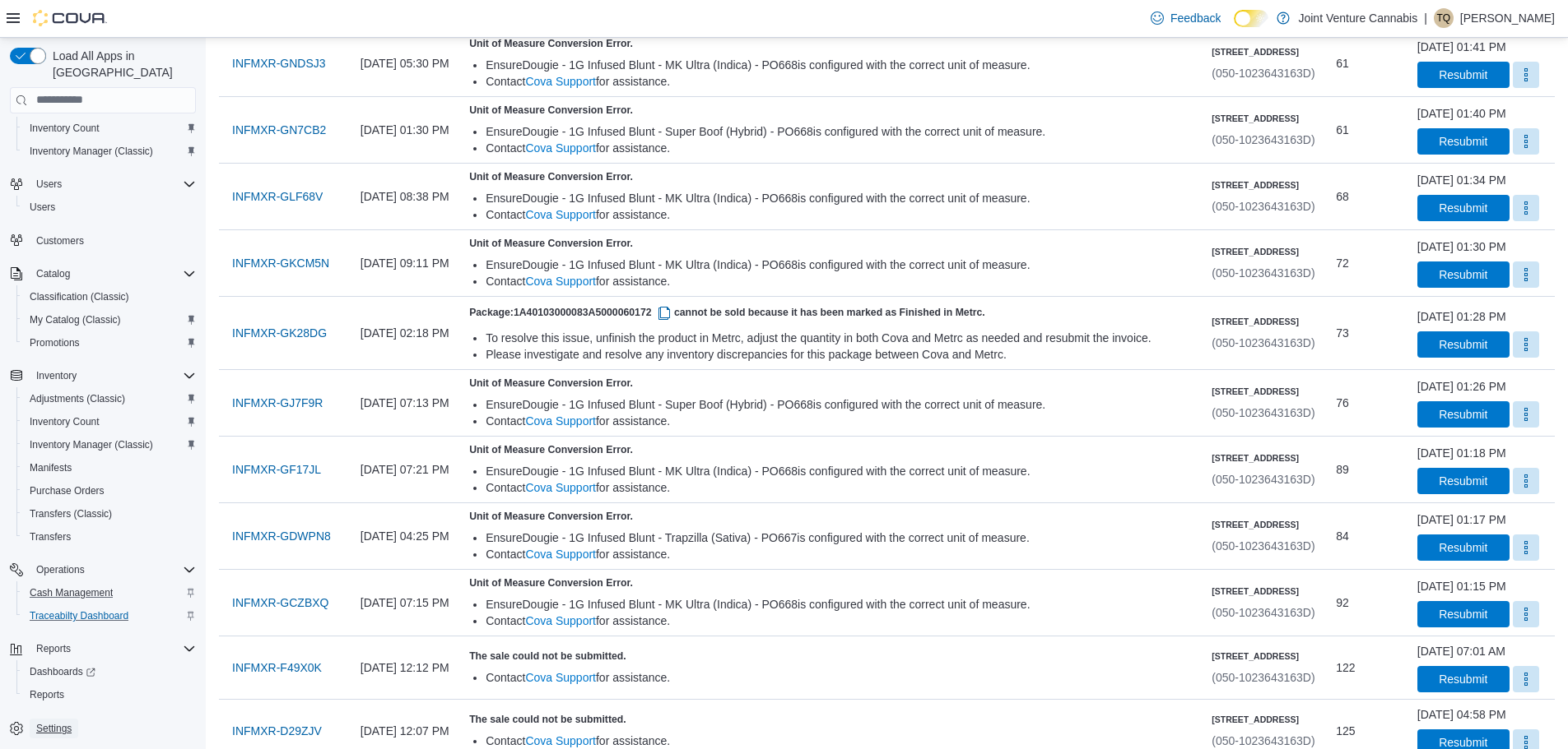
click at [57, 723] on span "Settings" at bounding box center [54, 730] width 35 height 14
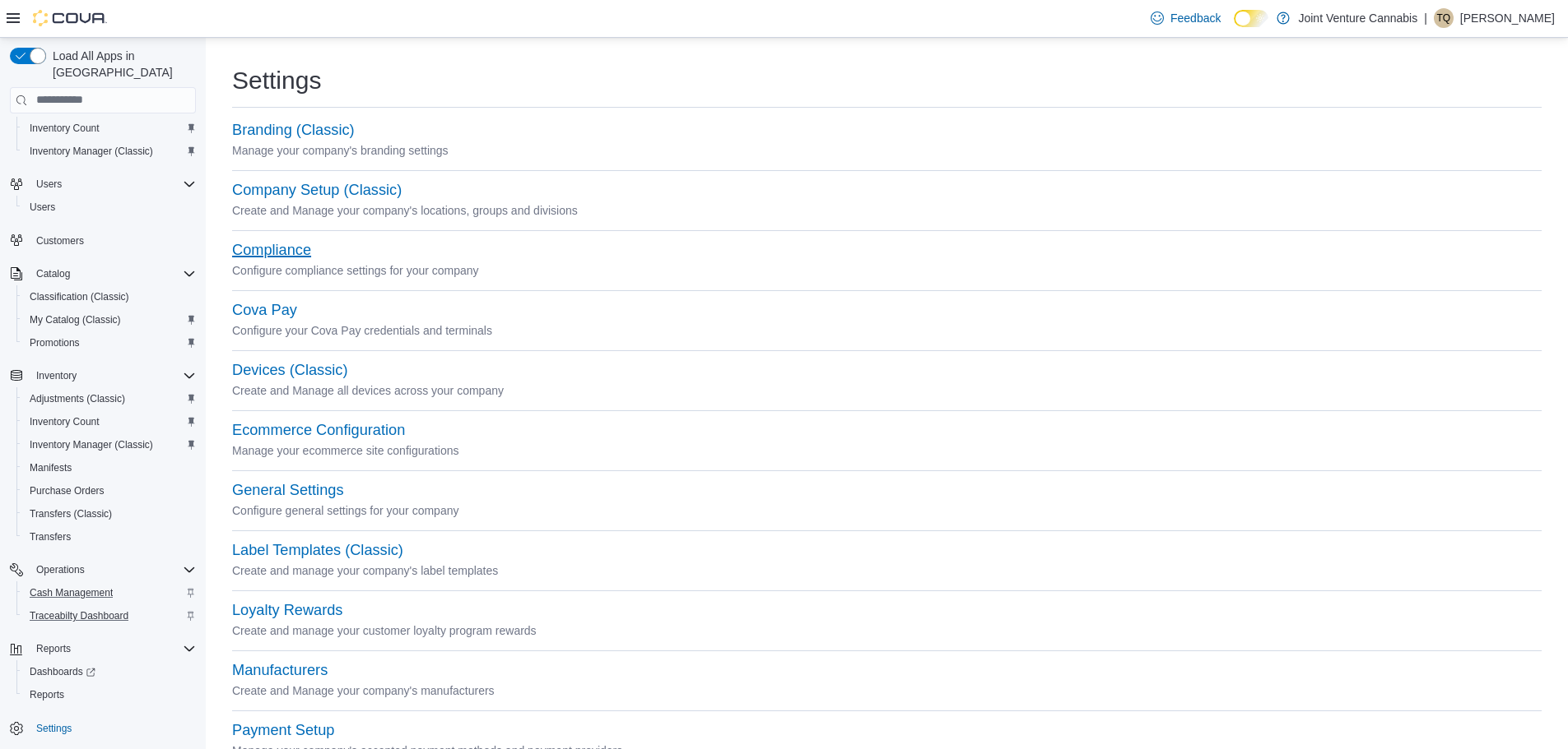
click at [283, 251] on button "Compliance" at bounding box center [271, 250] width 79 height 18
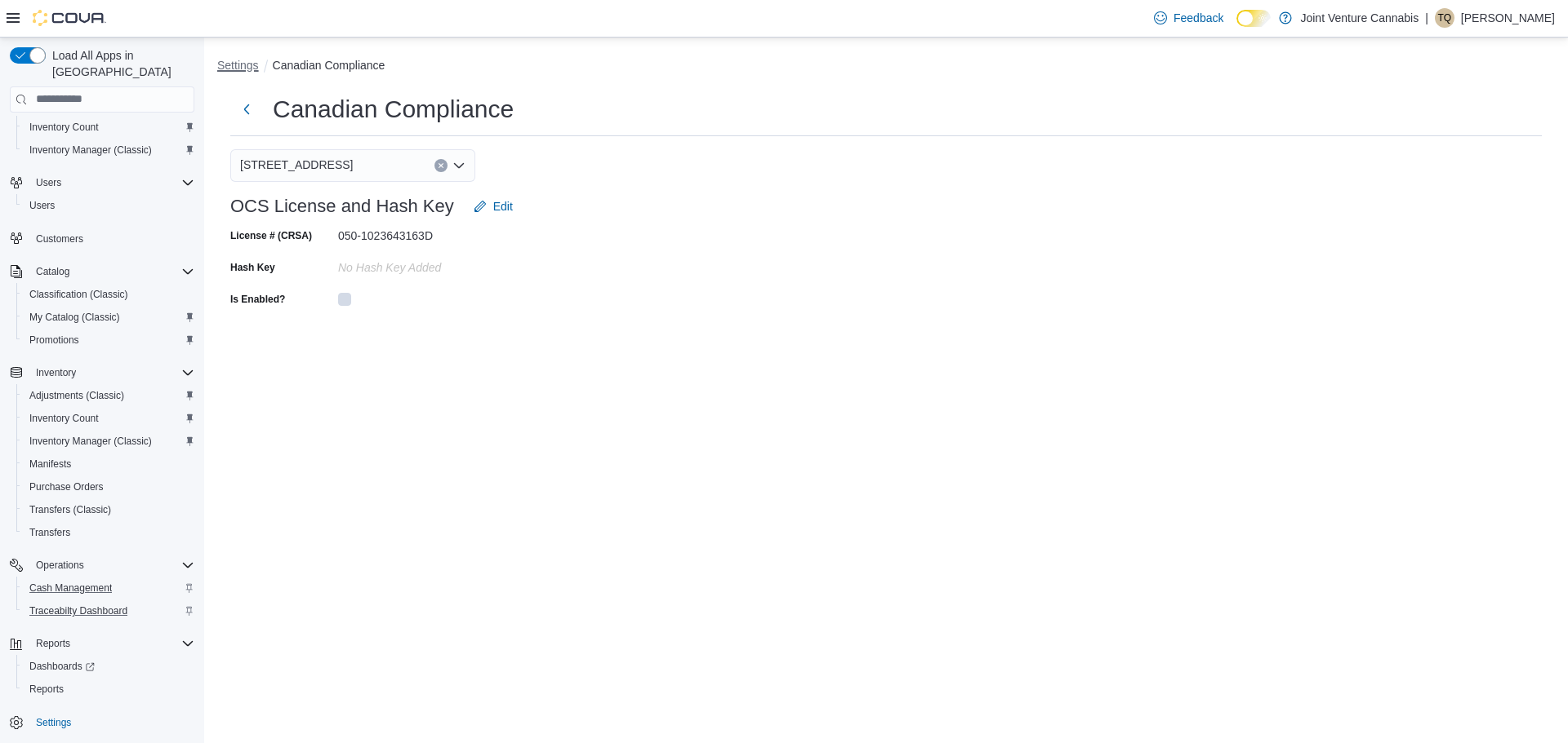
click at [251, 61] on button "Settings" at bounding box center [238, 66] width 42 height 14
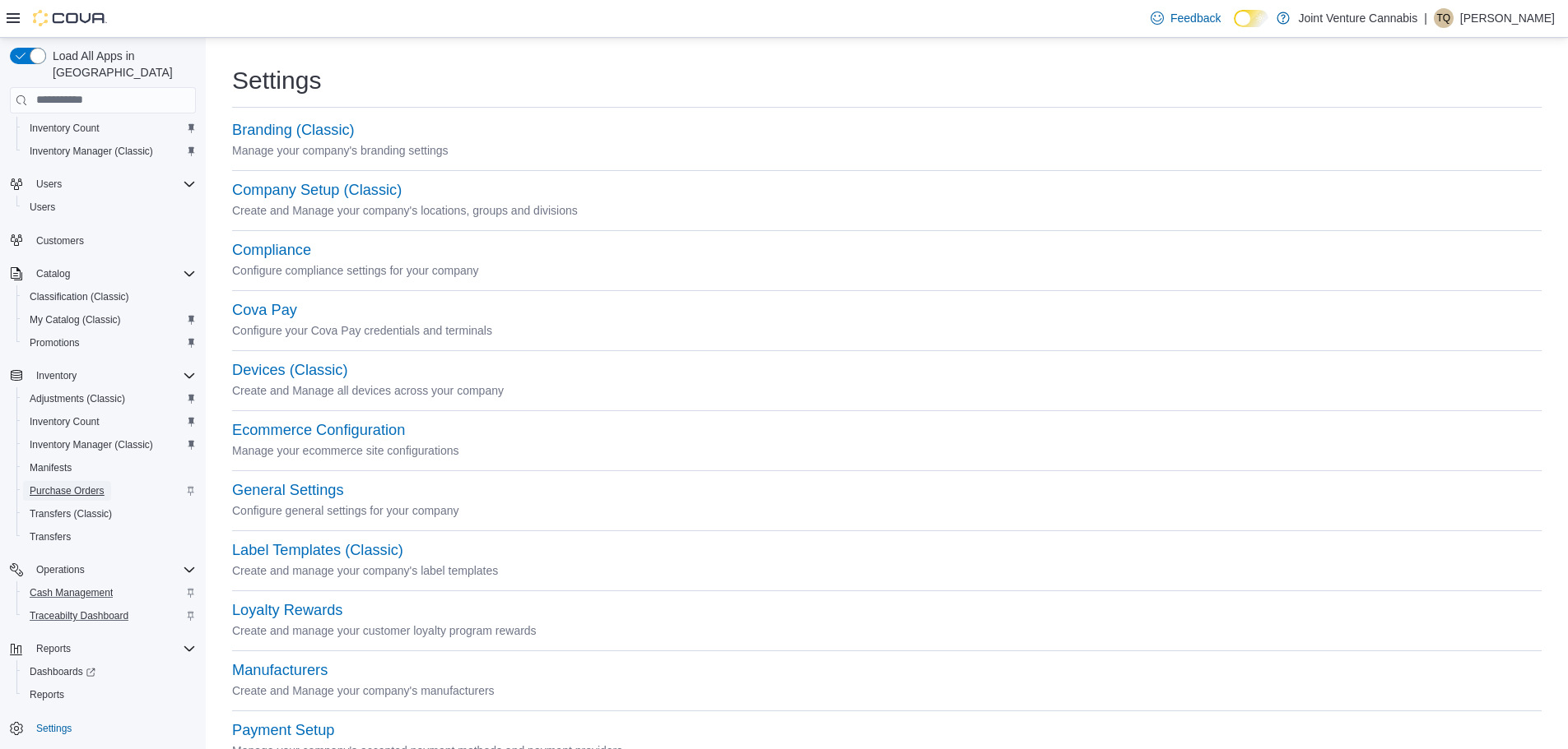
click at [81, 484] on span "Purchase Orders" at bounding box center [66, 491] width 75 height 14
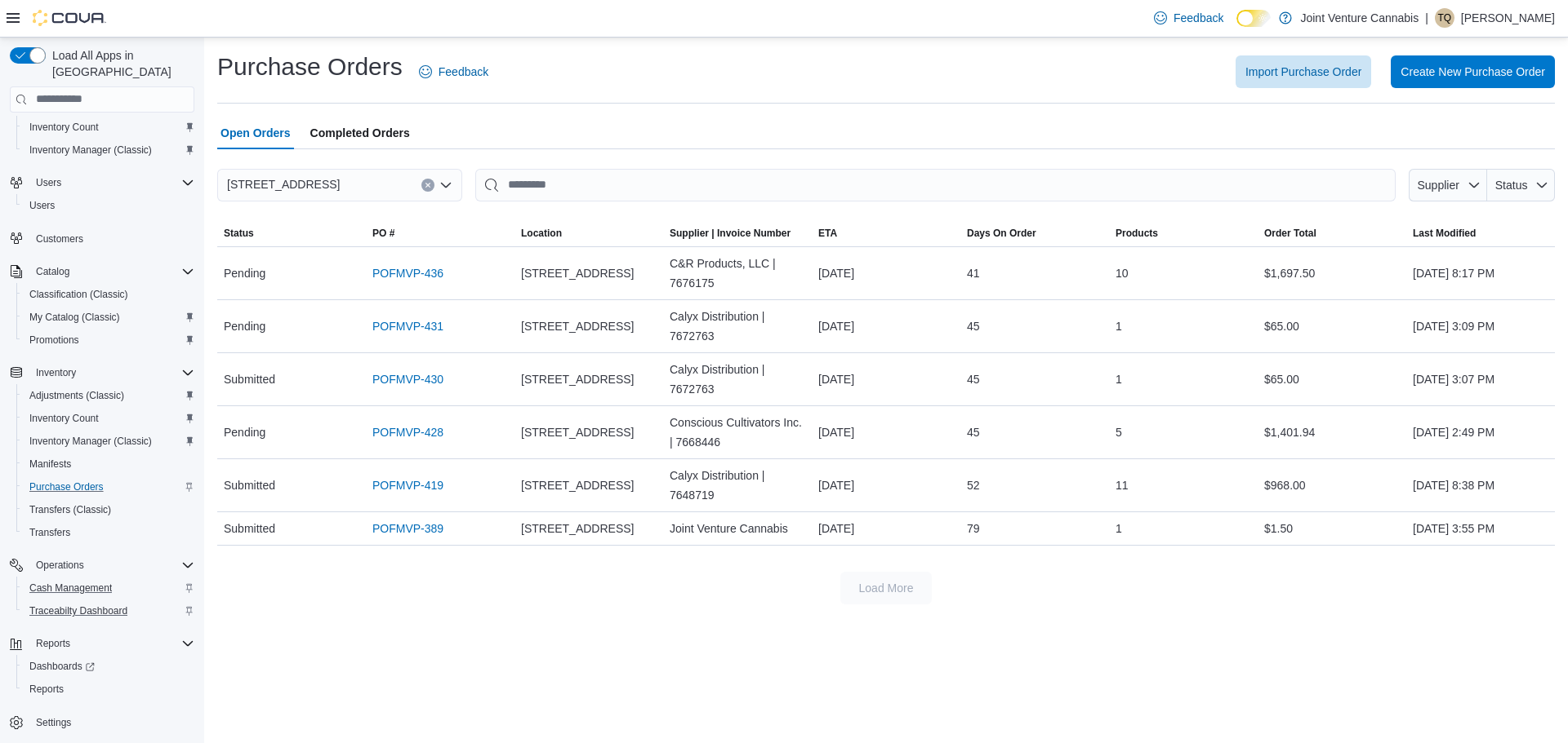
click at [352, 121] on span "Completed Orders" at bounding box center [360, 133] width 100 height 33
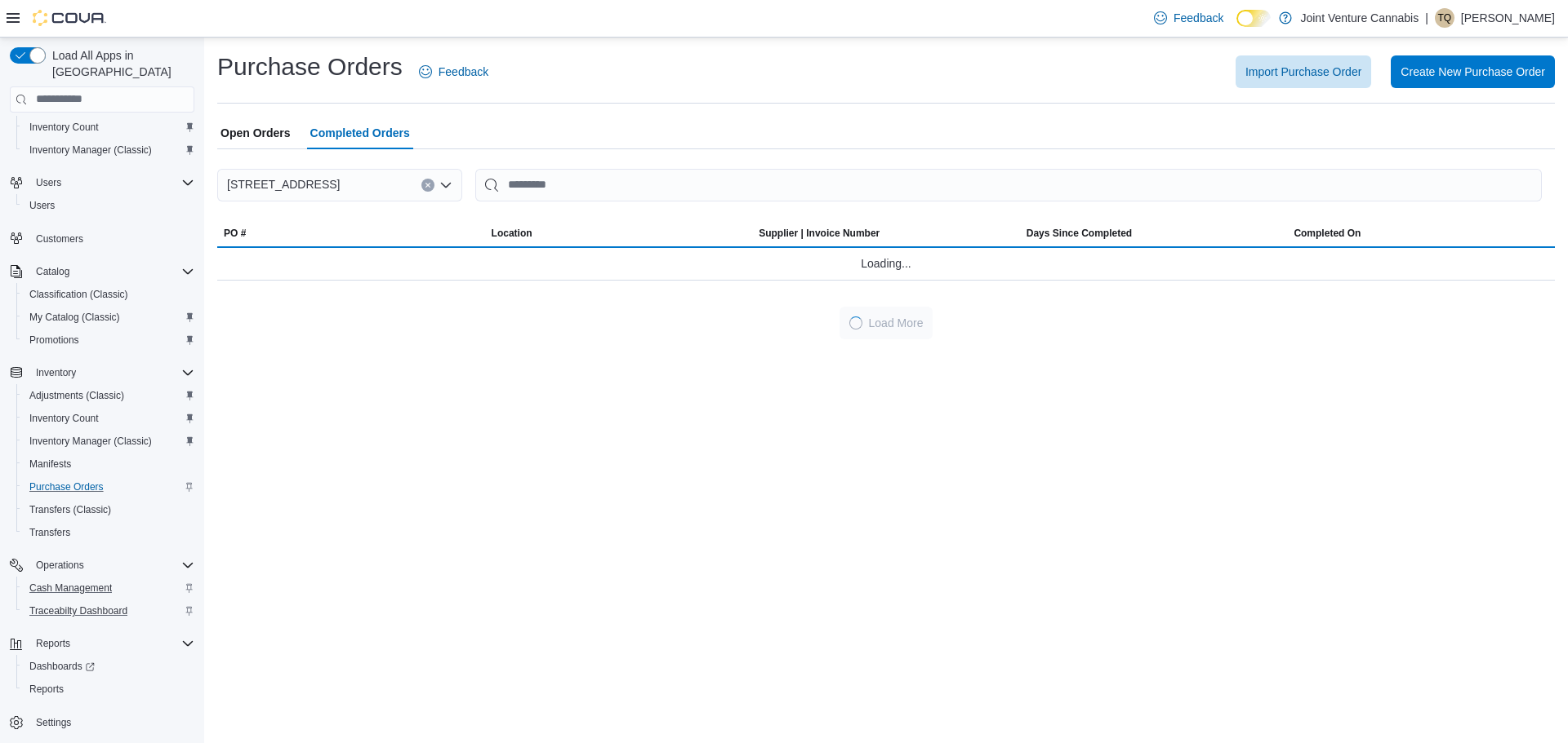
click at [300, 132] on div "Open Orders Completed Orders" at bounding box center [886, 133] width 1337 height 33
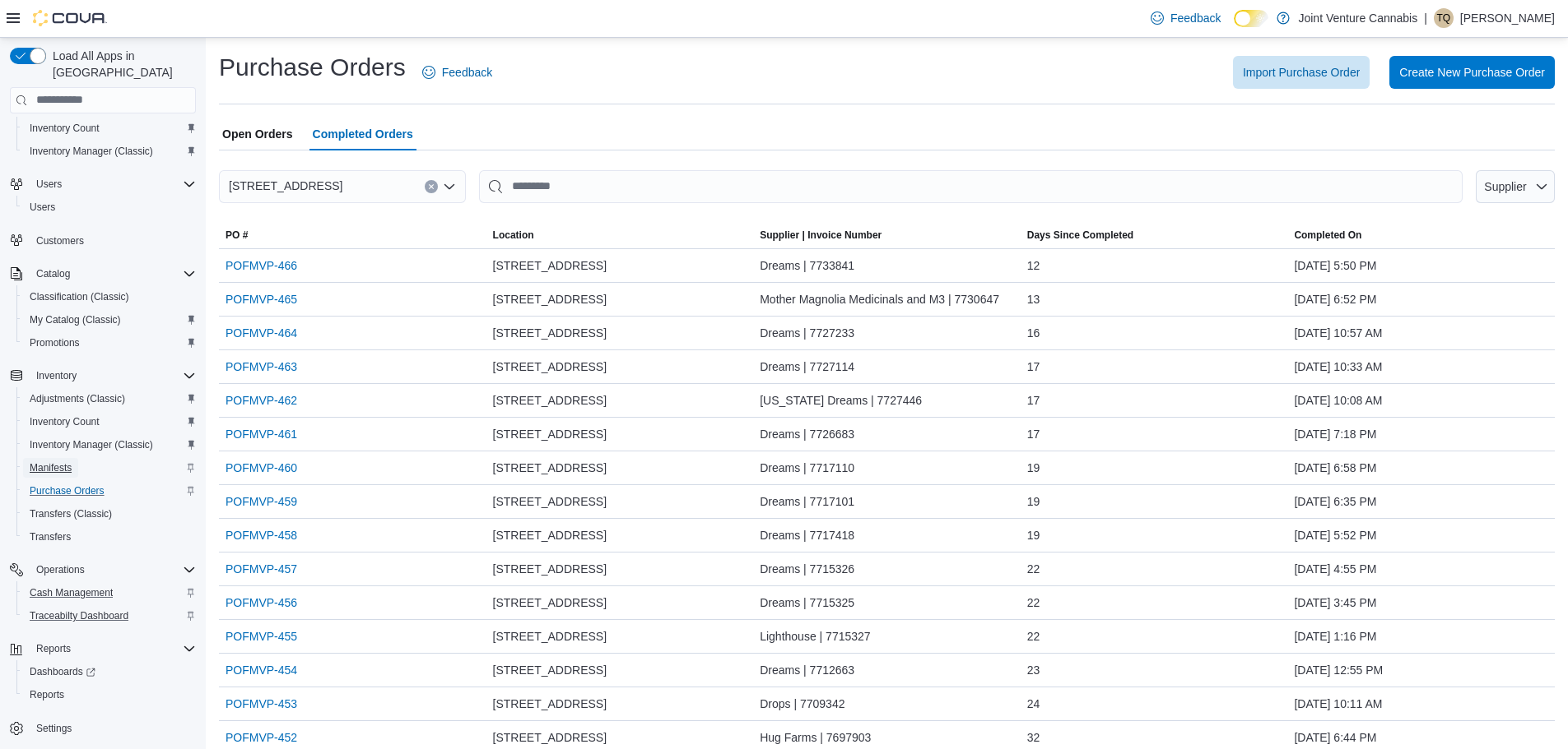
click at [69, 462] on span "Manifests" at bounding box center [50, 468] width 42 height 14
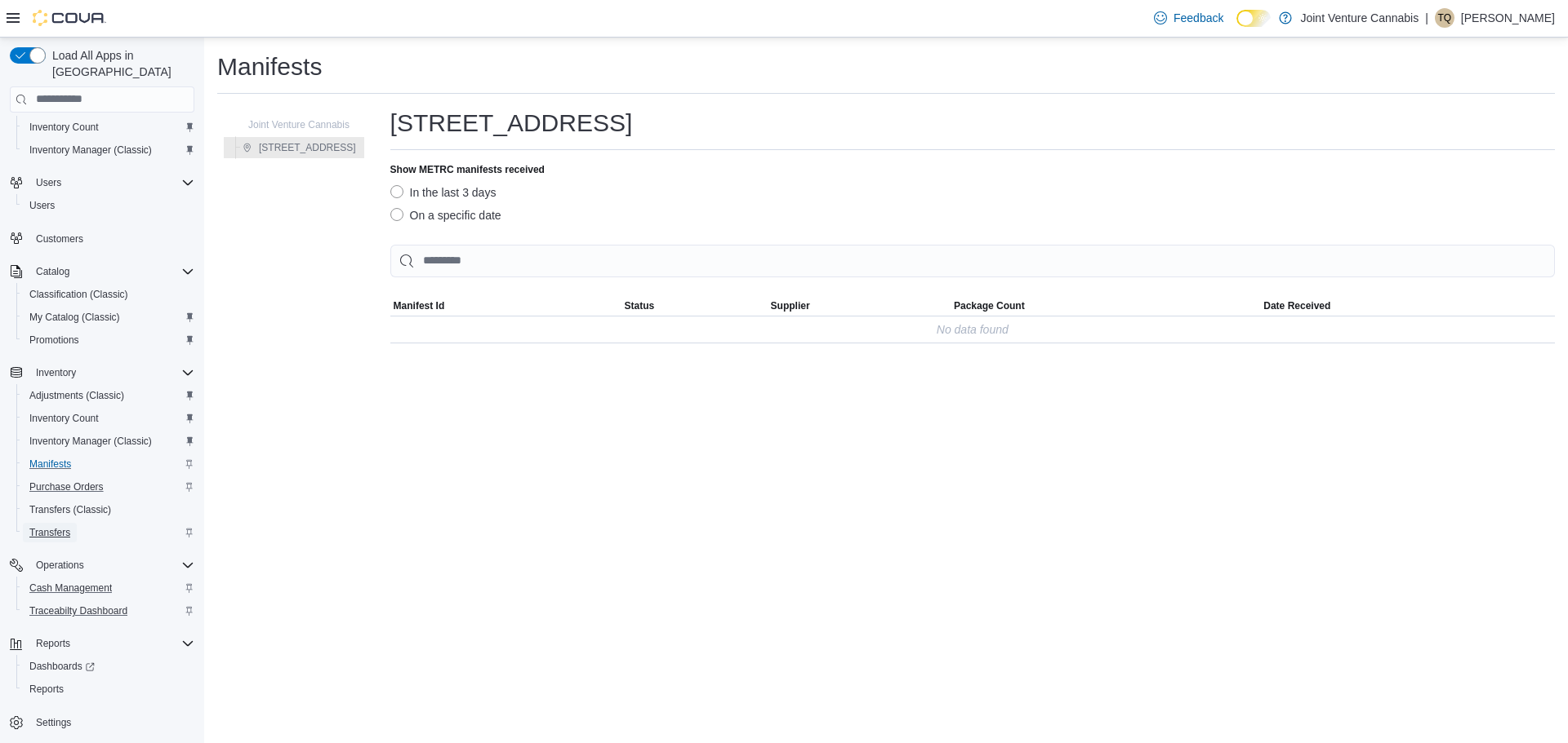
click at [47, 523] on span "Transfers" at bounding box center [49, 532] width 41 height 19
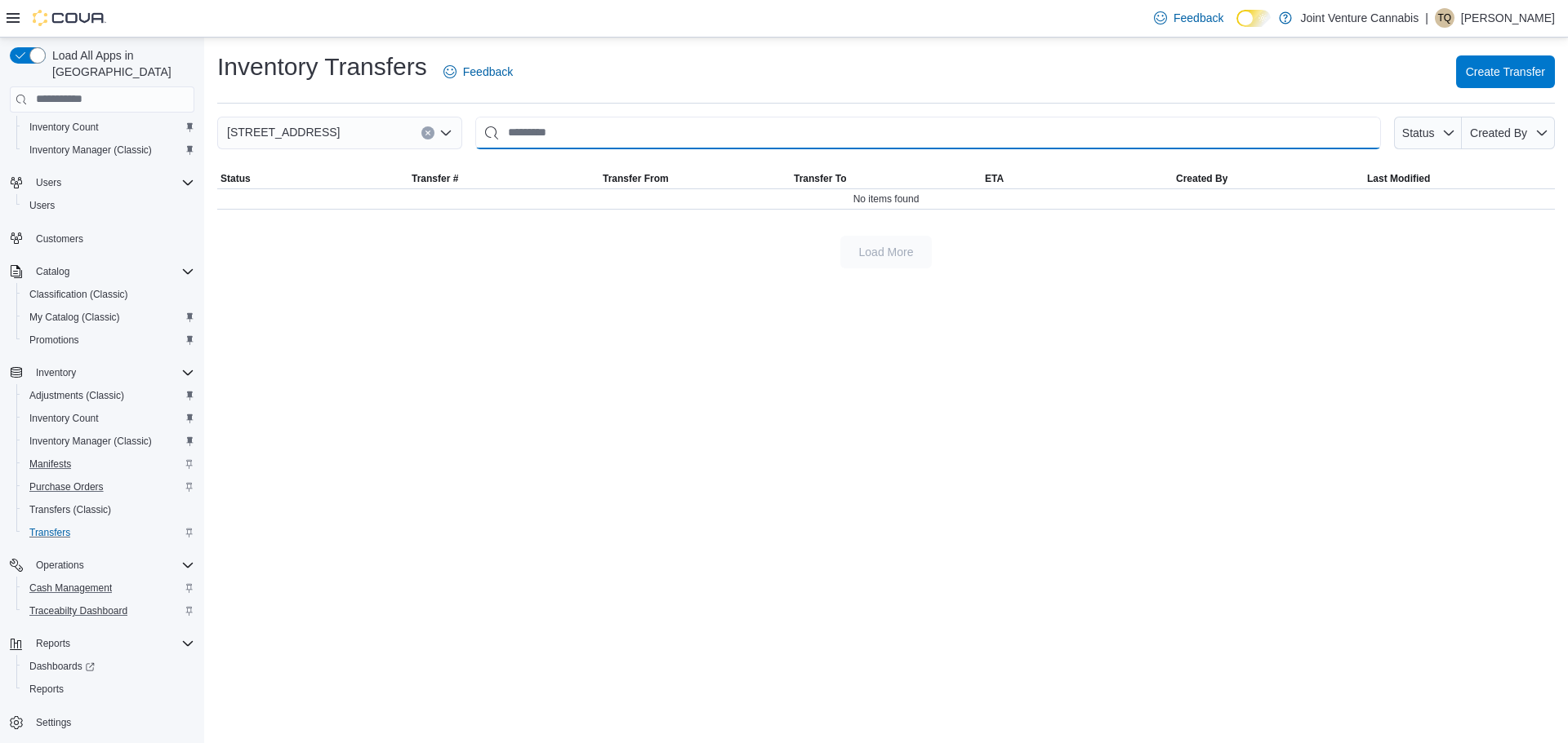
click at [743, 130] on input "This is a search bar. After typing your query, hit enter to filter the results …" at bounding box center [928, 133] width 906 height 33
click at [59, 363] on span "Inventory" at bounding box center [55, 373] width 40 height 19
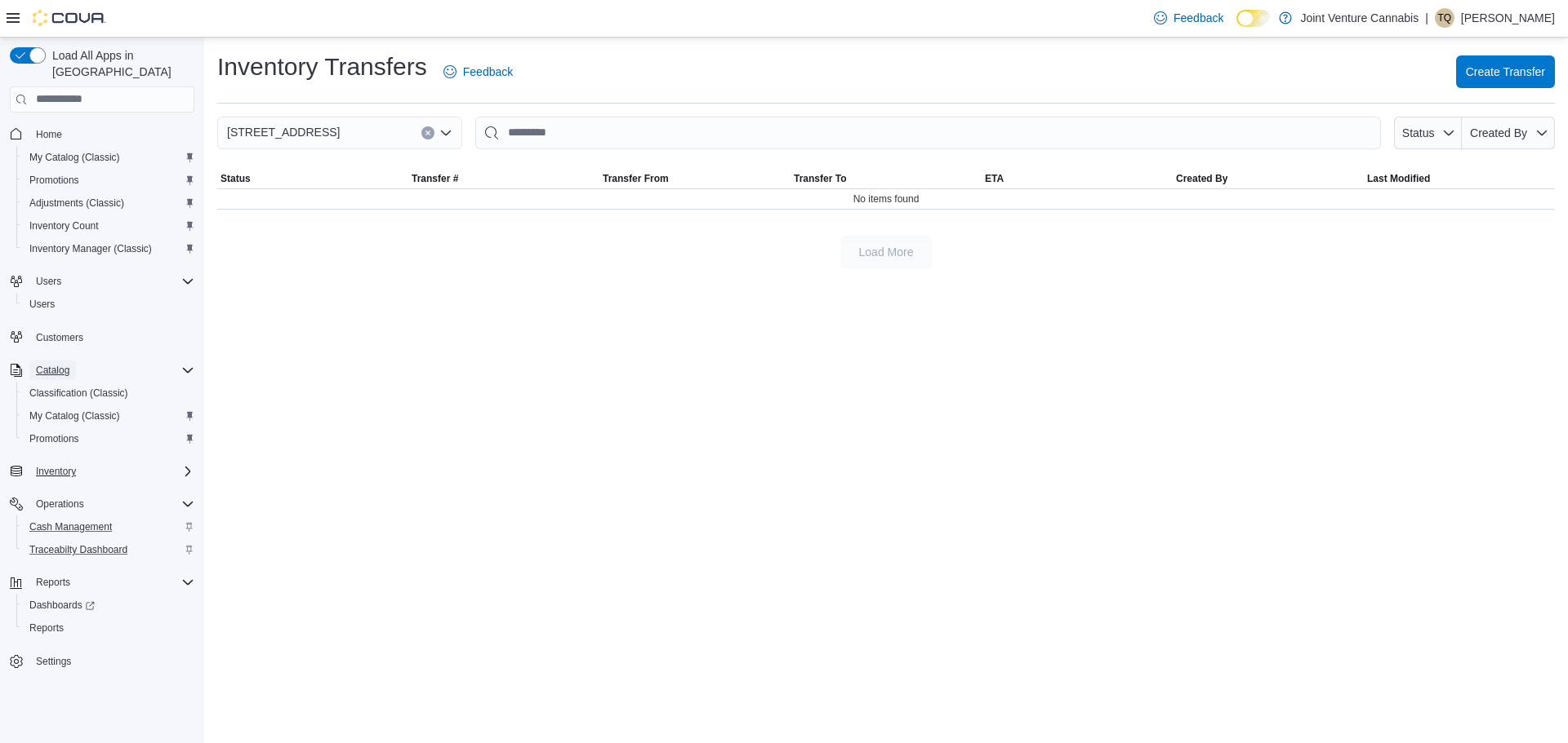
click at [59, 364] on span "Catalog" at bounding box center [52, 371] width 34 height 14
click at [55, 396] on span "Inventory" at bounding box center [55, 403] width 40 height 14
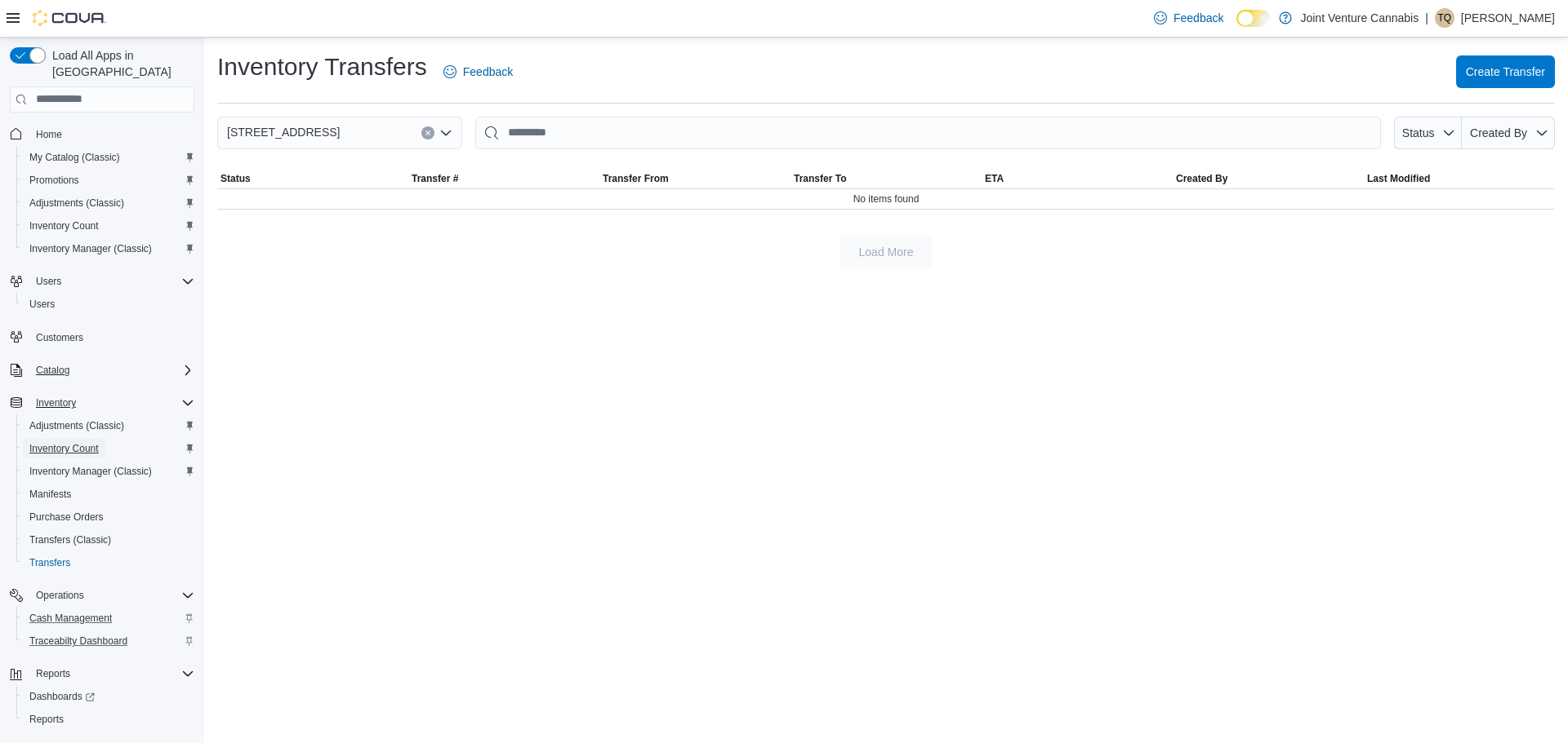
click at [77, 443] on span "Inventory Count" at bounding box center [64, 449] width 70 height 14
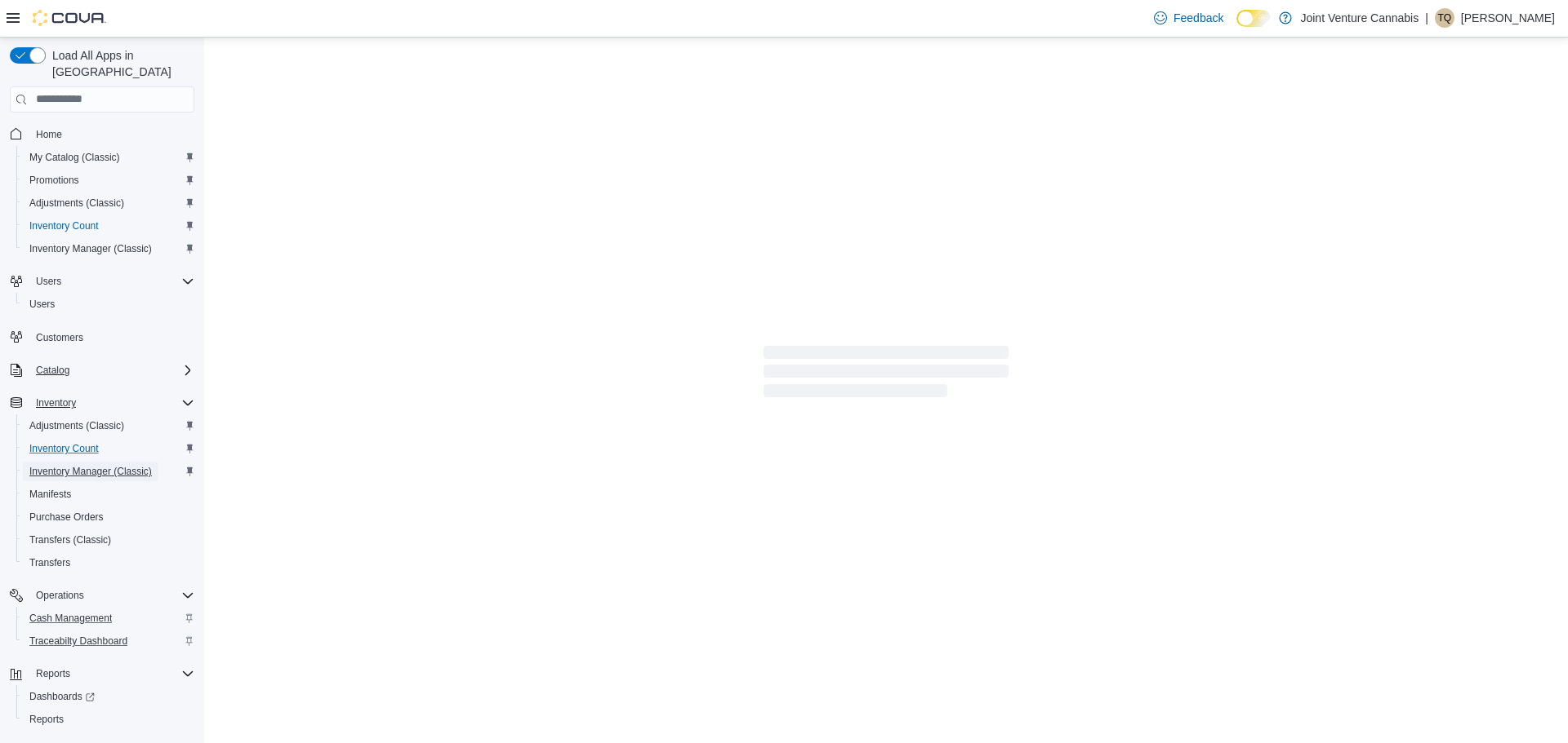
click at [77, 465] on span "Inventory Manager (Classic)" at bounding box center [90, 472] width 123 height 14
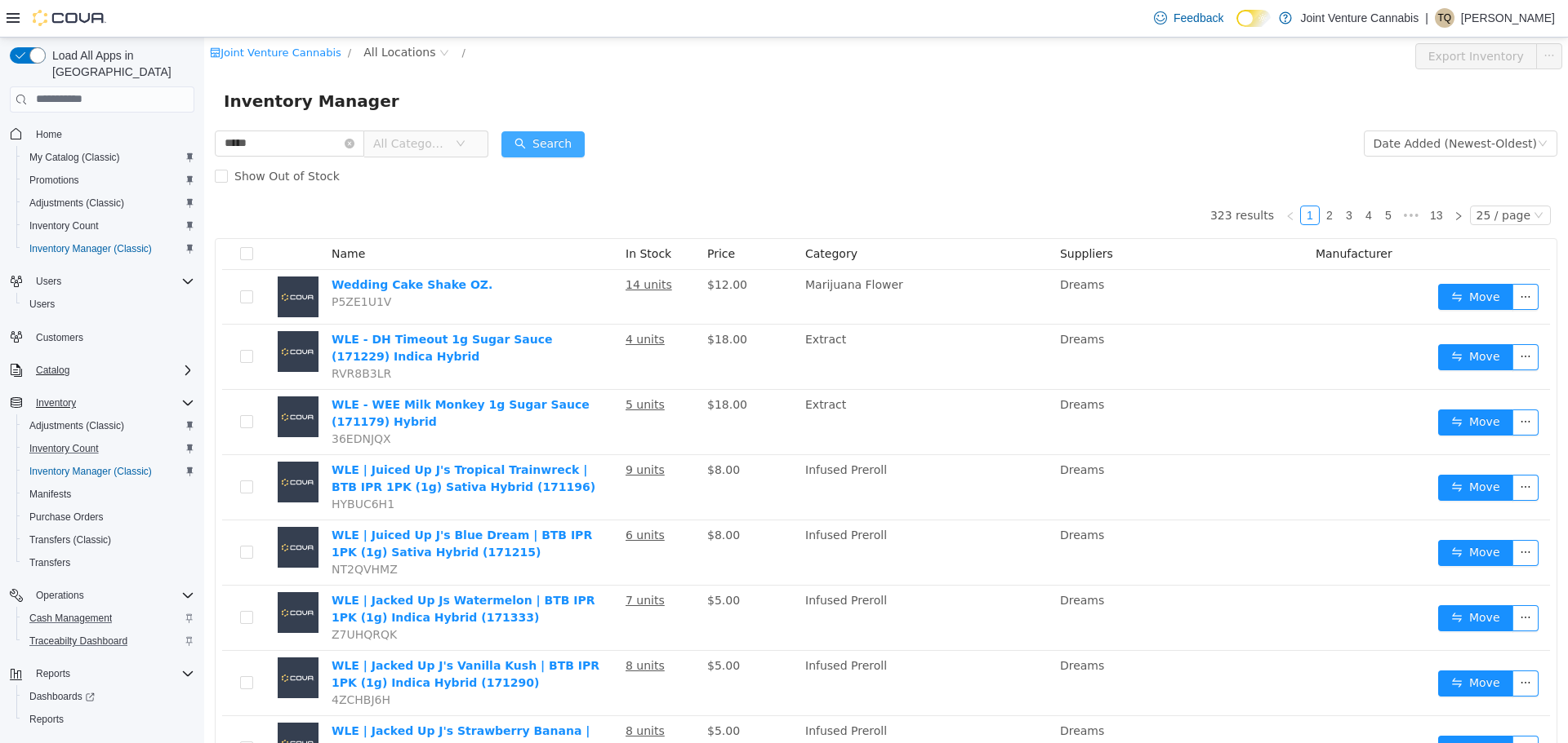
type input "*****"
click at [579, 142] on button "Search" at bounding box center [543, 143] width 83 height 26
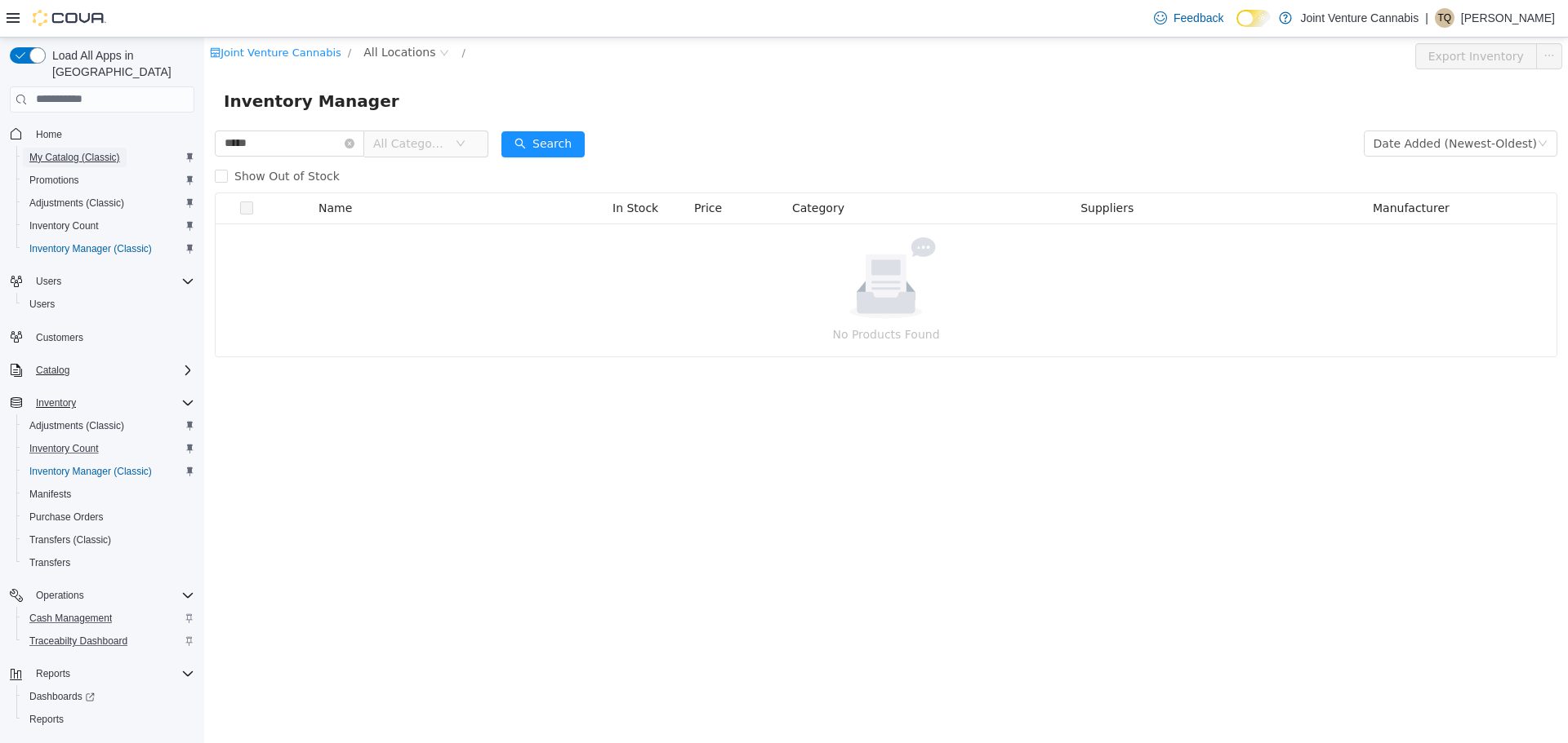
click at [79, 151] on span "My Catalog (Classic)" at bounding box center [74, 157] width 91 height 14
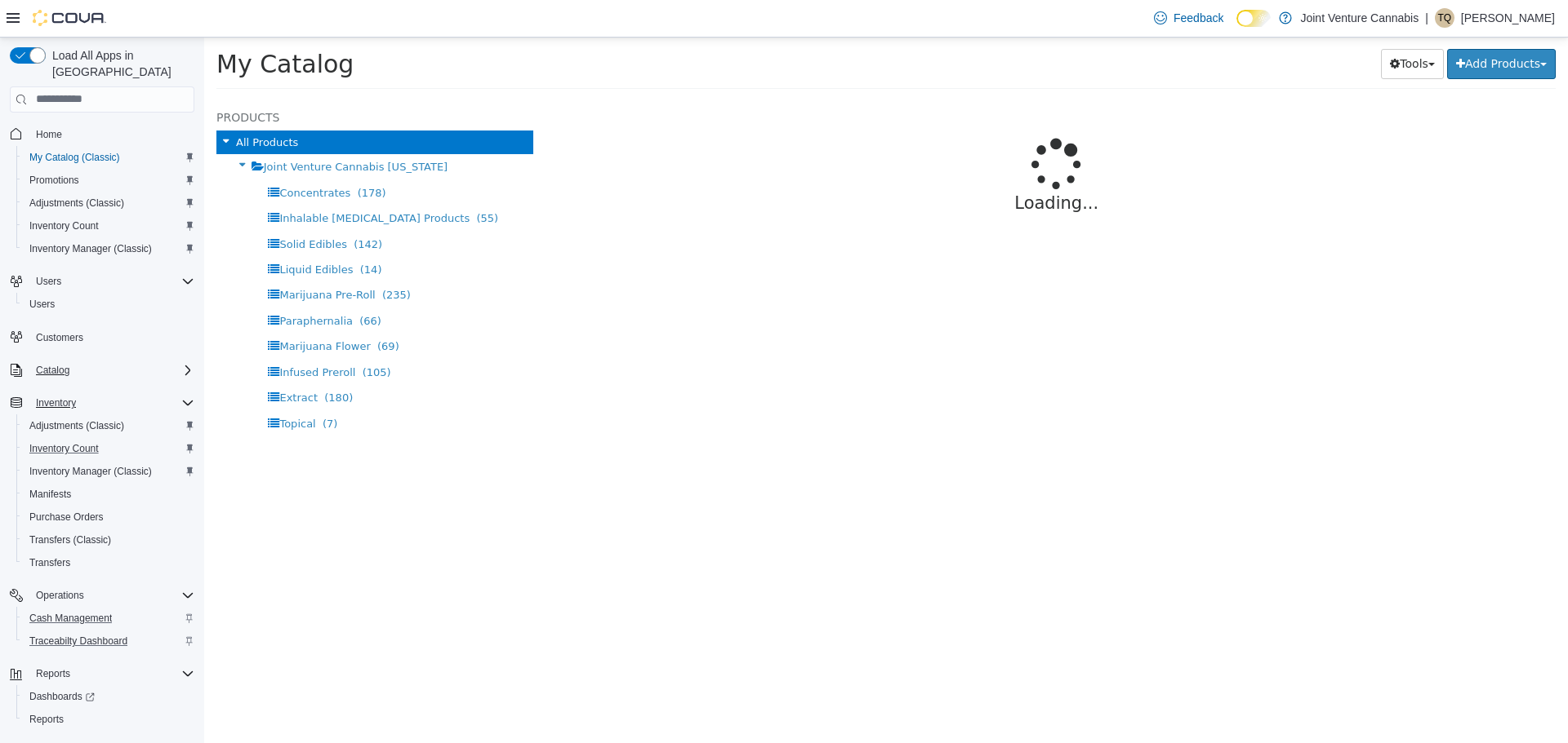
select select "**********"
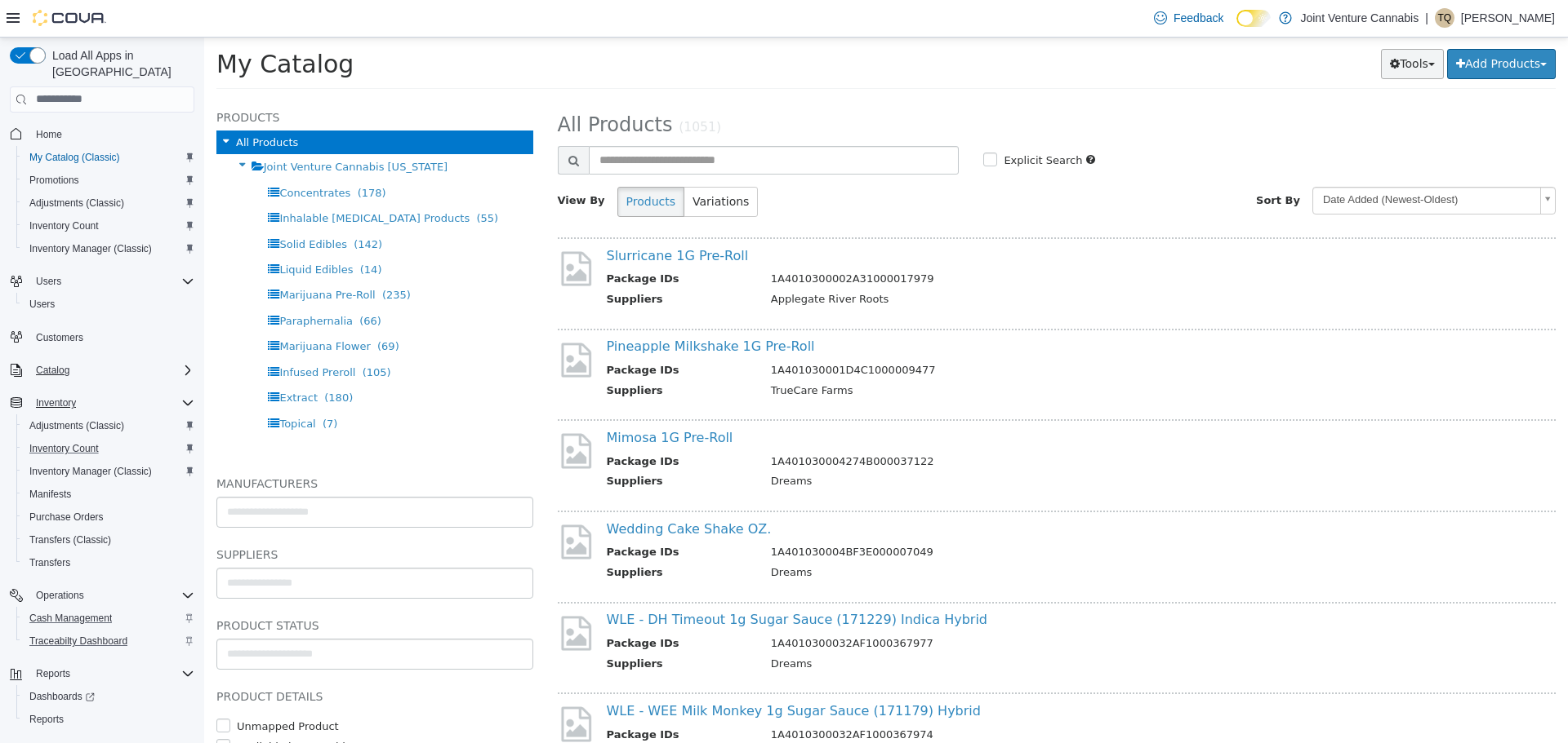
click at [1420, 61] on button "Tools" at bounding box center [1411, 63] width 63 height 30
click at [918, 43] on div "My Catalog Tools Merge Products Map Private Products Bulk Product Editor Export…" at bounding box center [886, 68] width 1363 height 62
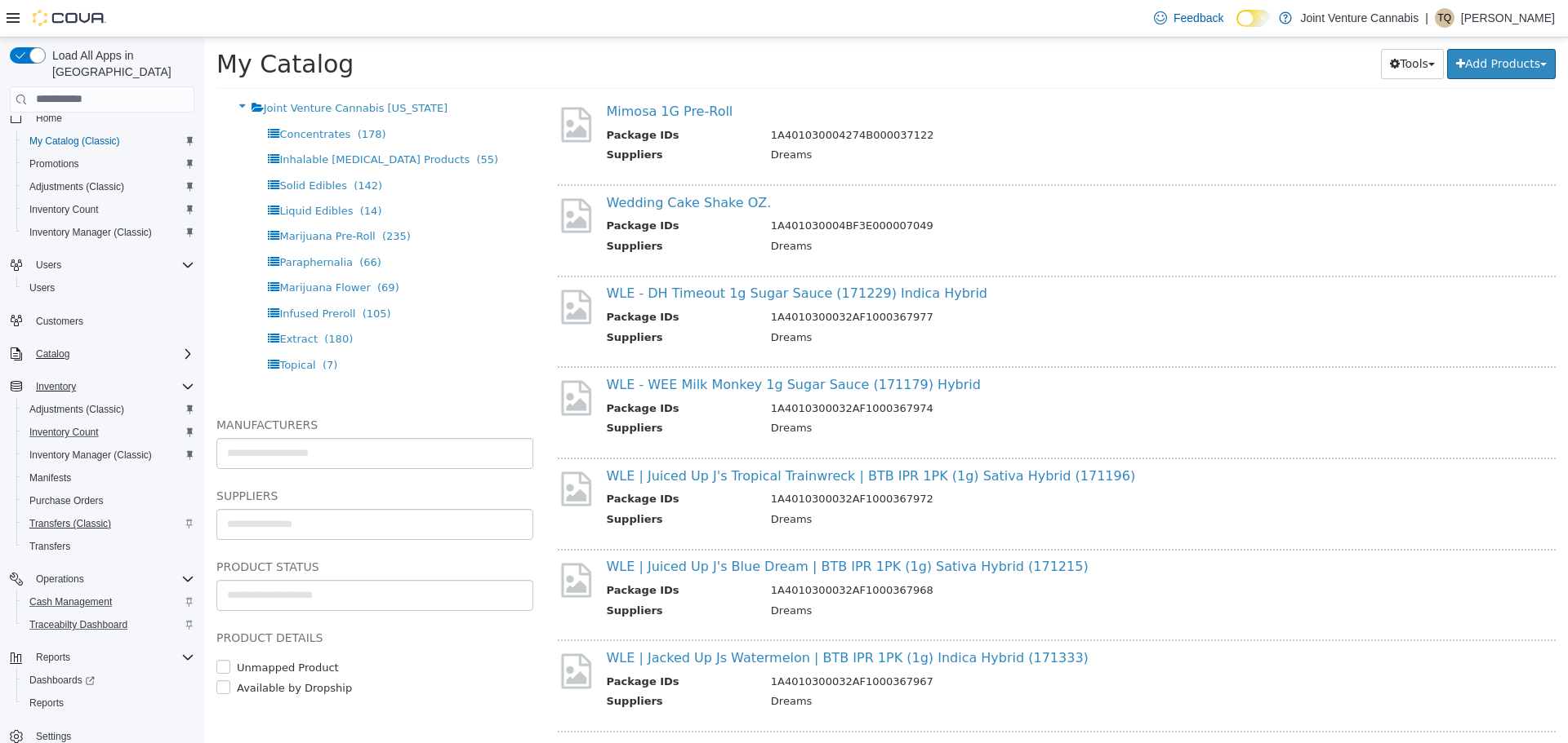
scroll to position [30, 0]
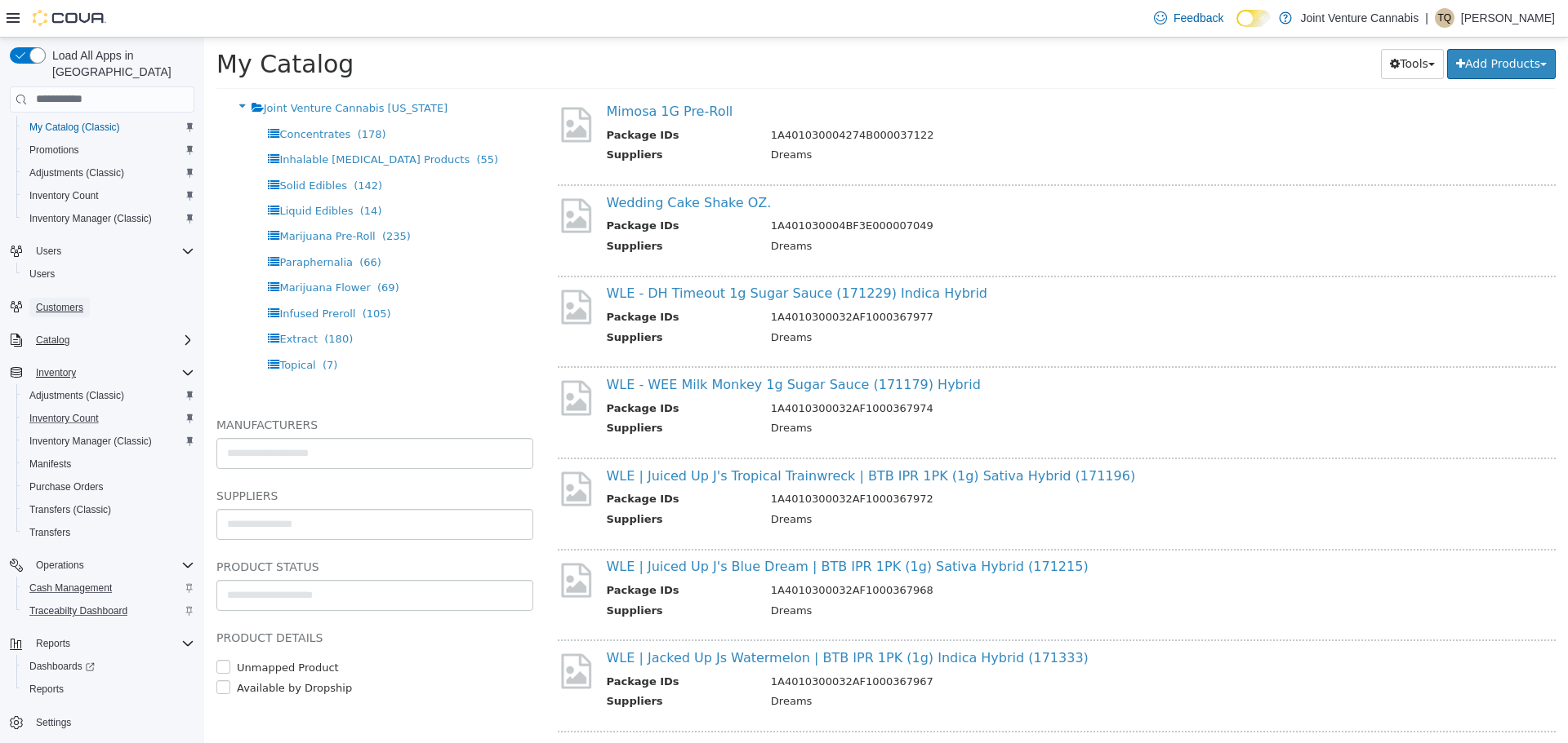
click at [68, 301] on span "Customers" at bounding box center [59, 308] width 47 height 14
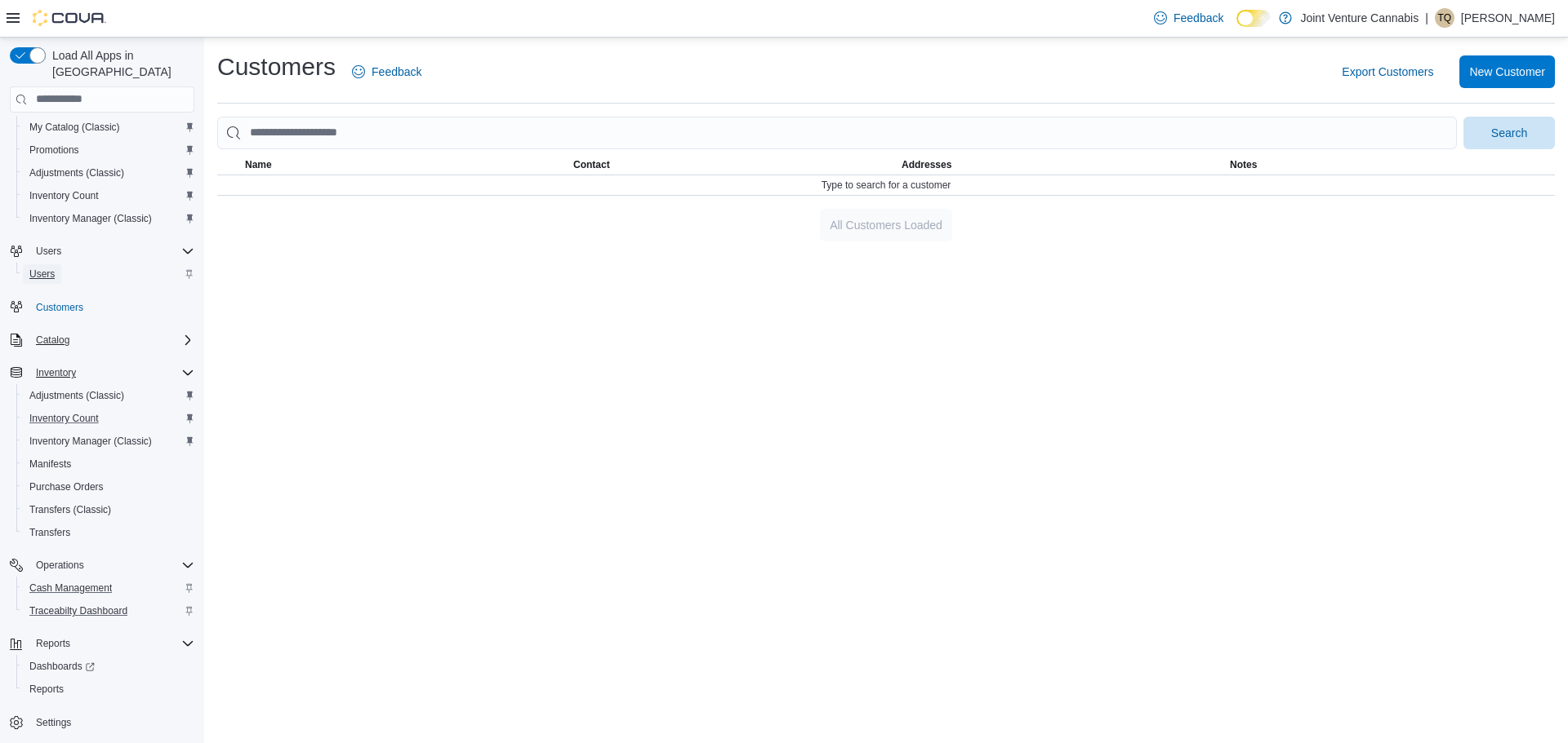
click at [59, 265] on link "Users" at bounding box center [43, 274] width 39 height 19
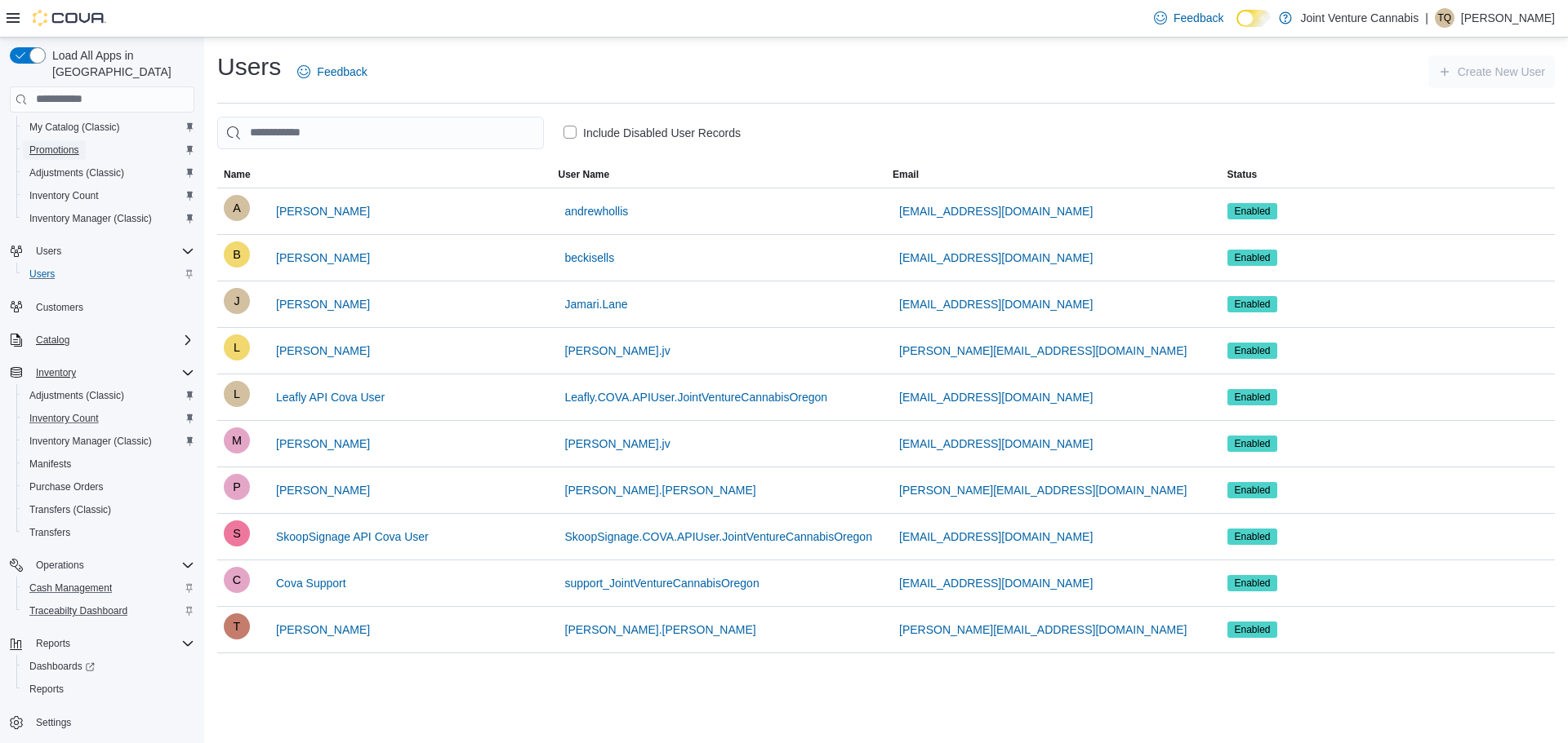
click at [61, 144] on span "Promotions" at bounding box center [54, 151] width 50 height 14
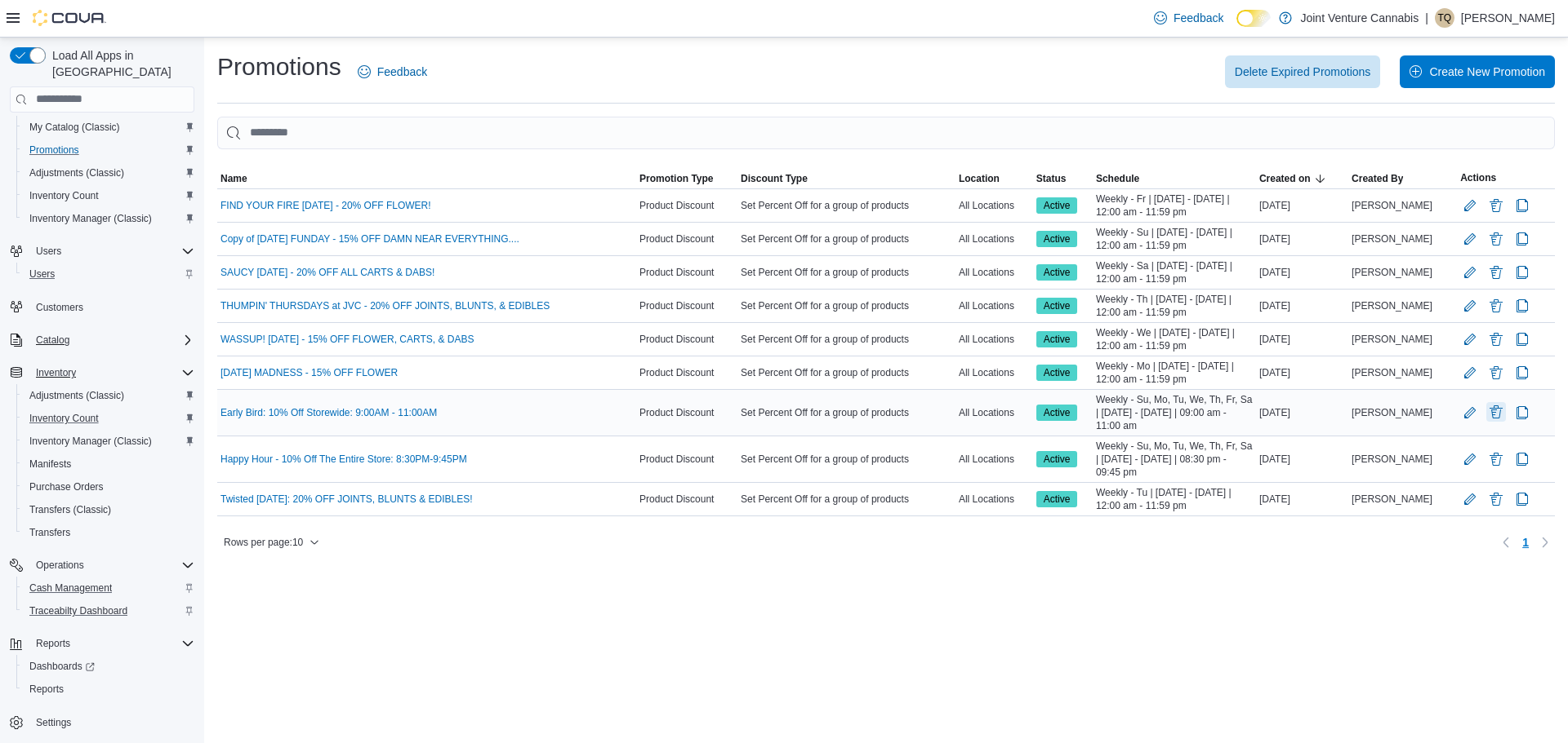
click at [1497, 413] on button "Delete Promotion" at bounding box center [1495, 412] width 19 height 19
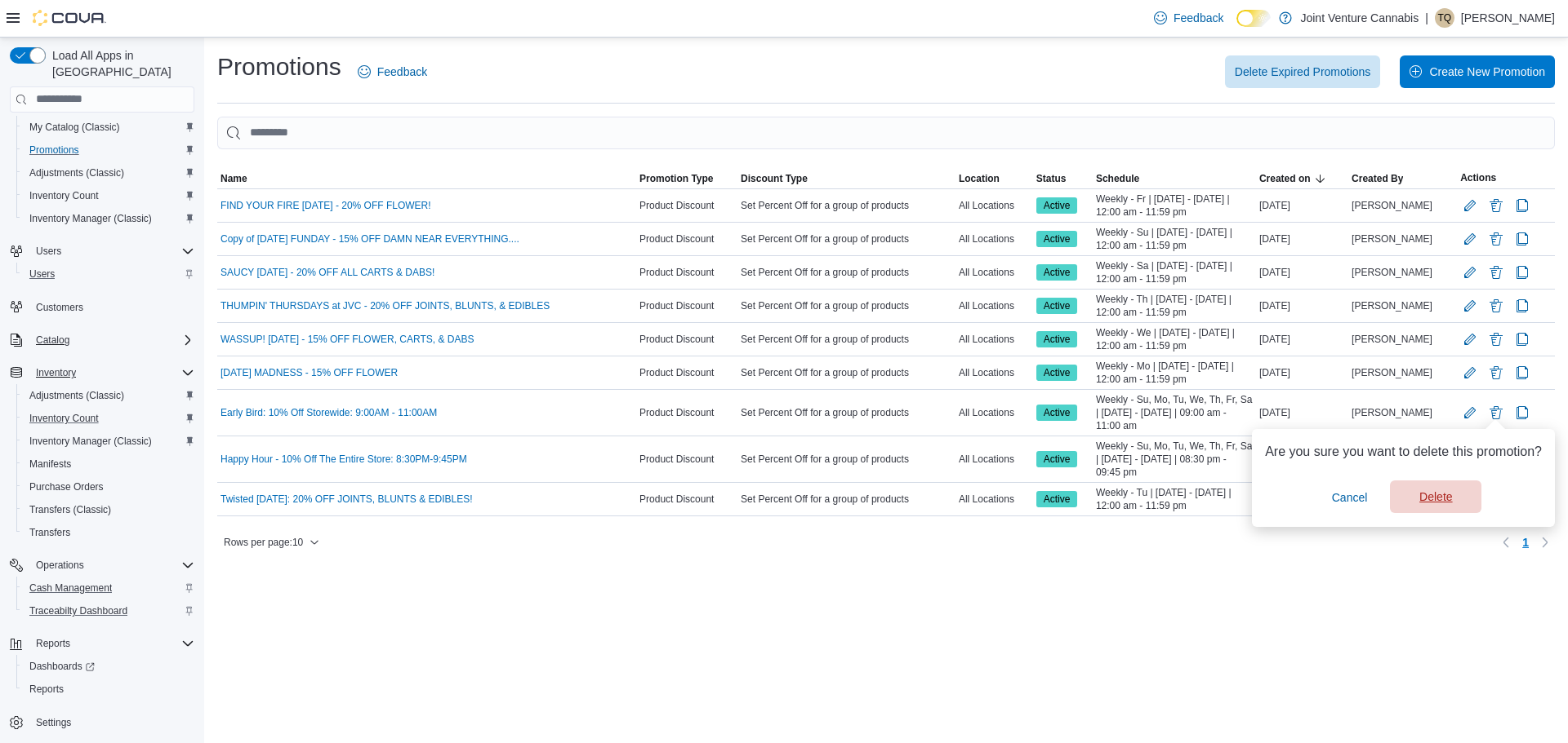
click at [1440, 508] on span "Delete" at bounding box center [1436, 497] width 72 height 33
